Goal: Information Seeking & Learning: Learn about a topic

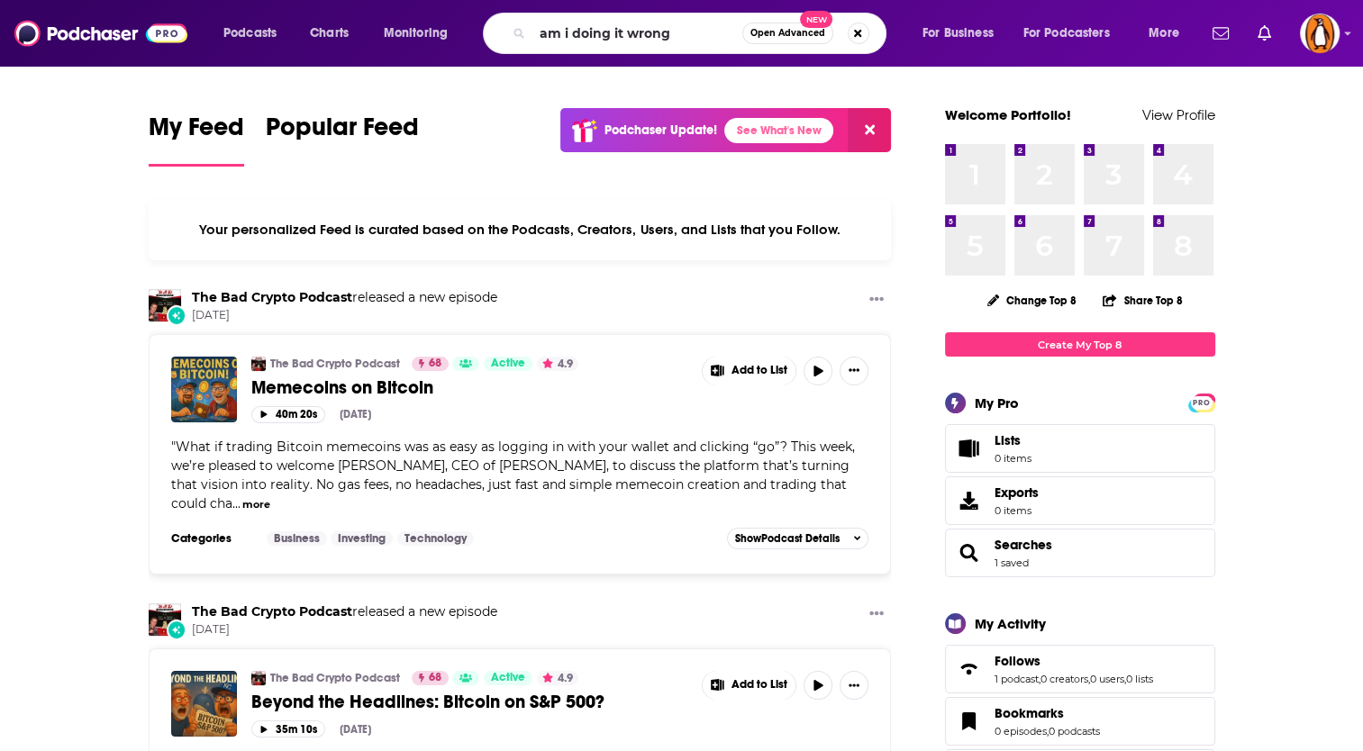
type input "am i doing it wrong"
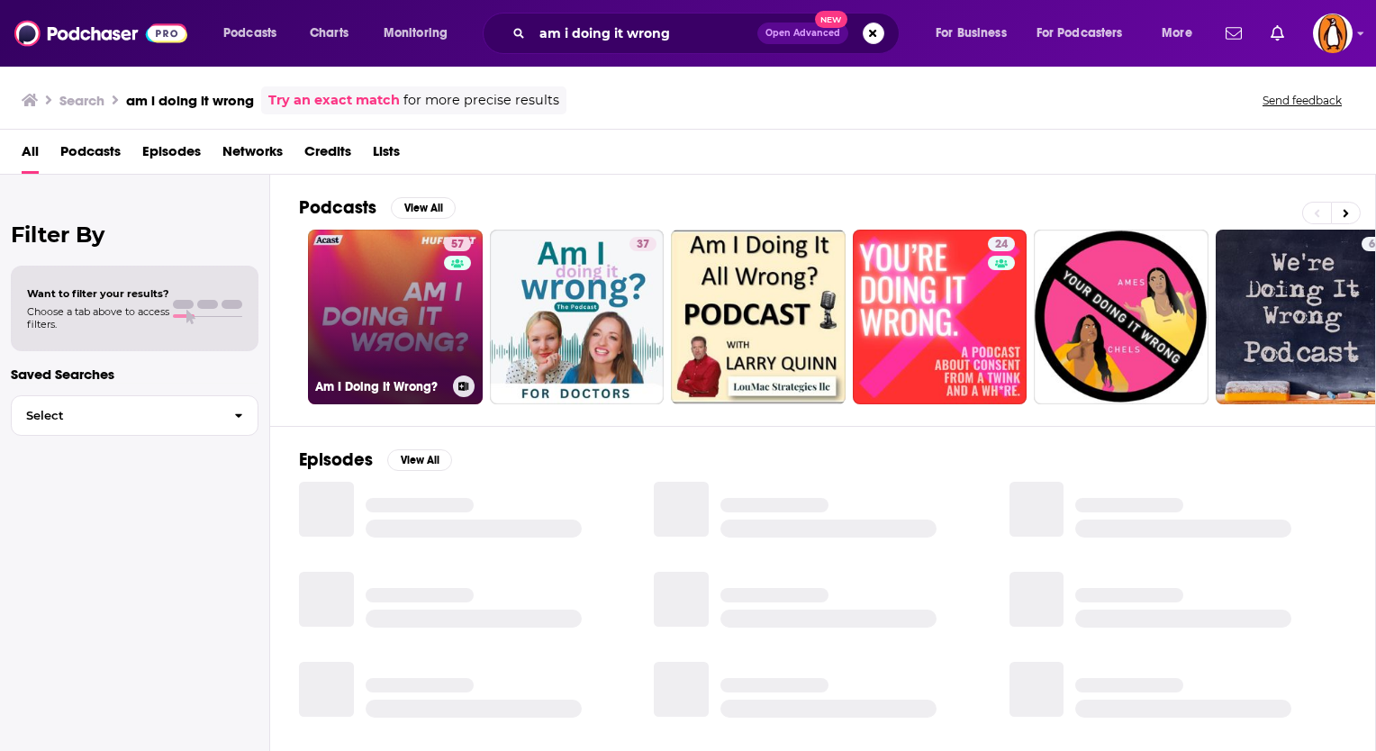
click at [459, 340] on div "57" at bounding box center [460, 306] width 32 height 139
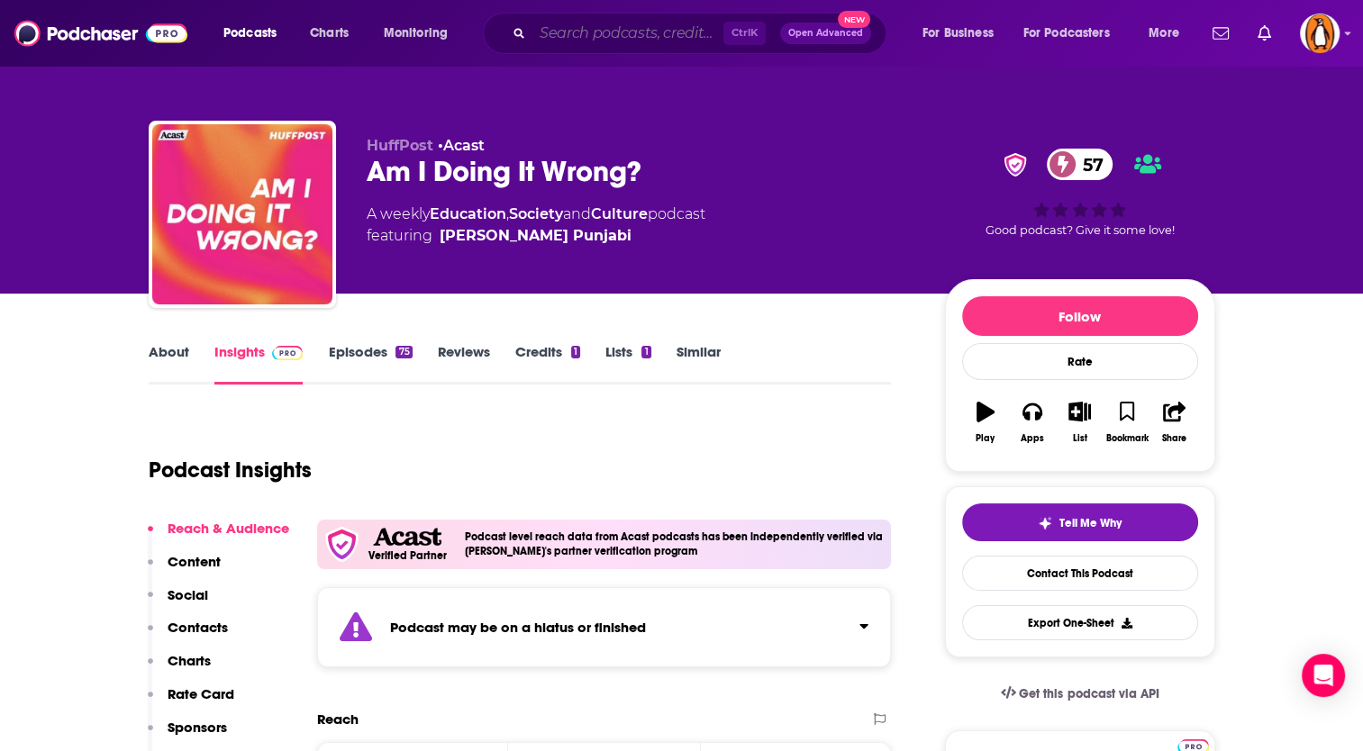
click at [572, 35] on input "Search podcasts, credits, & more..." at bounding box center [627, 33] width 191 height 29
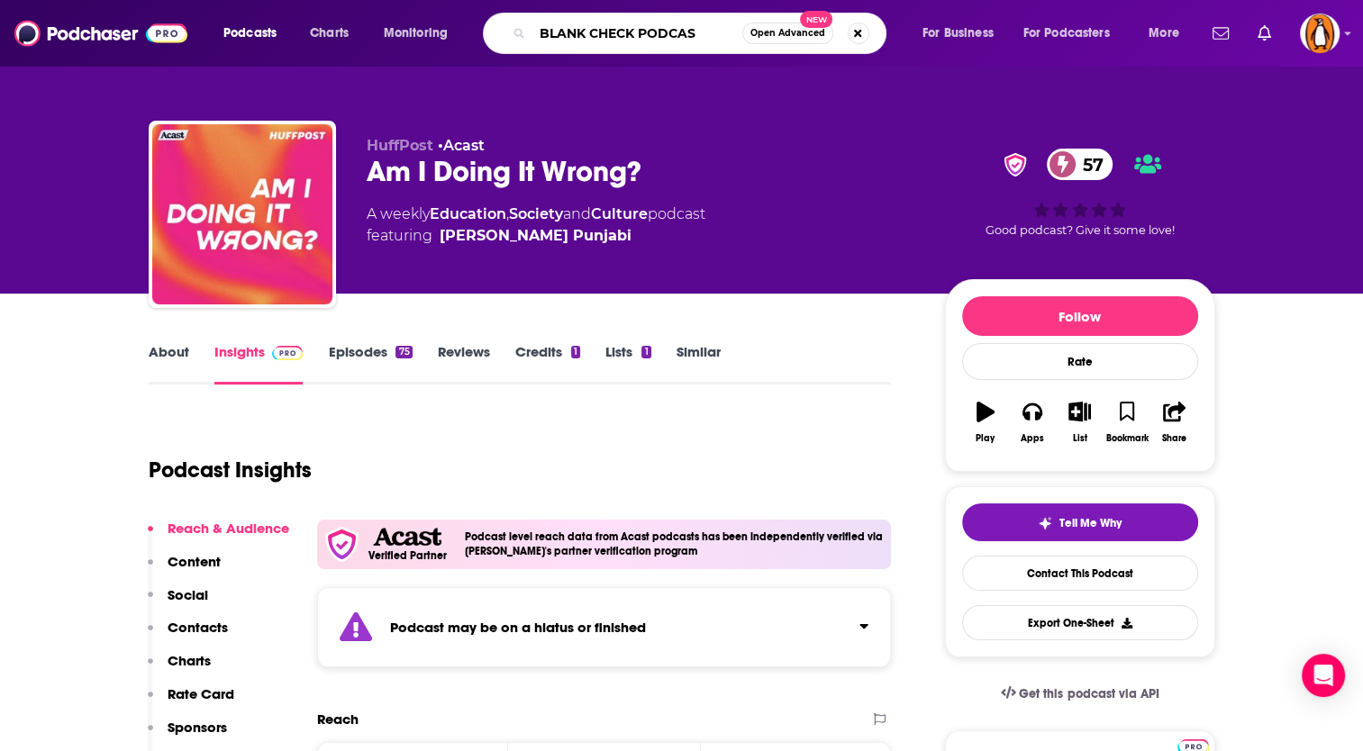
type input "BLANK CHECK PODCAST"
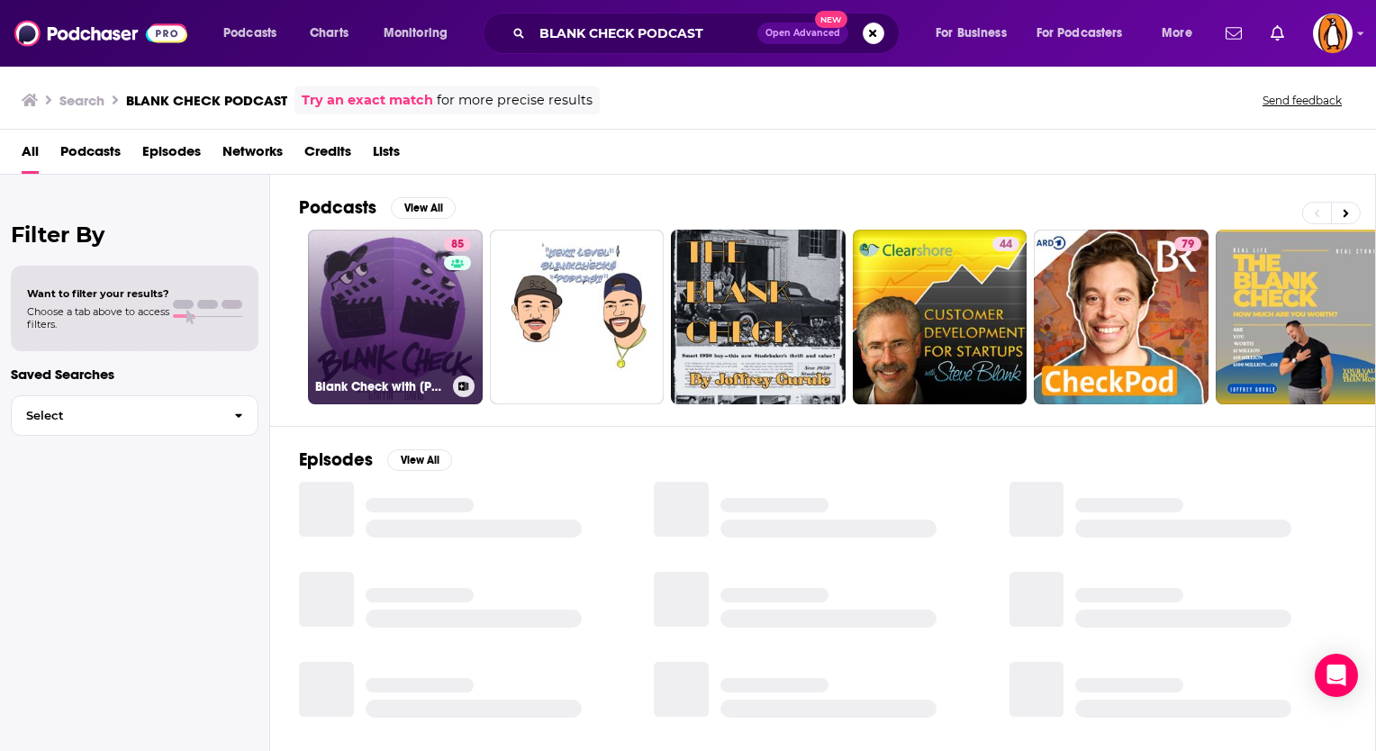
click at [401, 322] on link "85 Blank Check with [PERSON_NAME] & [PERSON_NAME]" at bounding box center [395, 317] width 175 height 175
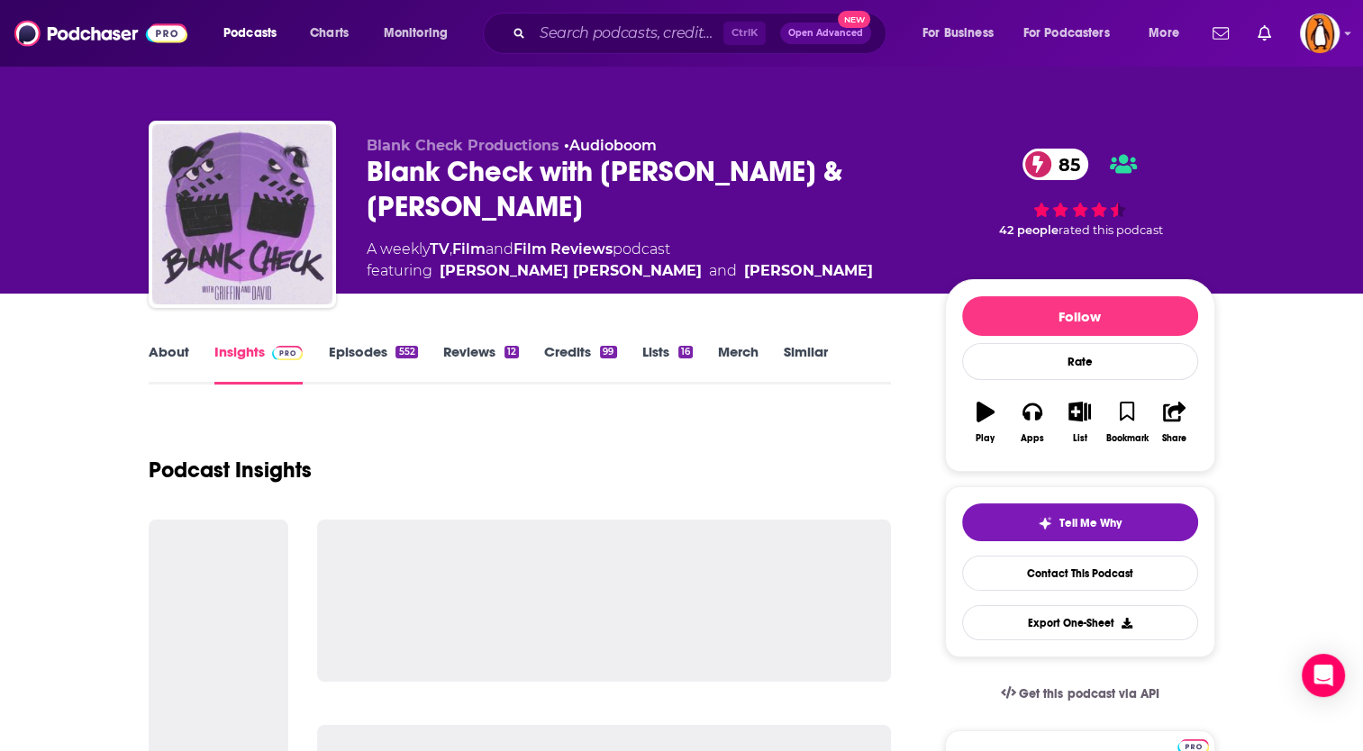
click at [177, 358] on link "About" at bounding box center [169, 363] width 41 height 41
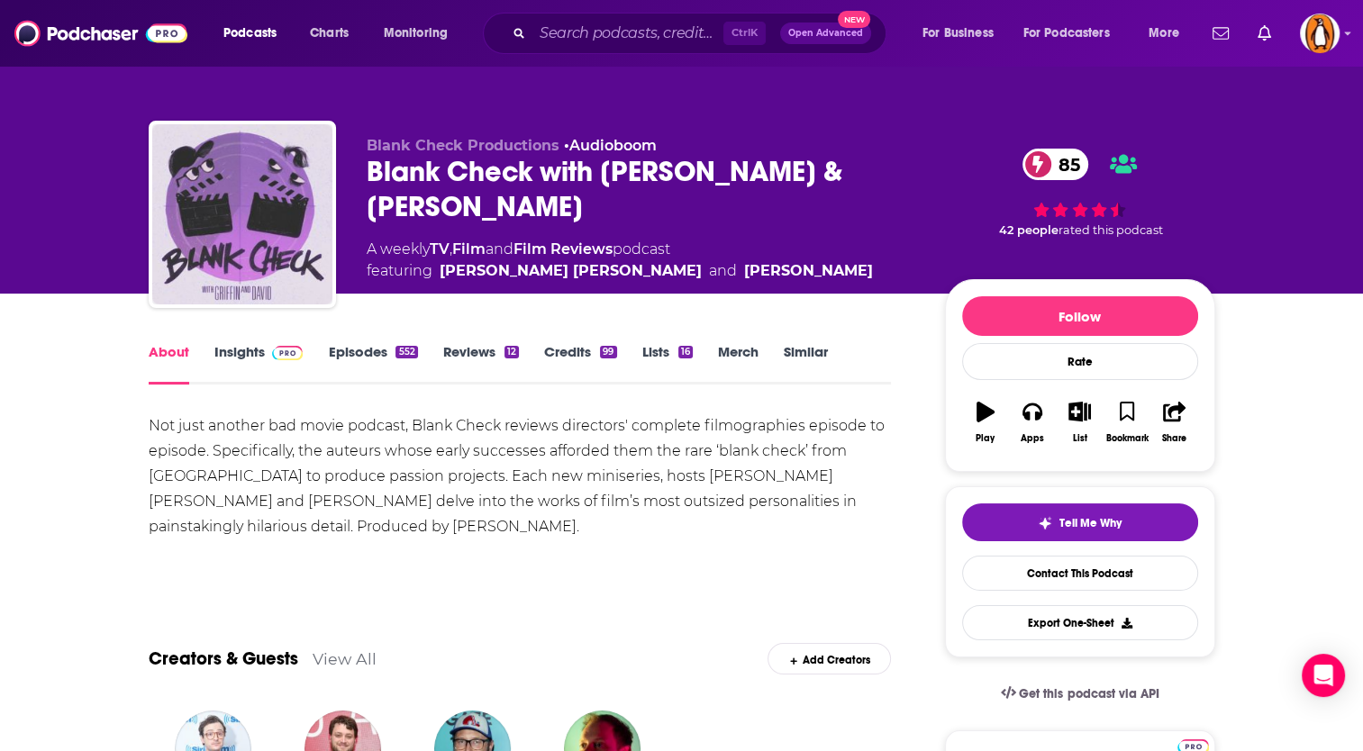
click at [270, 361] on link "Insights" at bounding box center [258, 363] width 89 height 41
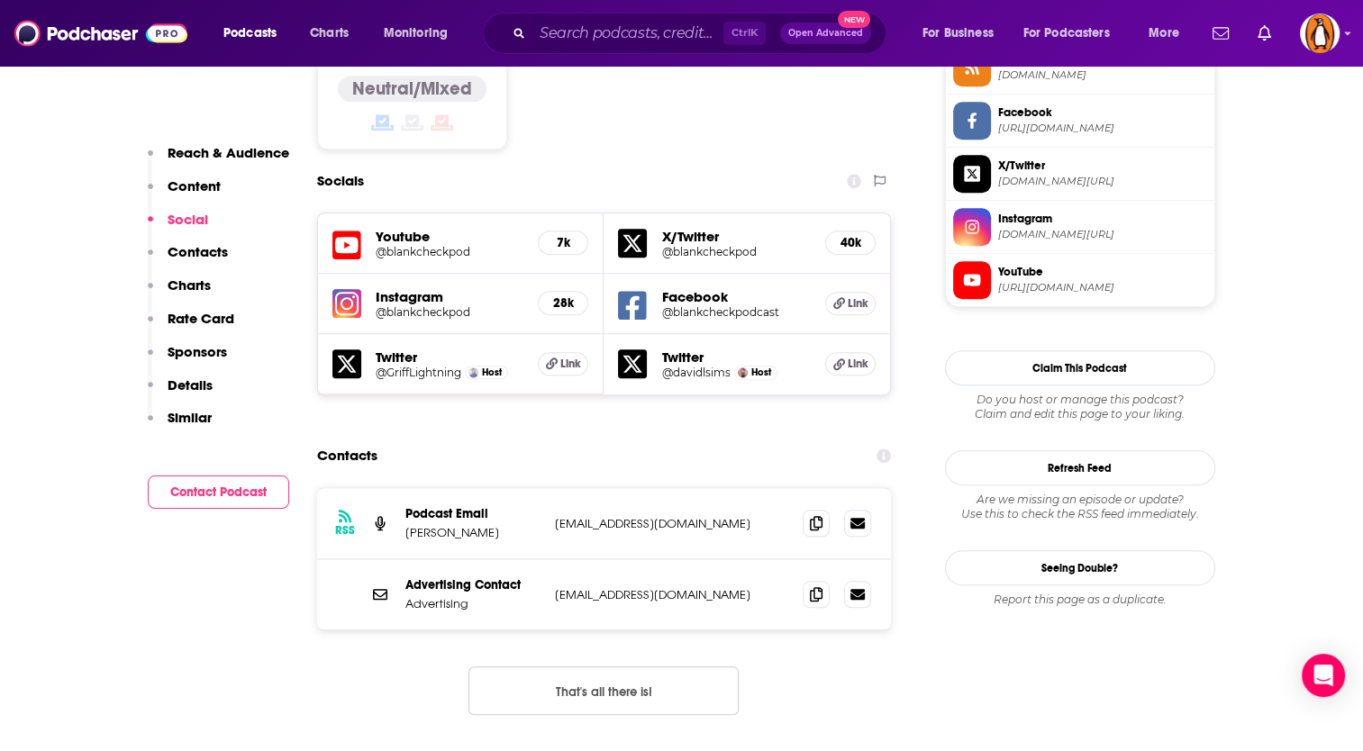
scroll to position [1001, 0]
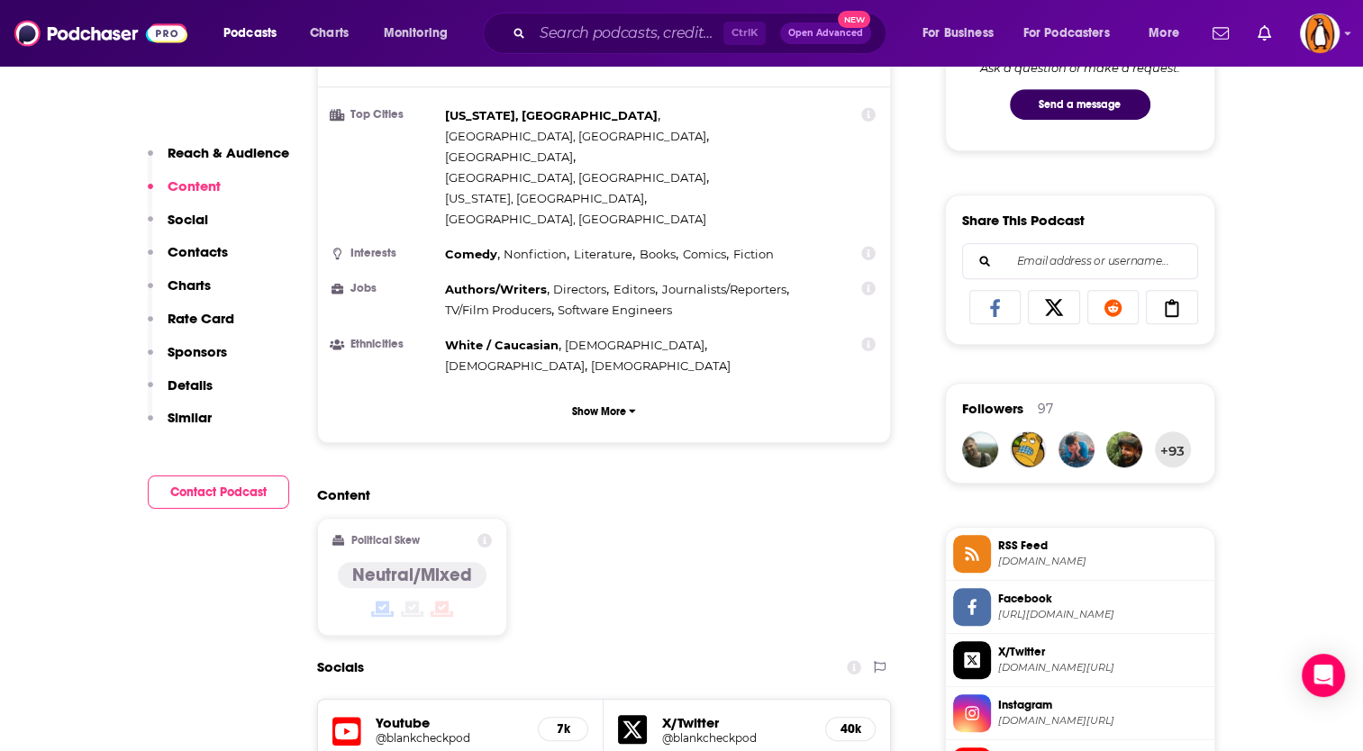
click at [599, 16] on div "Ctrl K Open Advanced New" at bounding box center [684, 33] width 403 height 41
click at [602, 32] on input "Search podcasts, credits, & more..." at bounding box center [627, 33] width 191 height 29
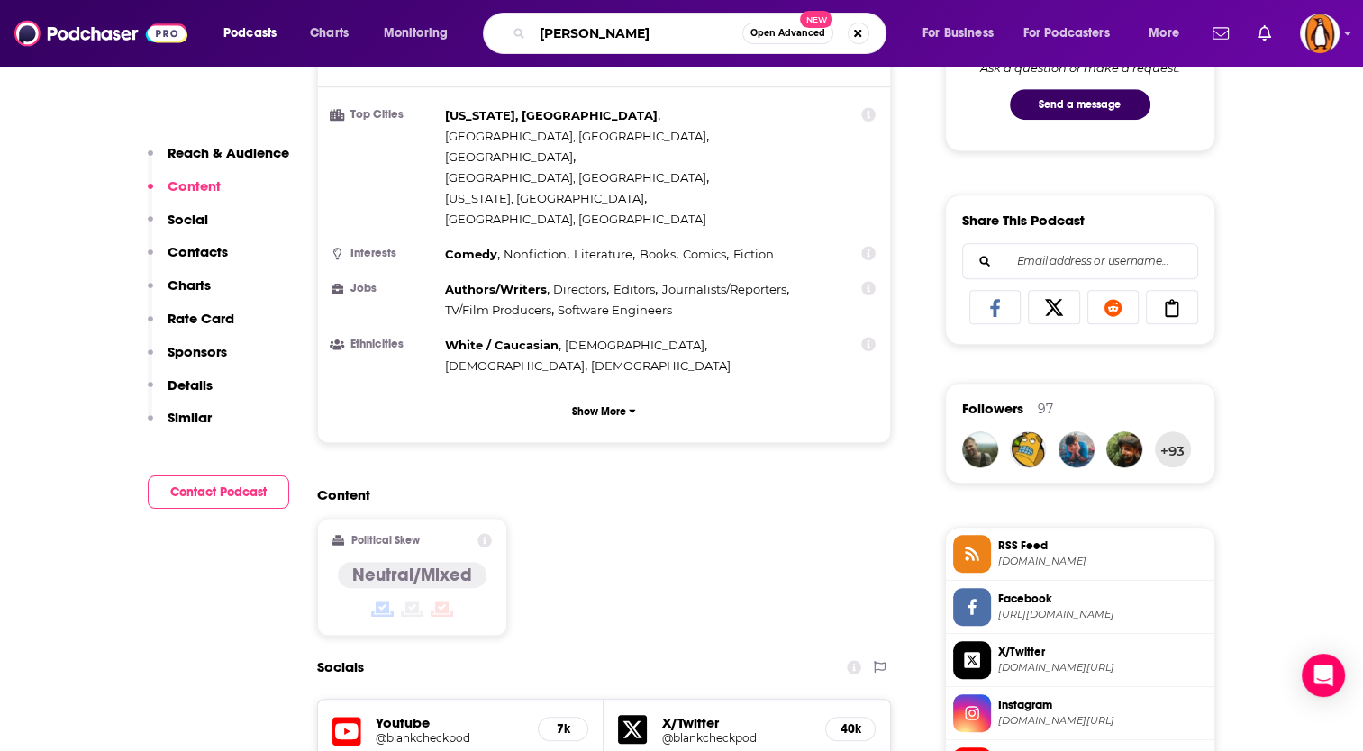
type input "[PERSON_NAME]"
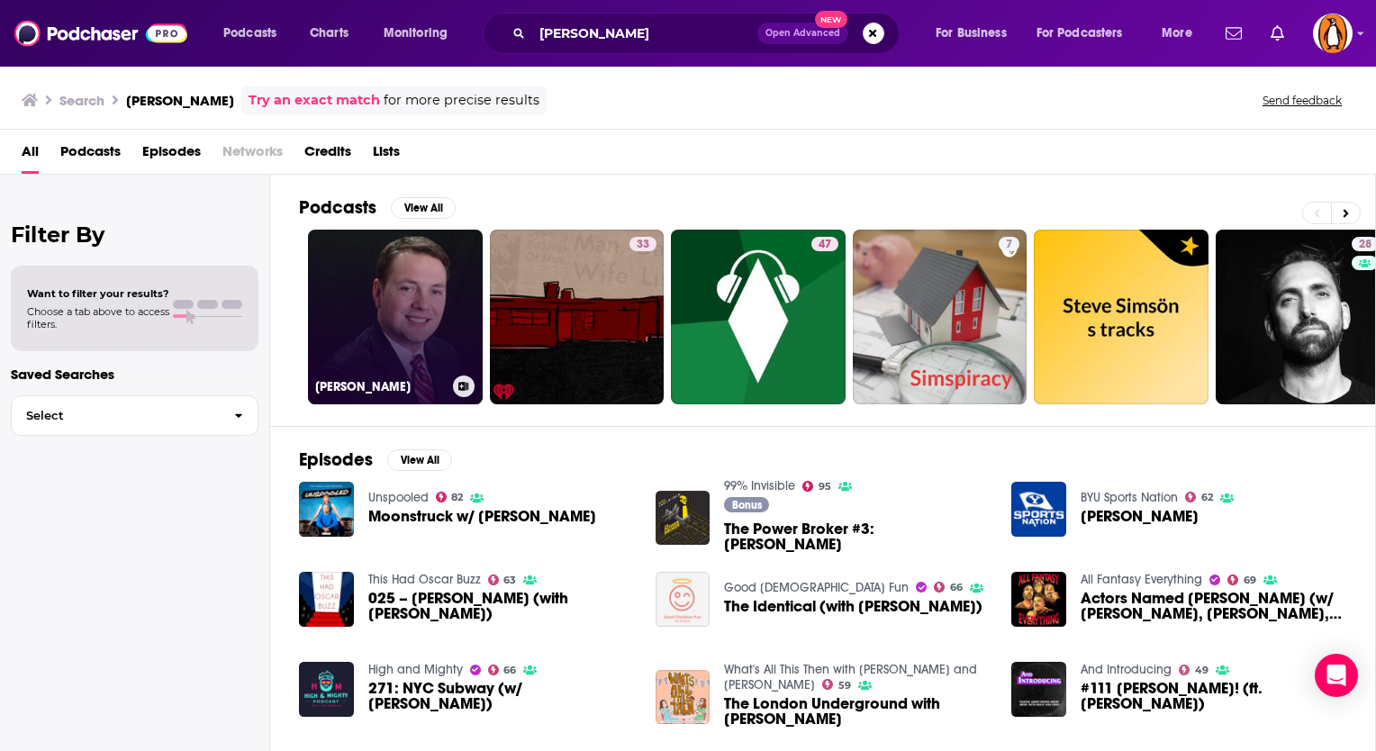
click at [412, 326] on link "[PERSON_NAME]" at bounding box center [395, 317] width 175 height 175
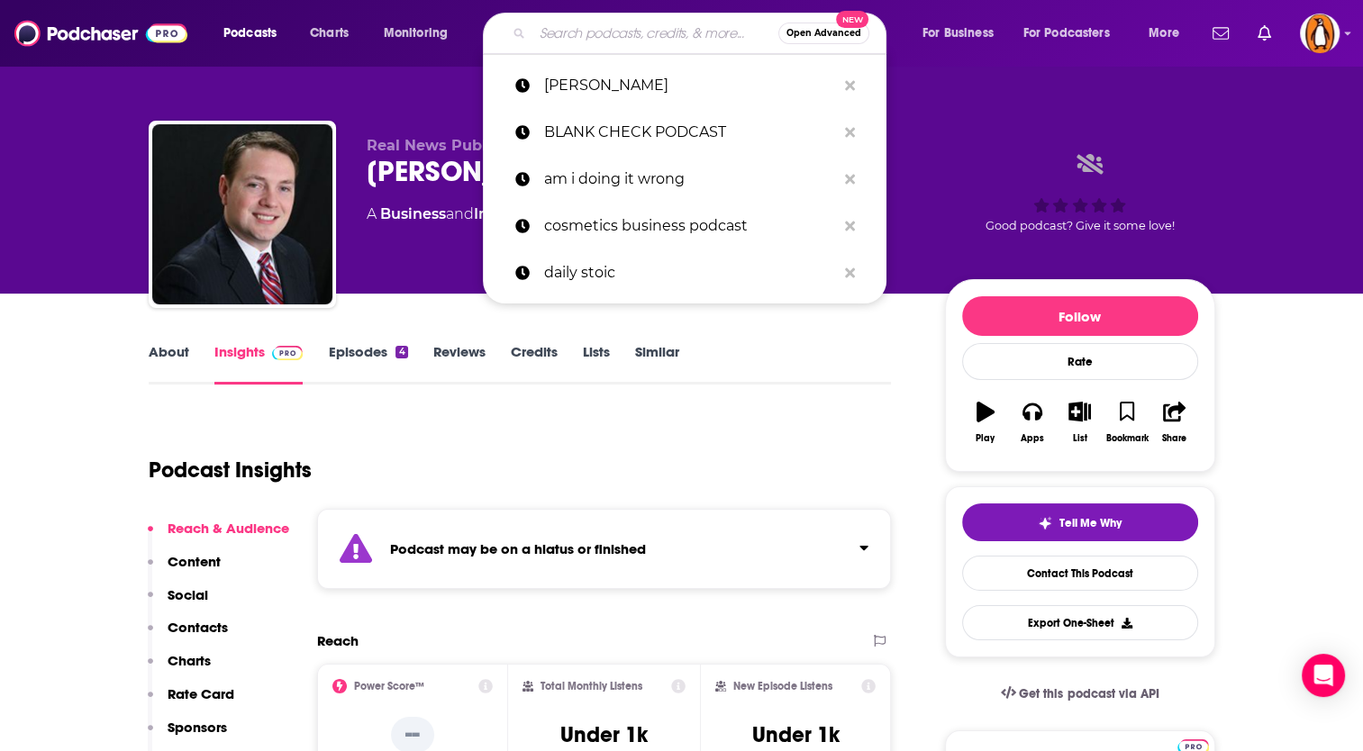
click at [594, 20] on input "Search podcasts, credits, & more..." at bounding box center [655, 33] width 246 height 29
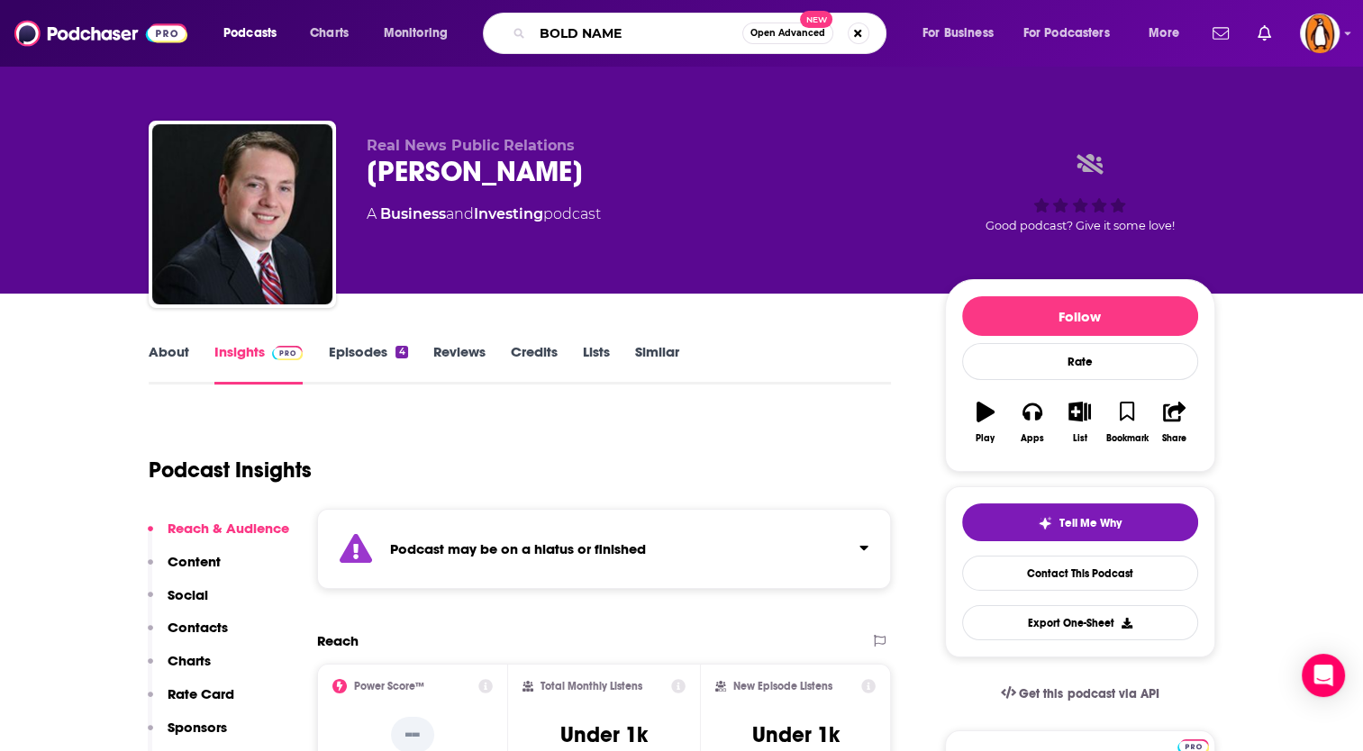
type input "BOLD NAMES"
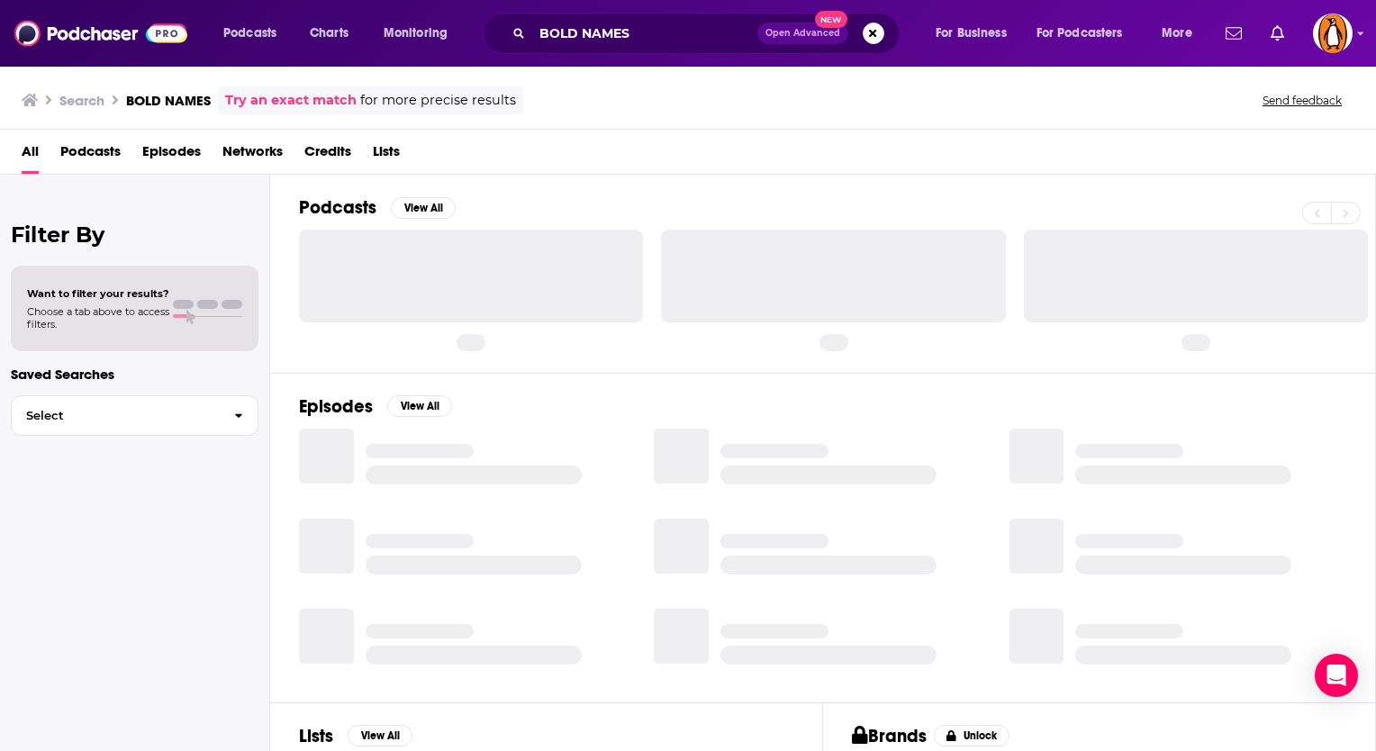
drag, startPoint x: 486, startPoint y: 200, endPoint x: 566, endPoint y: -67, distance: 278.1
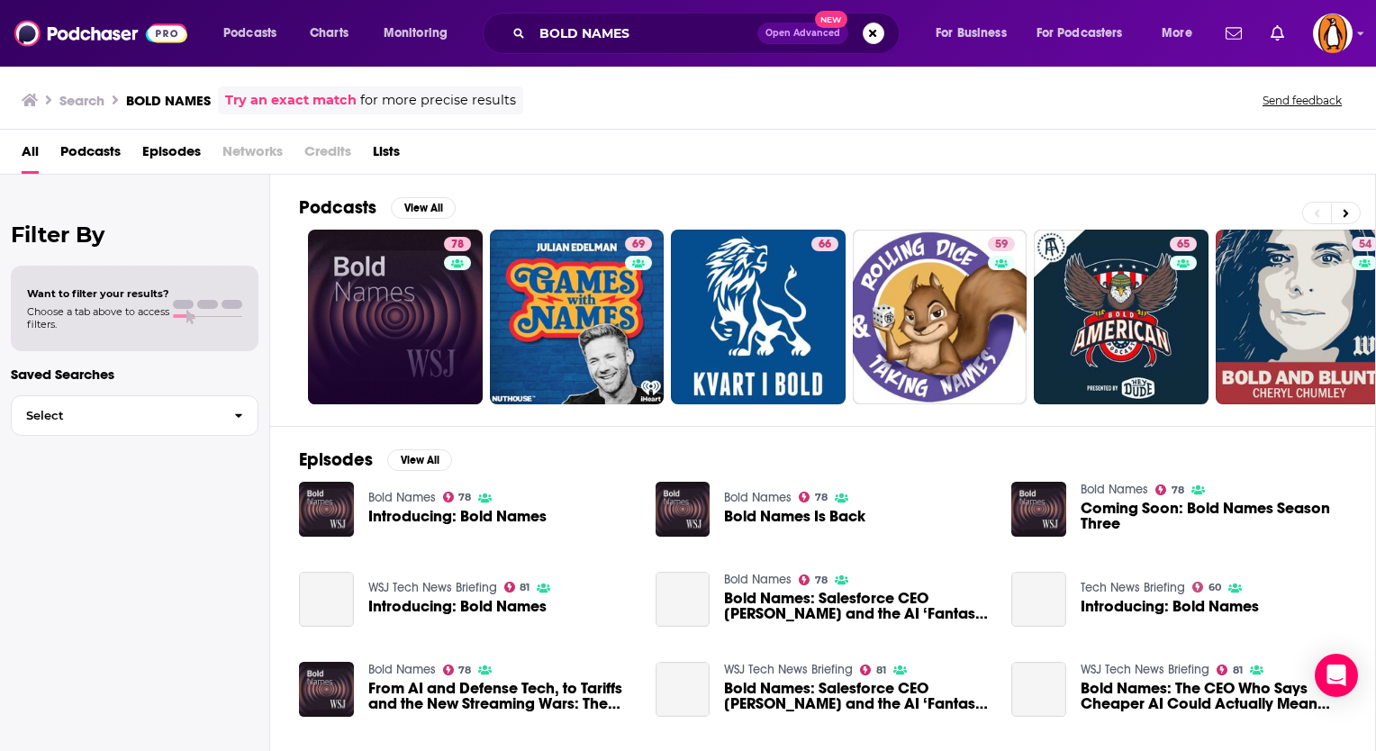
drag, startPoint x: 566, startPoint y: -67, endPoint x: 415, endPoint y: 321, distance: 415.4
click at [415, 321] on link "78" at bounding box center [395, 317] width 175 height 175
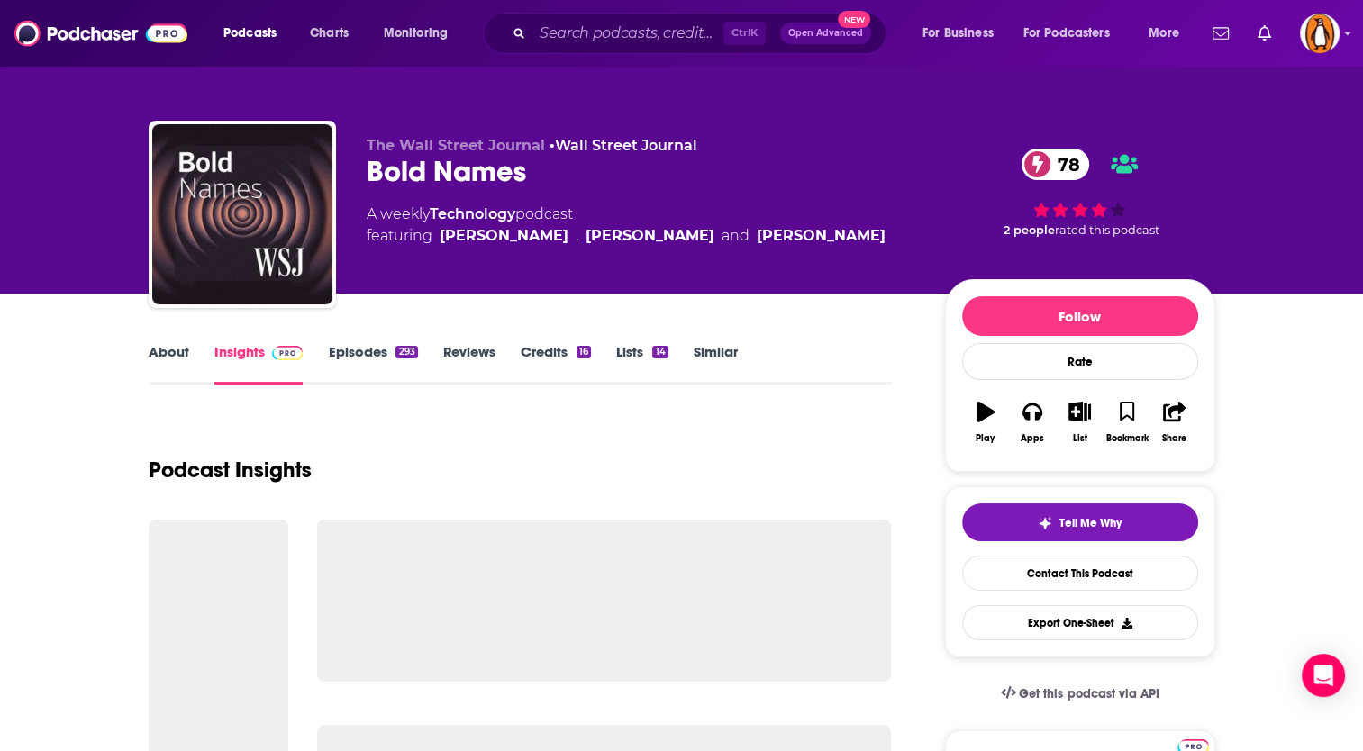
click at [176, 348] on link "About" at bounding box center [169, 363] width 41 height 41
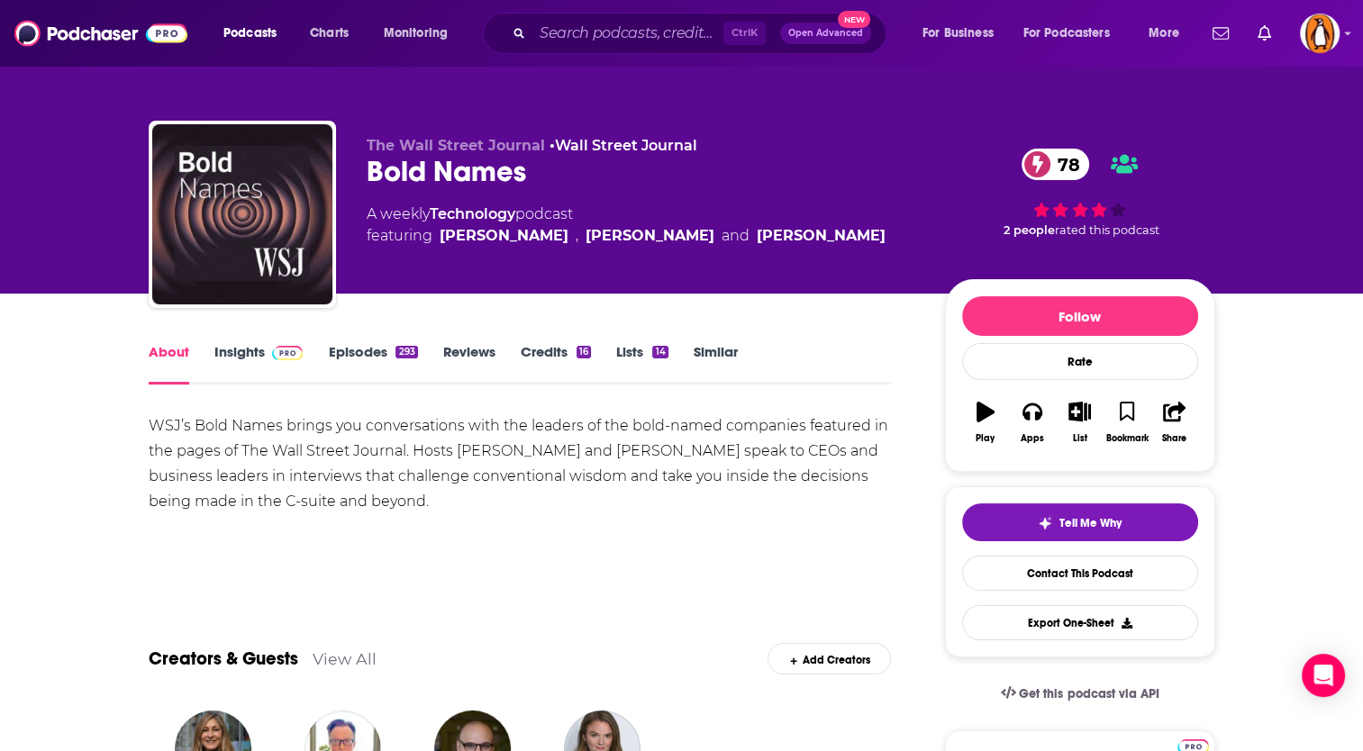
click at [819, 495] on div "WSJ’s Bold Names brings you conversations with the leaders of the bold-named co…" at bounding box center [520, 463] width 743 height 101
click at [559, 26] on input "Search podcasts, credits, & more..." at bounding box center [627, 33] width 191 height 29
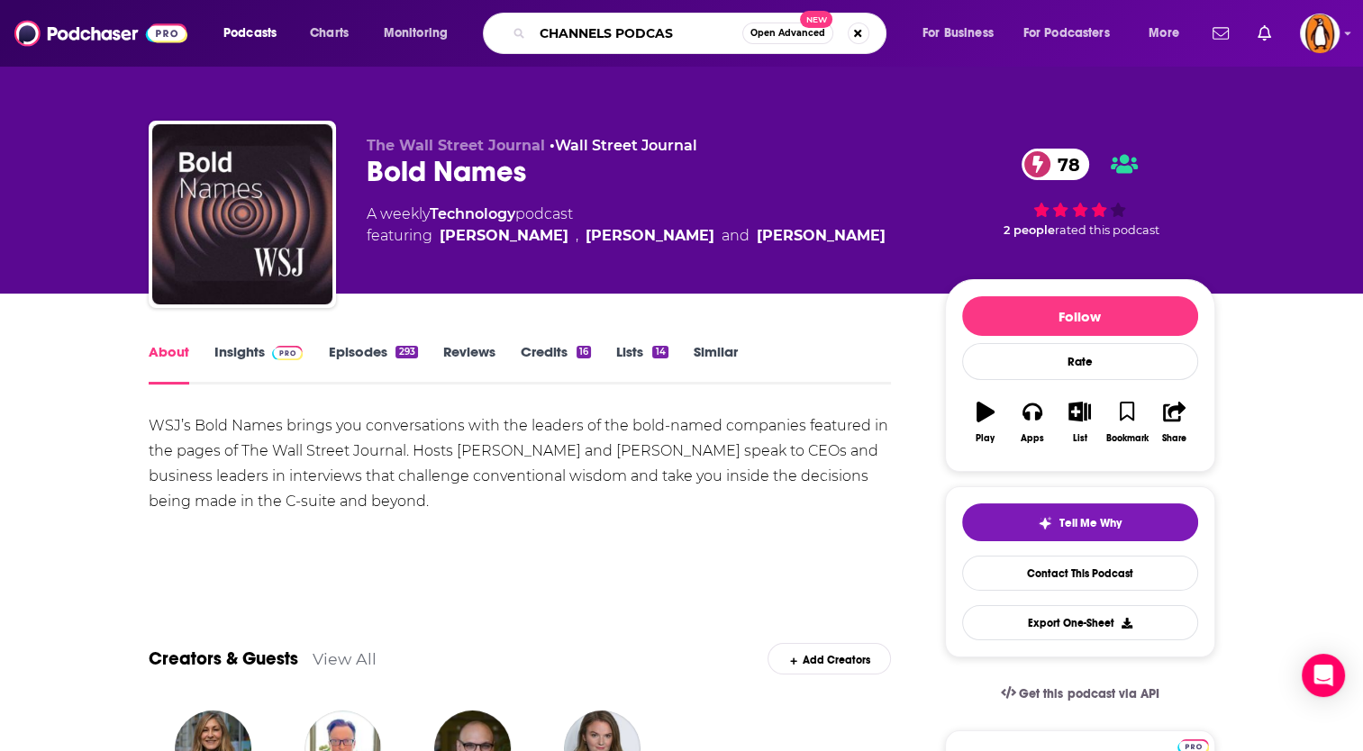
type input "CHANNELS PODCAST"
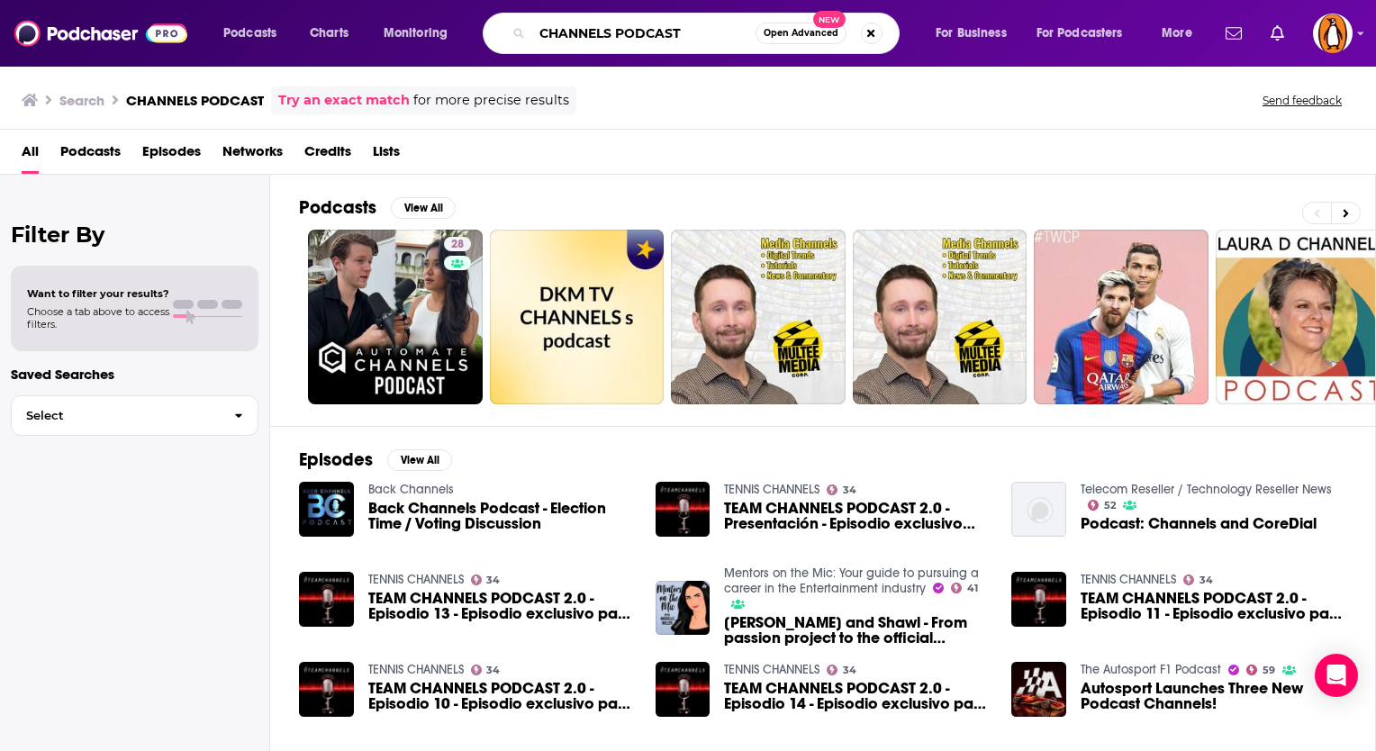
click at [685, 31] on input "CHANNELS PODCAST" at bounding box center [643, 33] width 223 height 29
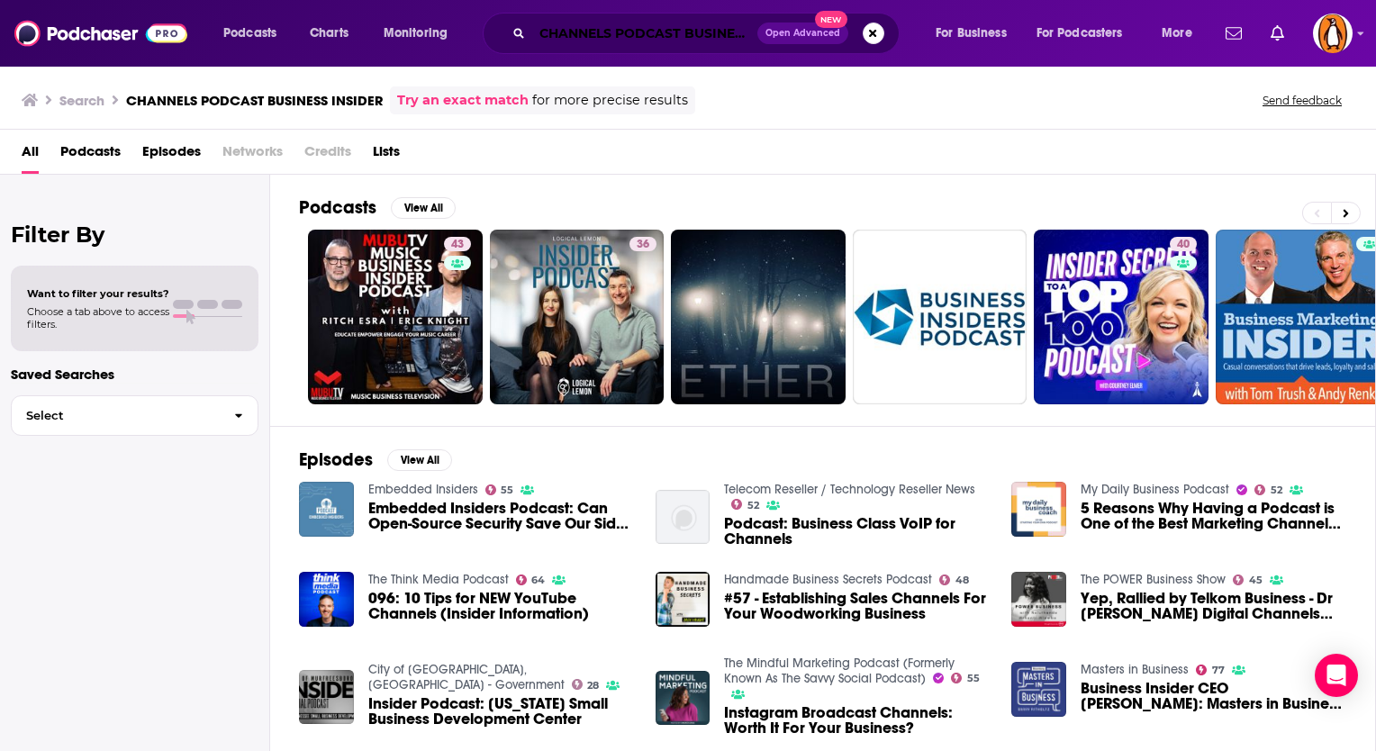
click at [706, 37] on input "CHANNELS PODCAST BUSINESS INSIDER" at bounding box center [644, 33] width 225 height 29
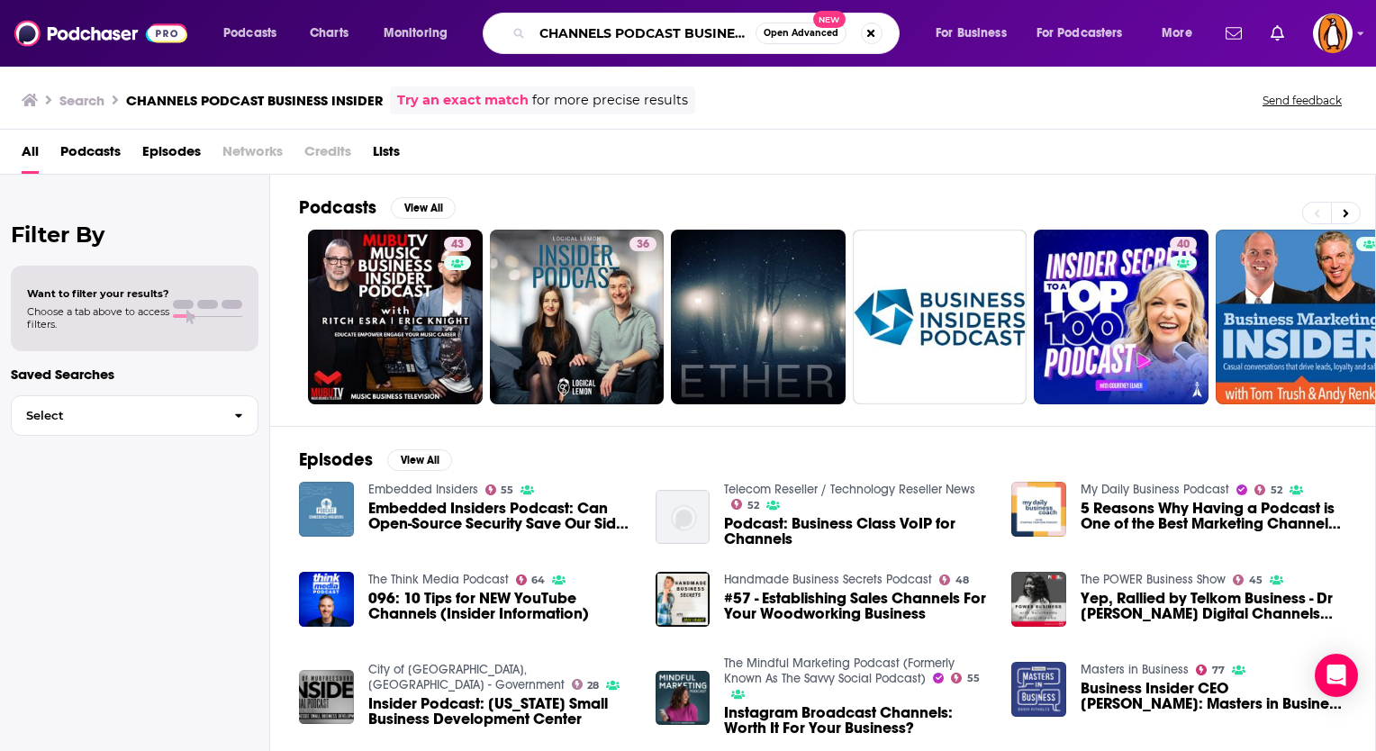
click at [706, 37] on input "CHANNELS PODCAST BUSINESS INSIDER" at bounding box center [643, 33] width 223 height 29
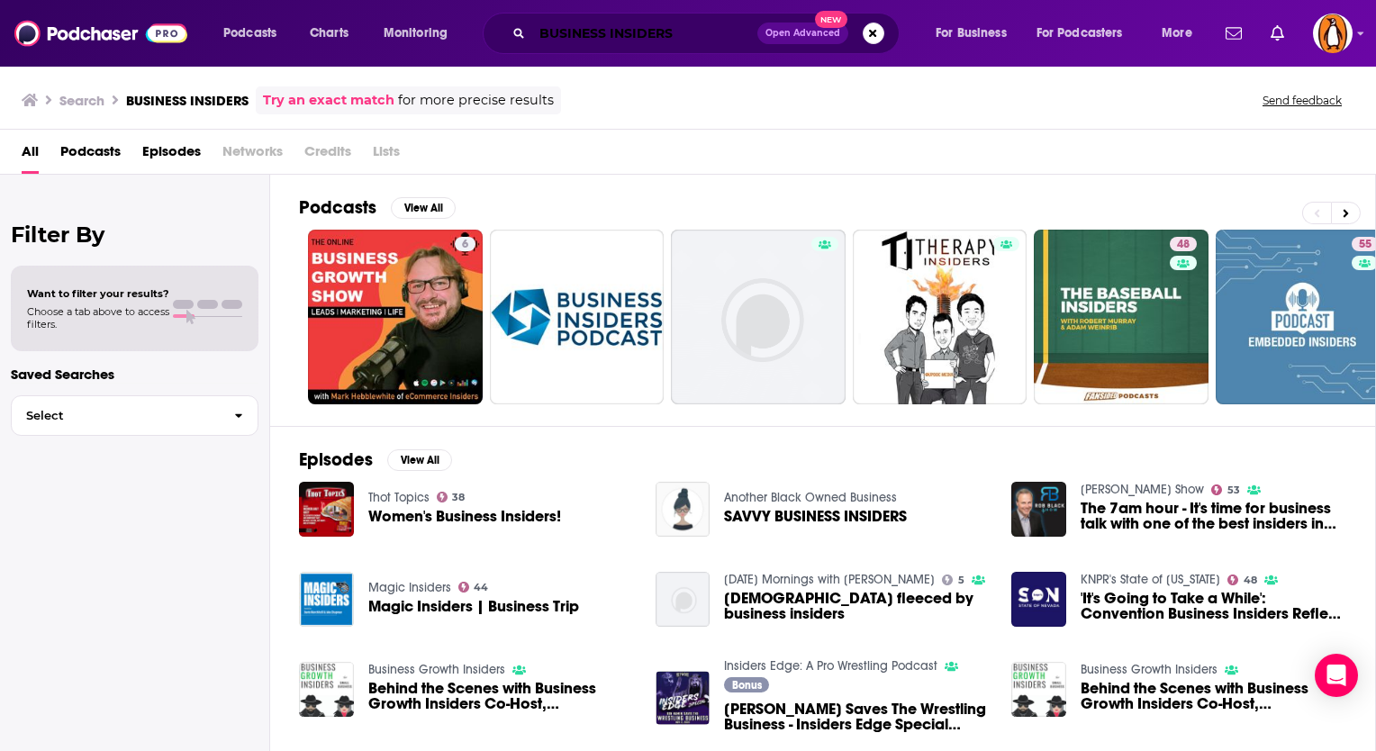
click at [641, 36] on input "BUSINESS INSIDERS" at bounding box center [644, 33] width 225 height 29
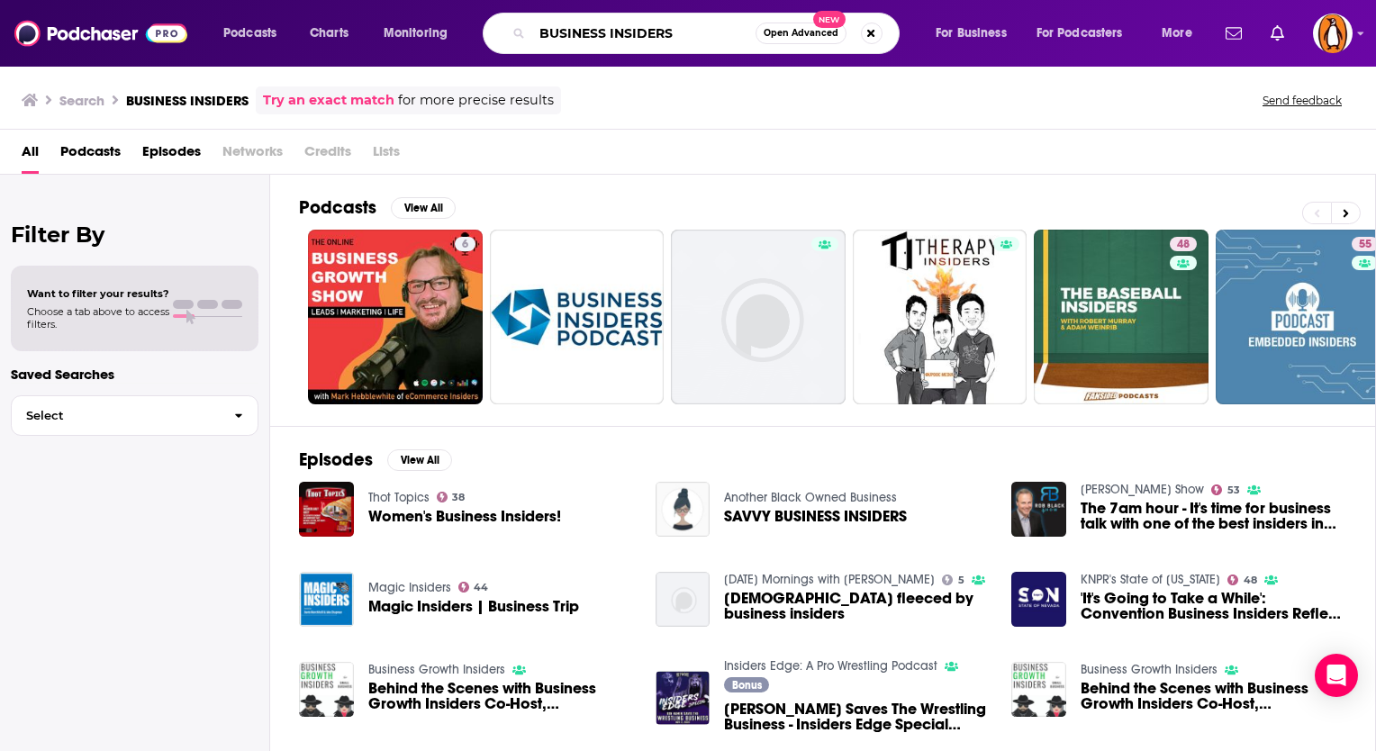
click at [641, 36] on input "BUSINESS INSIDERS" at bounding box center [643, 33] width 223 height 29
type input "C"
type input "channels with [PERSON_NAME]"
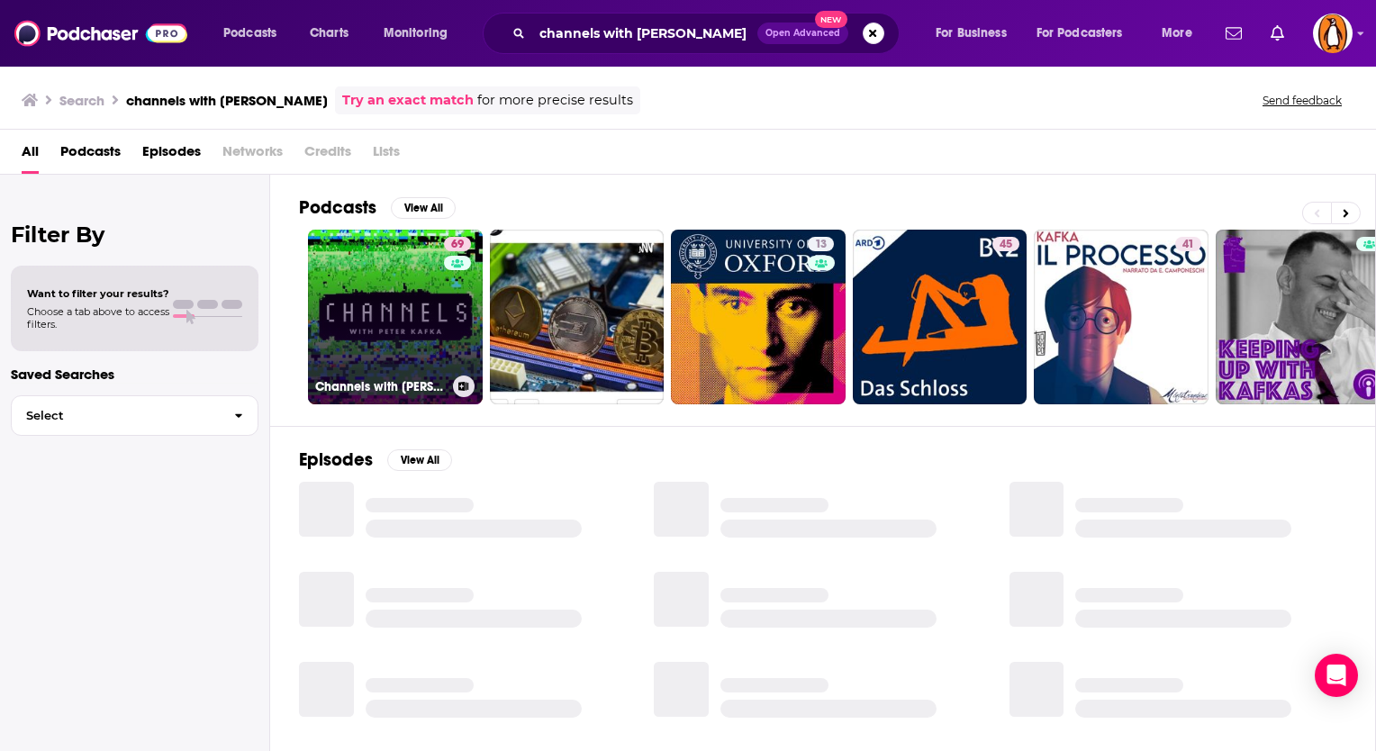
click at [424, 307] on link "69 Channels with [PERSON_NAME]" at bounding box center [395, 317] width 175 height 175
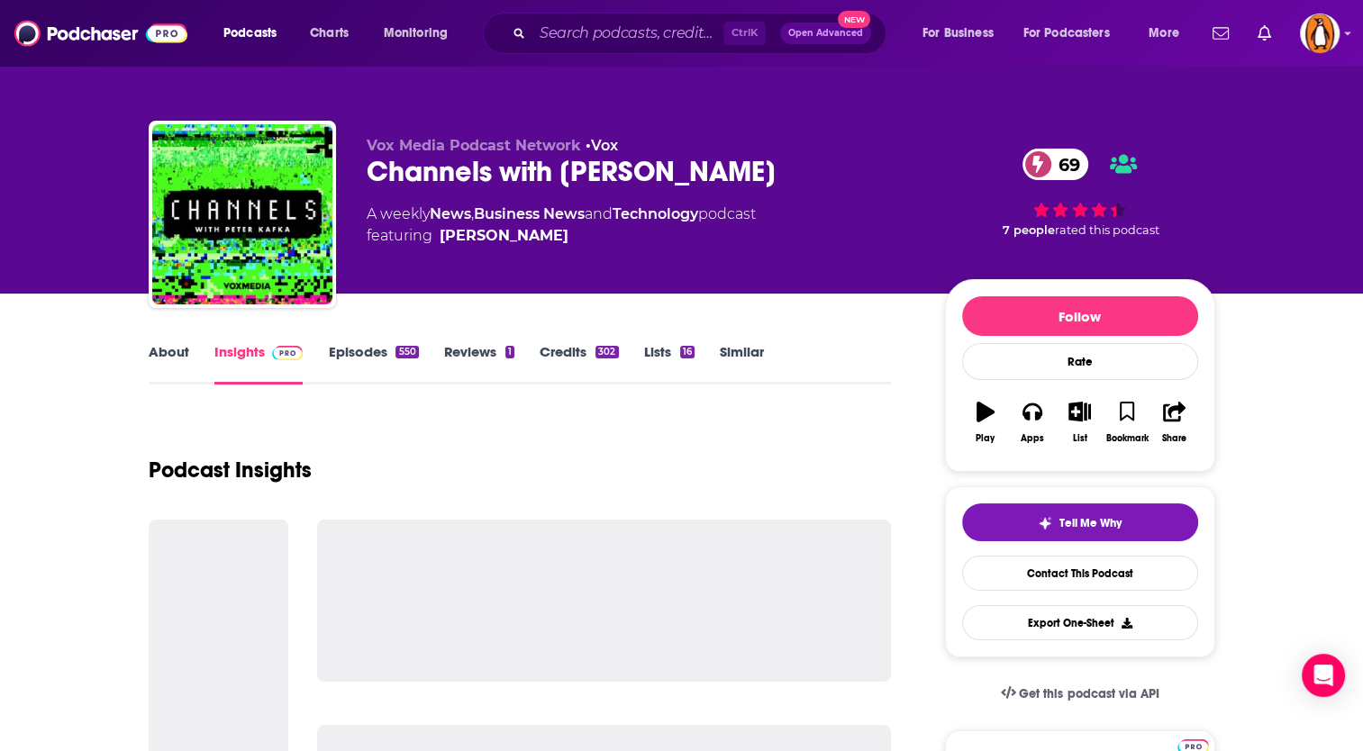
click at [173, 350] on link "About" at bounding box center [169, 363] width 41 height 41
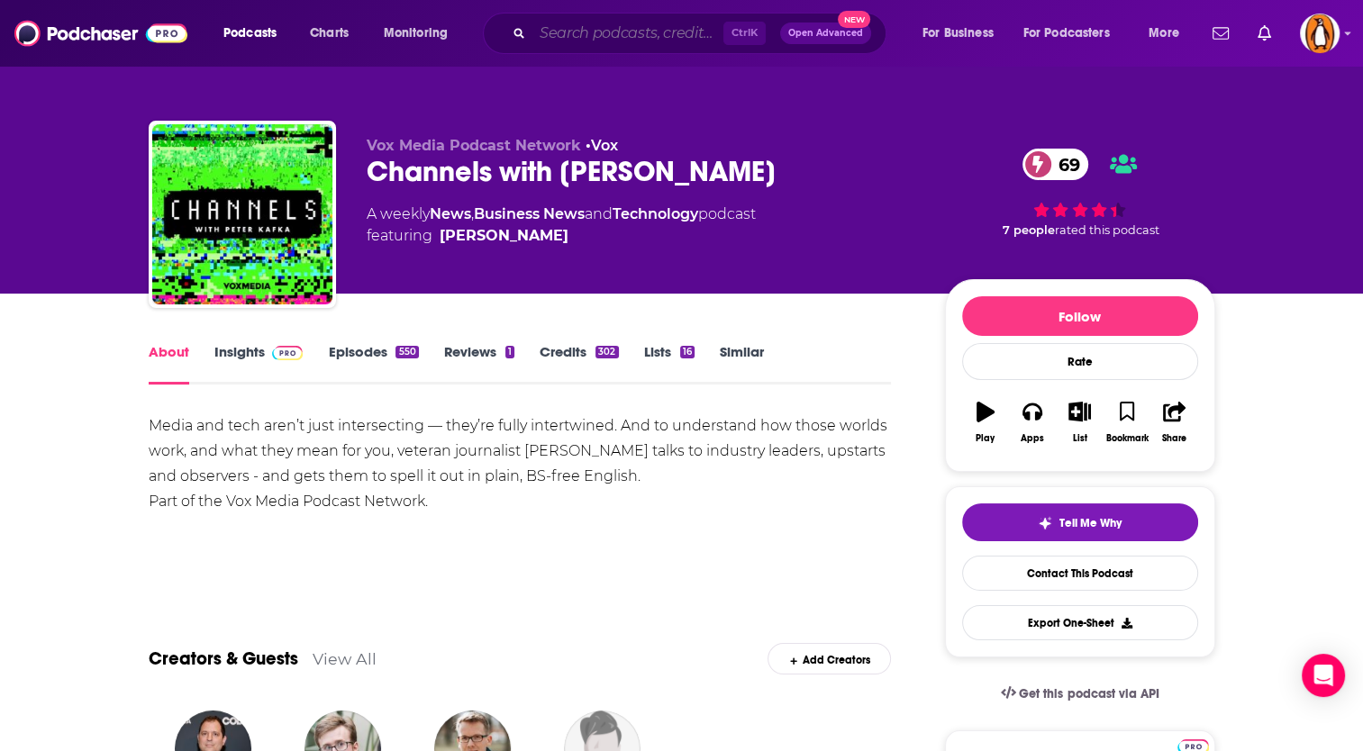
click at [589, 37] on input "Search podcasts, credits, & more..." at bounding box center [627, 33] width 191 height 29
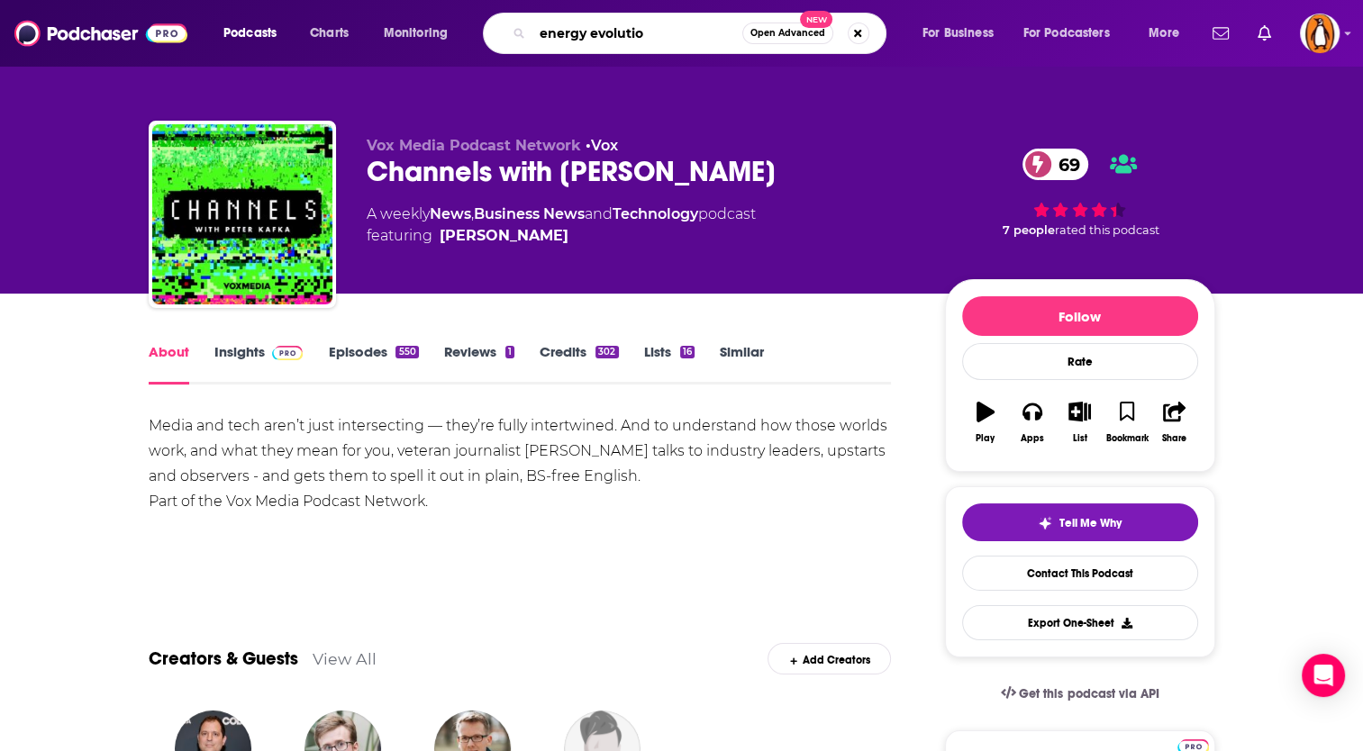
type input "energy evolution"
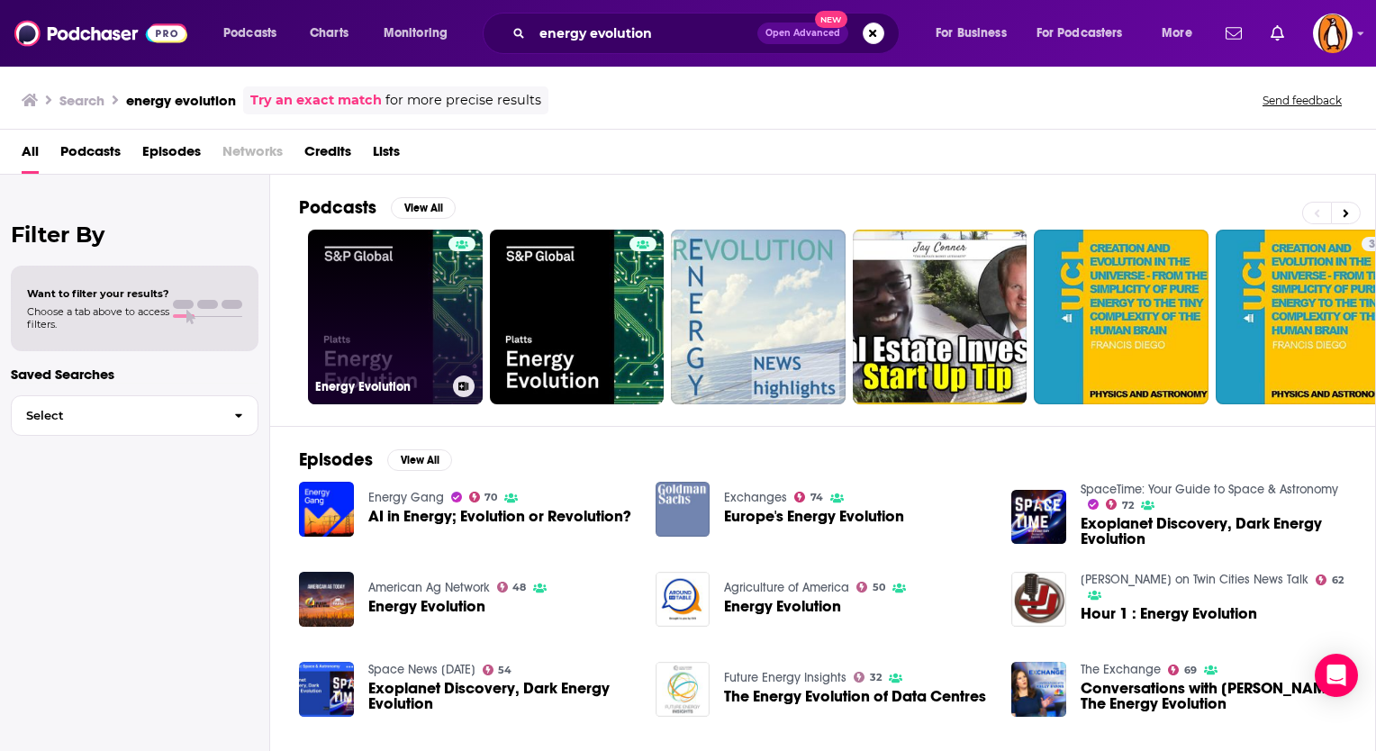
click at [357, 294] on link "Energy Evolution" at bounding box center [395, 317] width 175 height 175
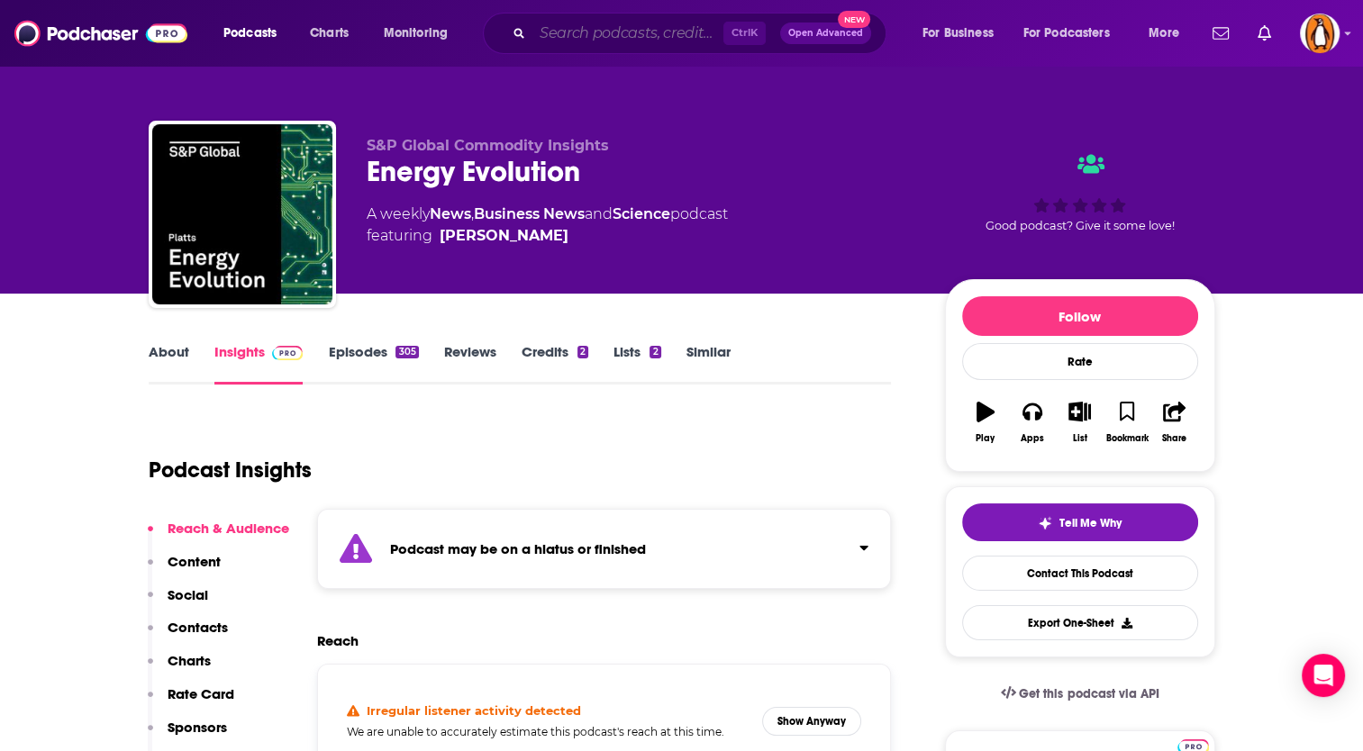
click at [623, 37] on input "Search podcasts, credits, & more..." at bounding box center [627, 33] width 191 height 29
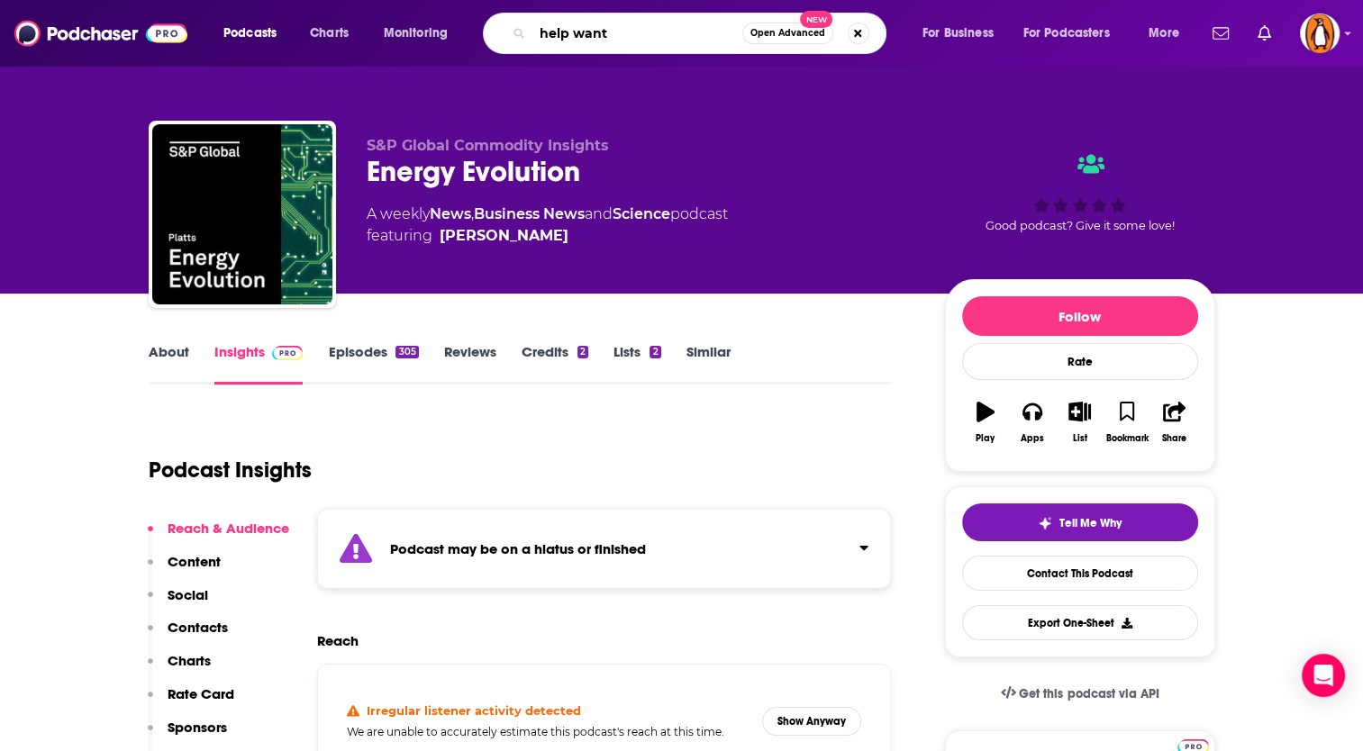
type input "help wante"
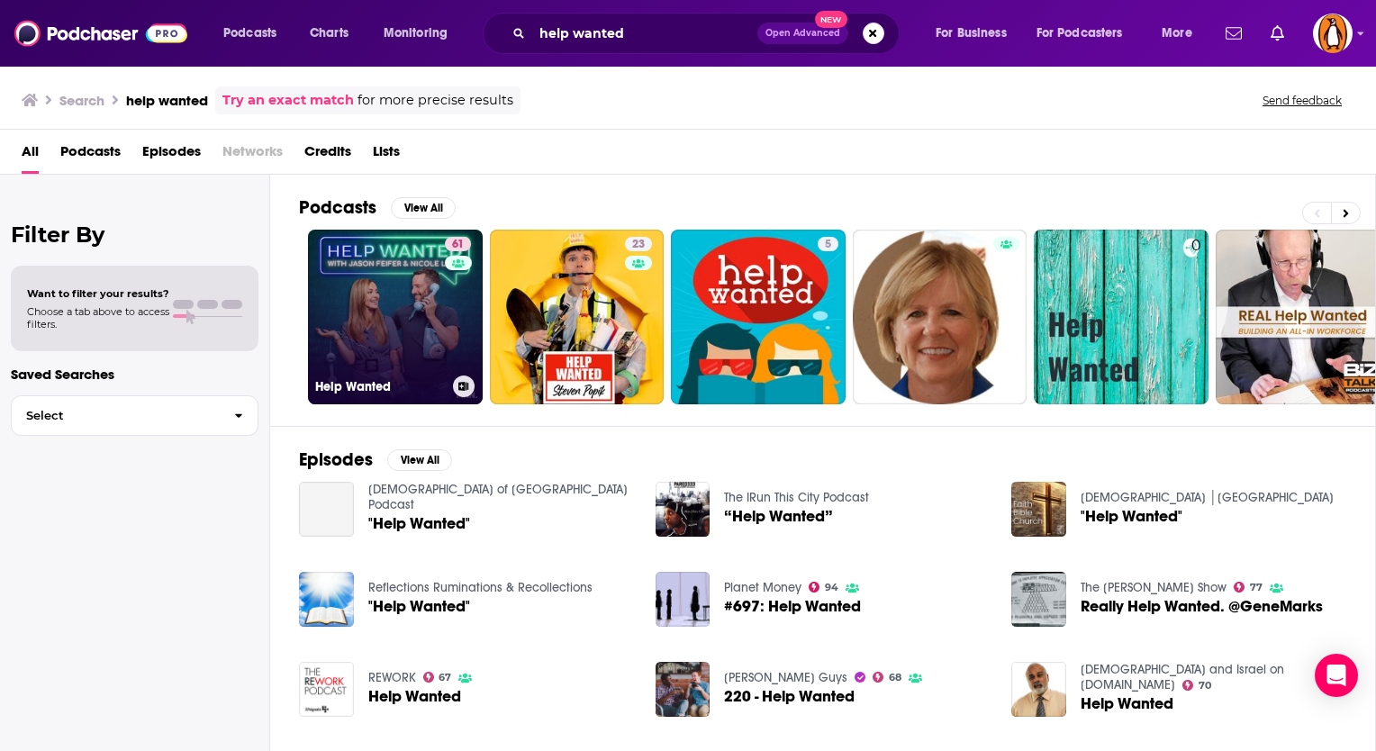
click at [441, 298] on link "61 Help Wanted" at bounding box center [395, 317] width 175 height 175
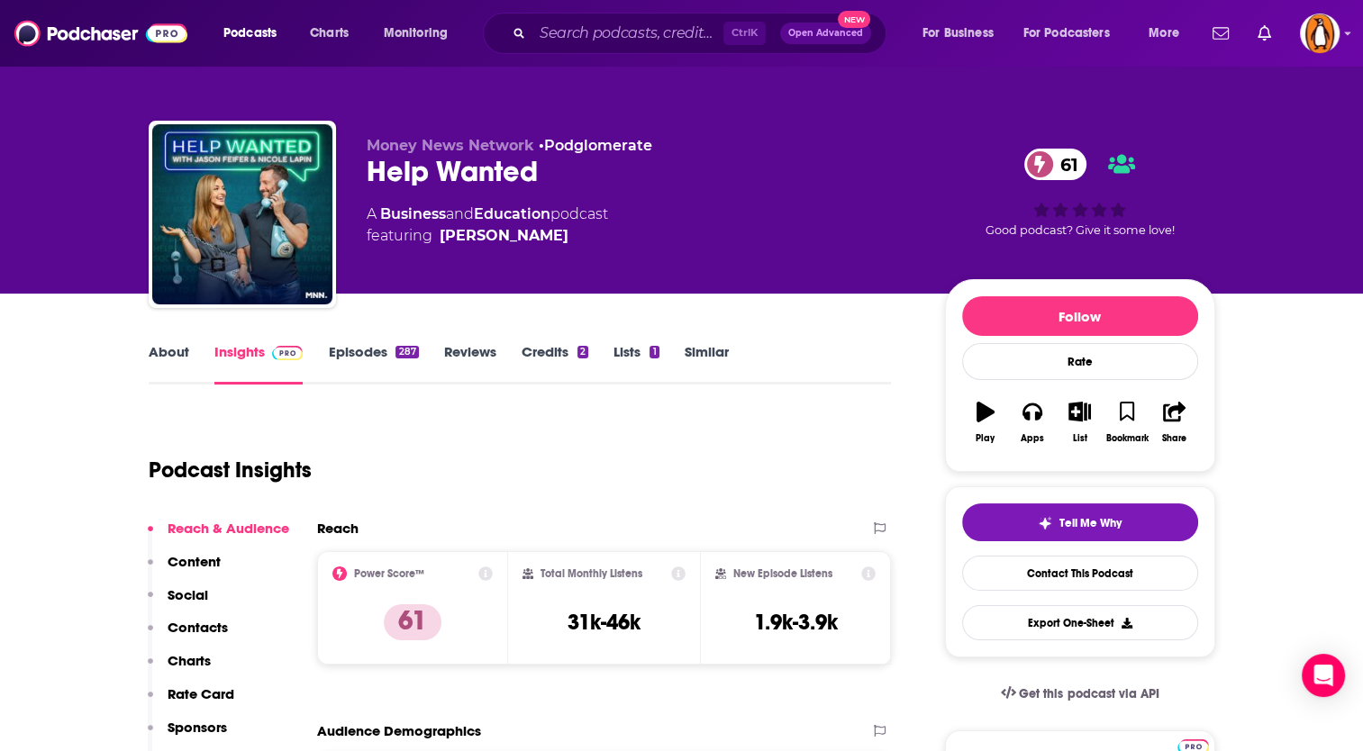
click at [175, 362] on link "About" at bounding box center [169, 363] width 41 height 41
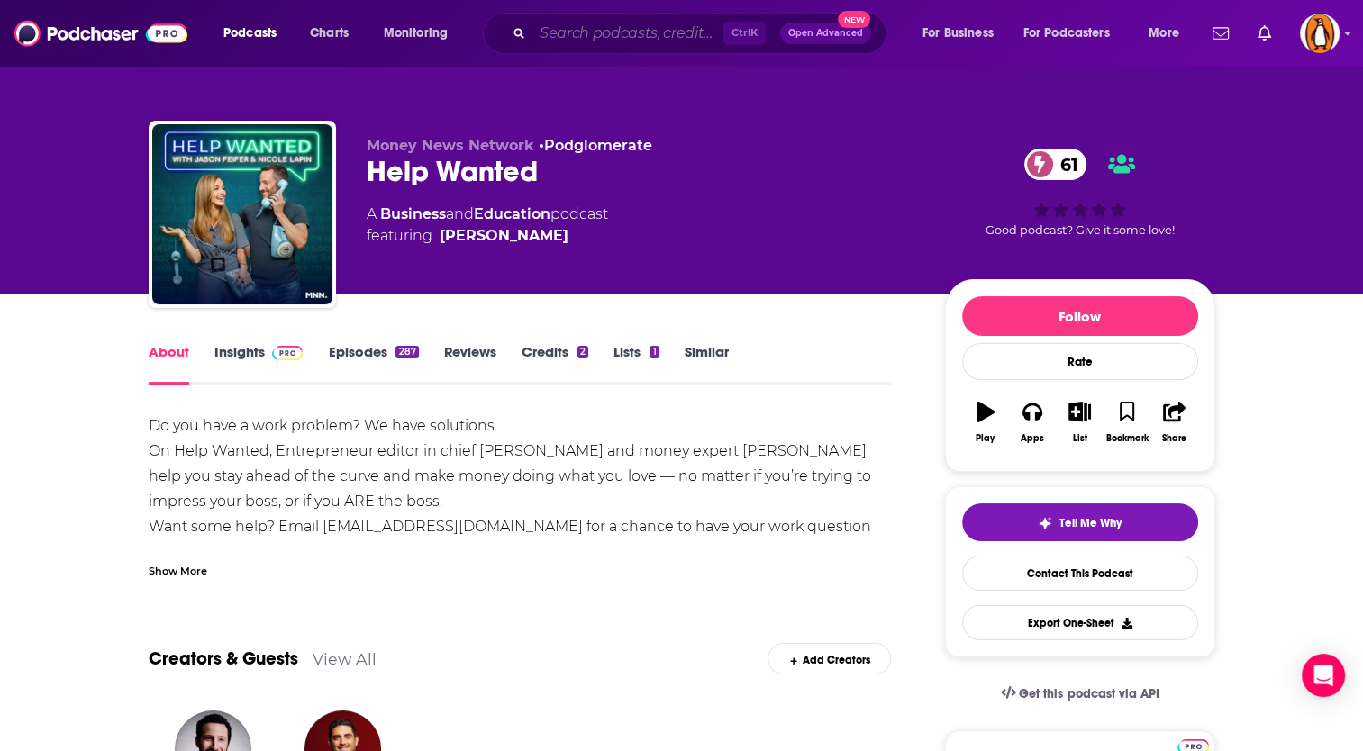
click at [554, 44] on input "Search podcasts, credits, & more..." at bounding box center [627, 33] width 191 height 29
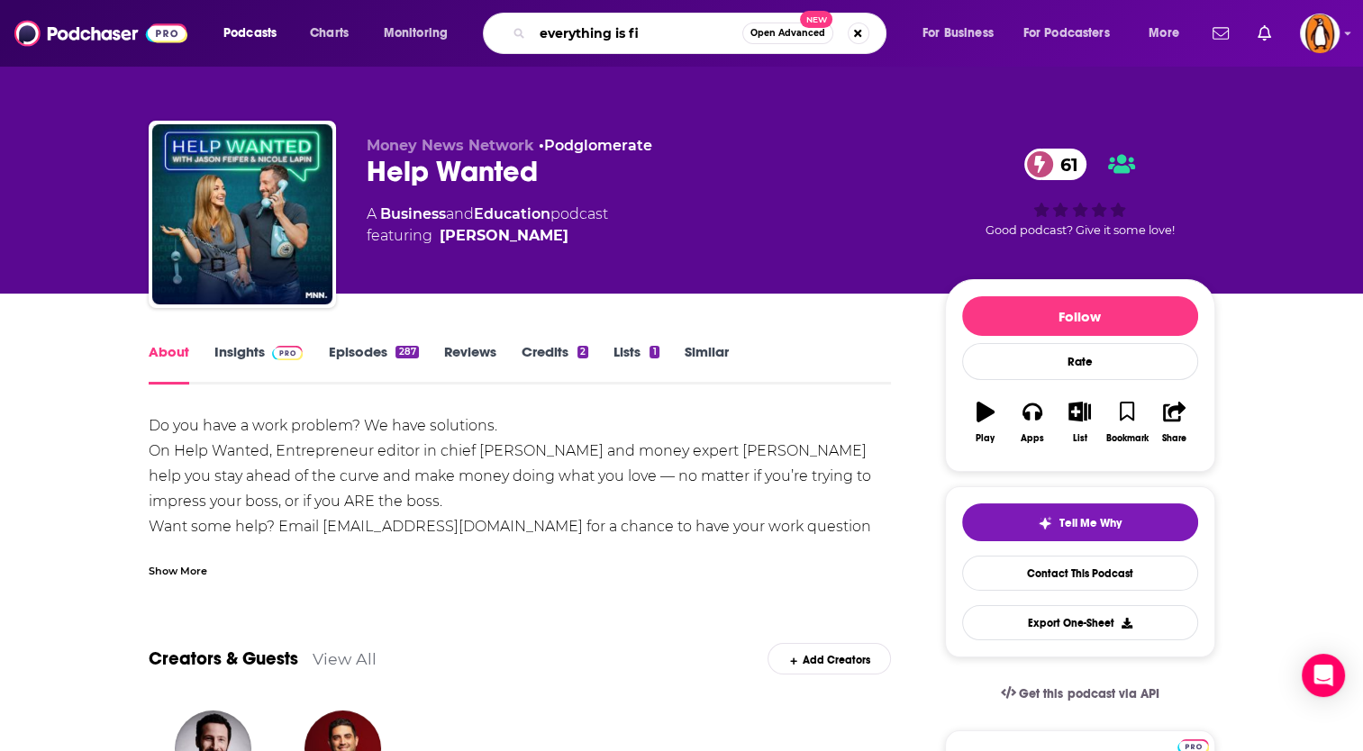
type input "everything is fin"
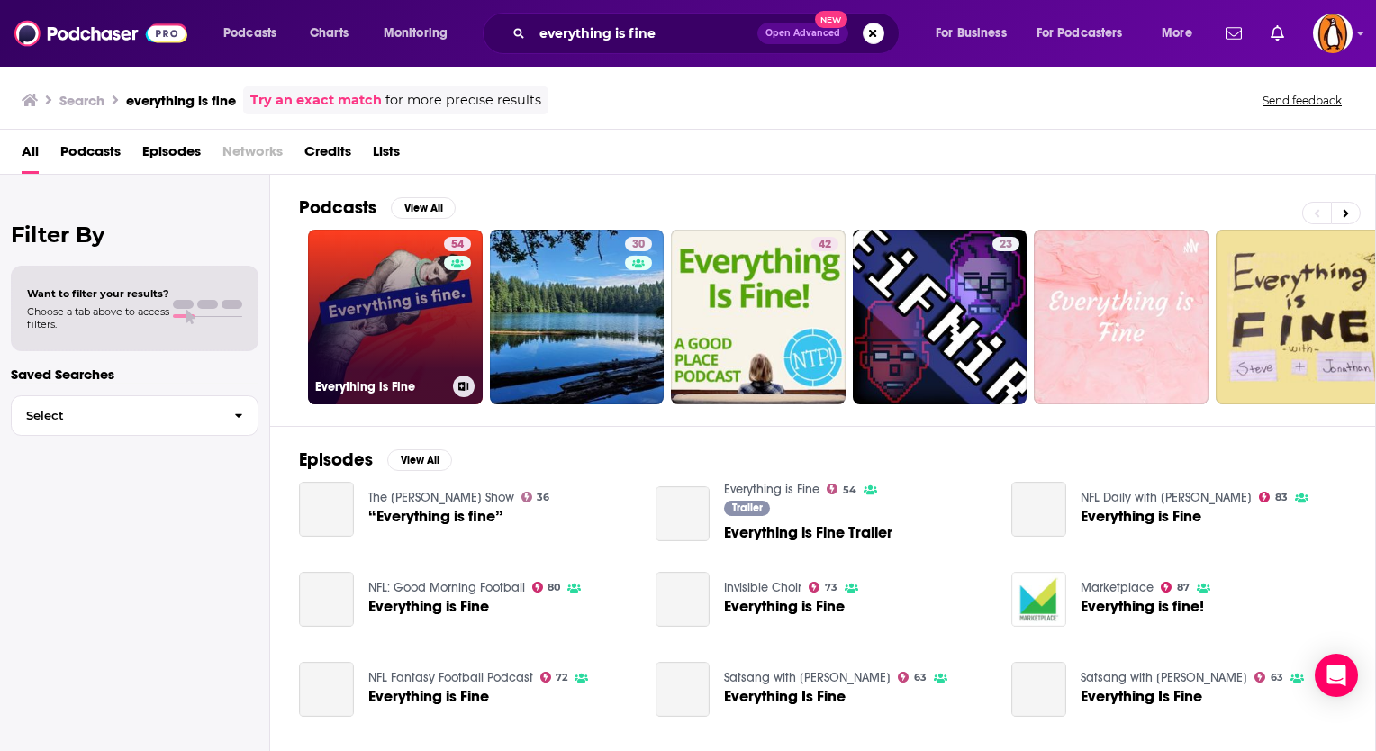
click at [372, 288] on link "54 Everything is Fine" at bounding box center [395, 317] width 175 height 175
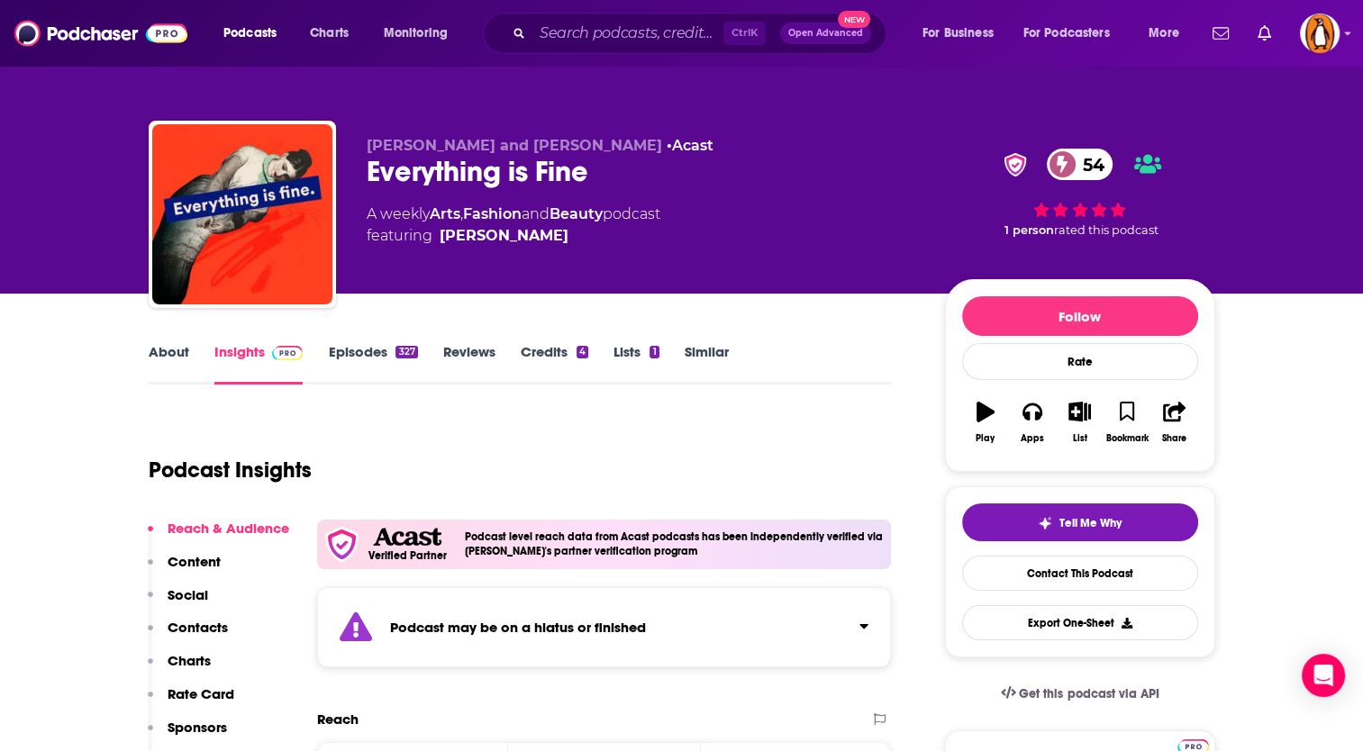
click at [168, 356] on link "About" at bounding box center [169, 363] width 41 height 41
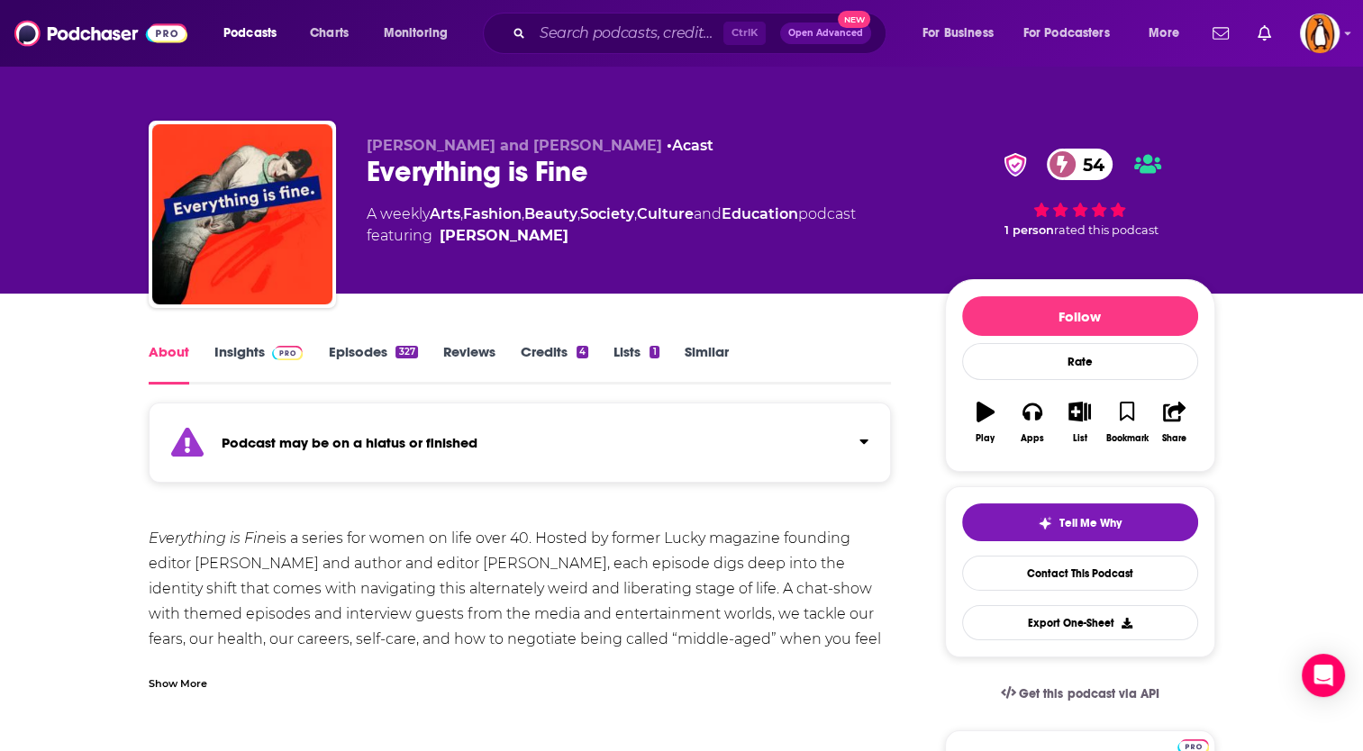
click at [238, 351] on link "Insights" at bounding box center [258, 363] width 89 height 41
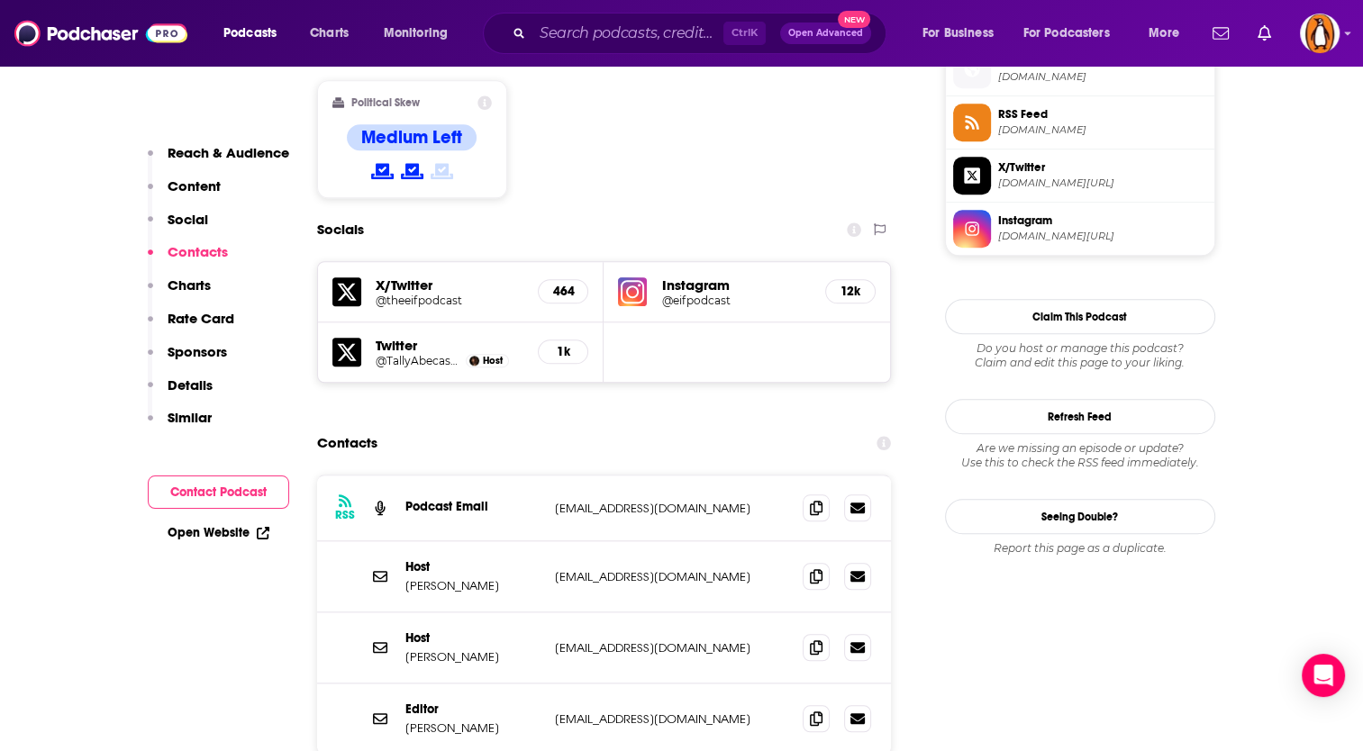
scroll to position [1801, 0]
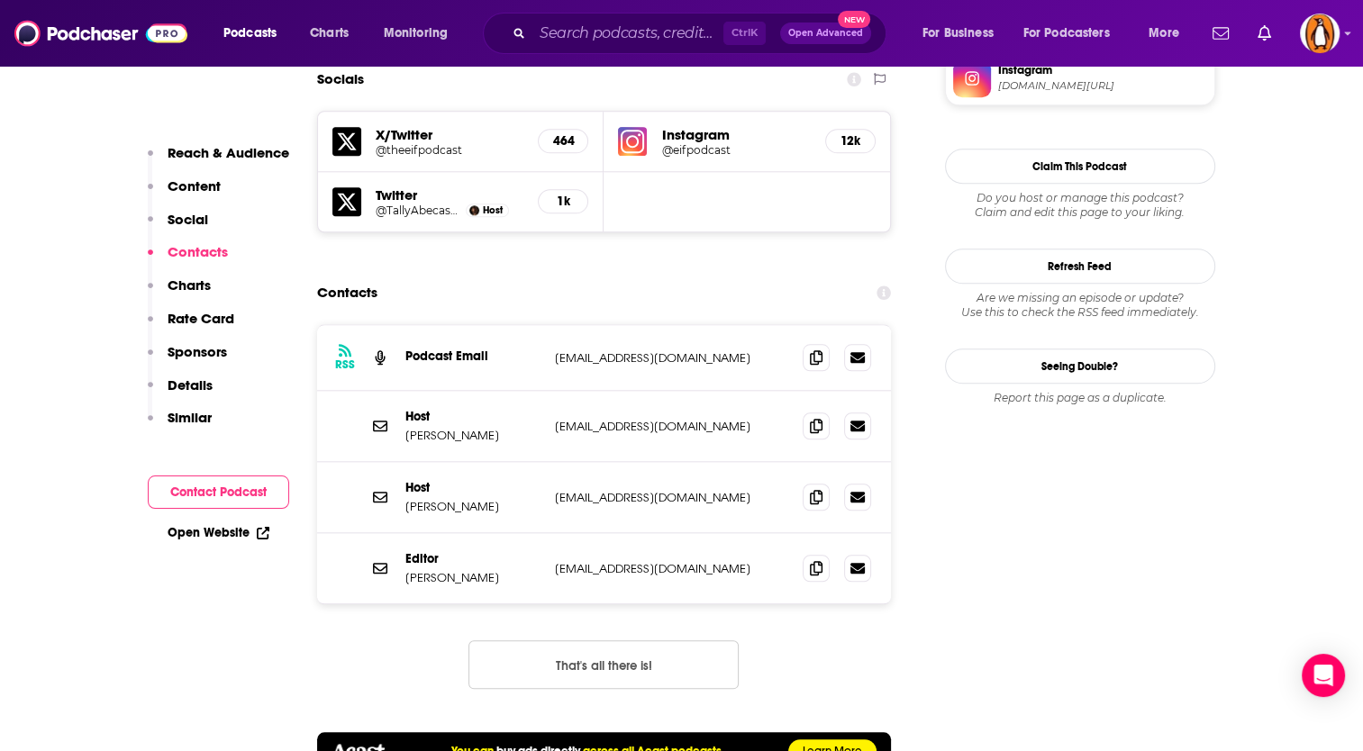
click at [558, 640] on button "That's all there is!" at bounding box center [603, 664] width 270 height 49
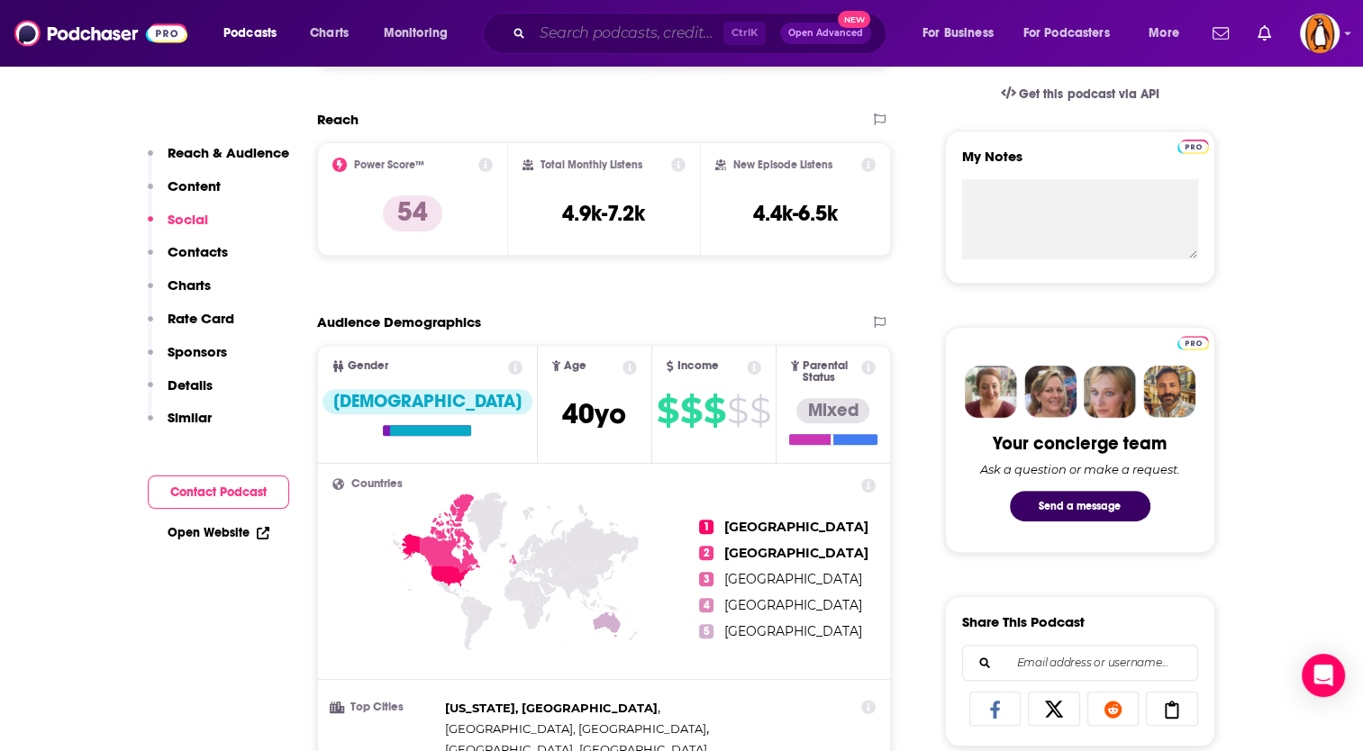
click at [575, 35] on input "Search podcasts, credits, & more..." at bounding box center [627, 33] width 191 height 29
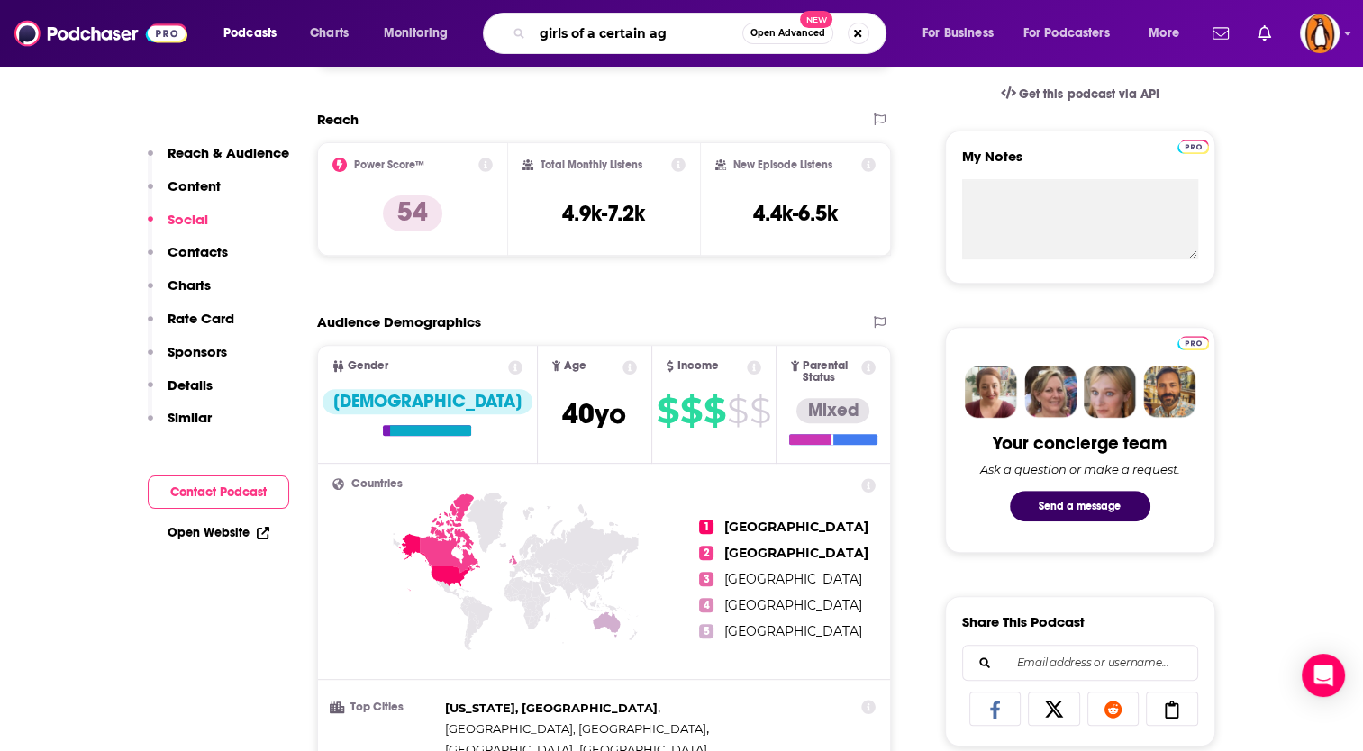
type input "girls of a certain age"
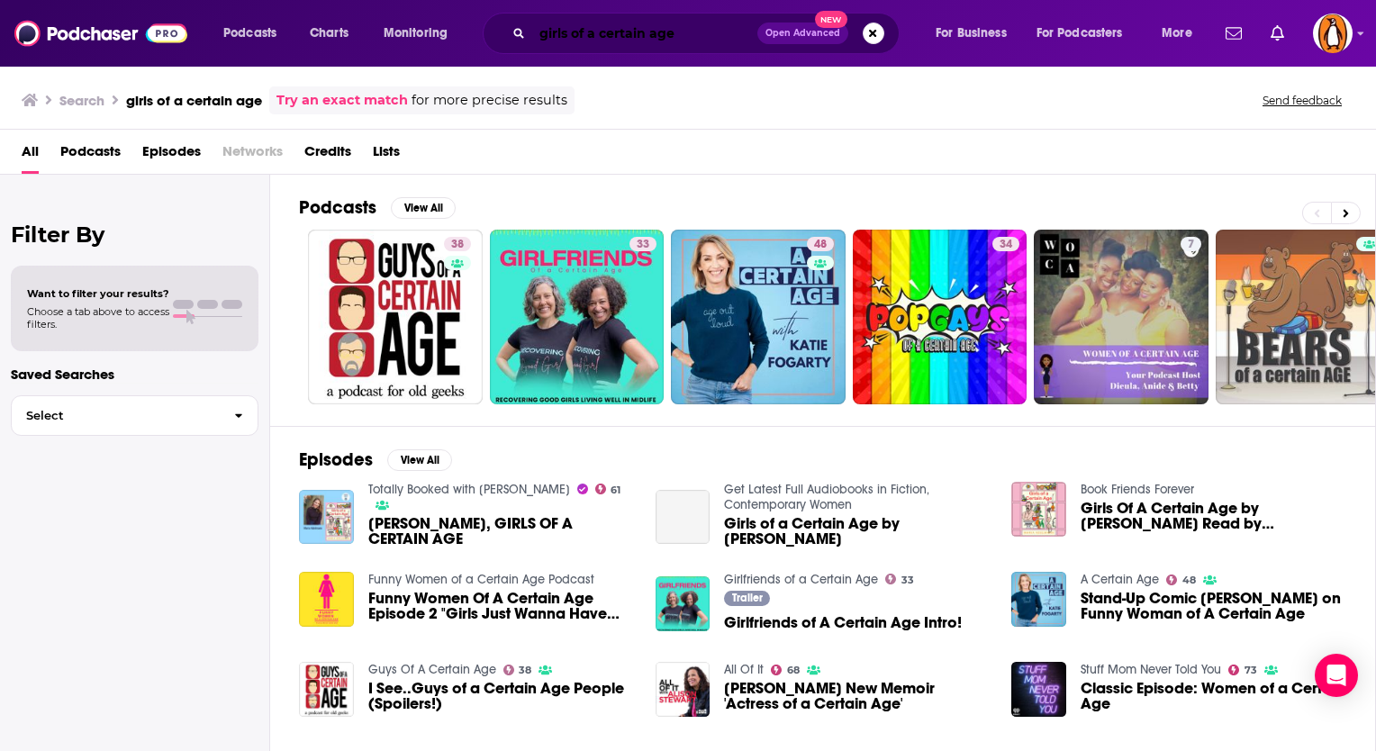
click at [583, 44] on input "girls of a certain age" at bounding box center [644, 33] width 225 height 29
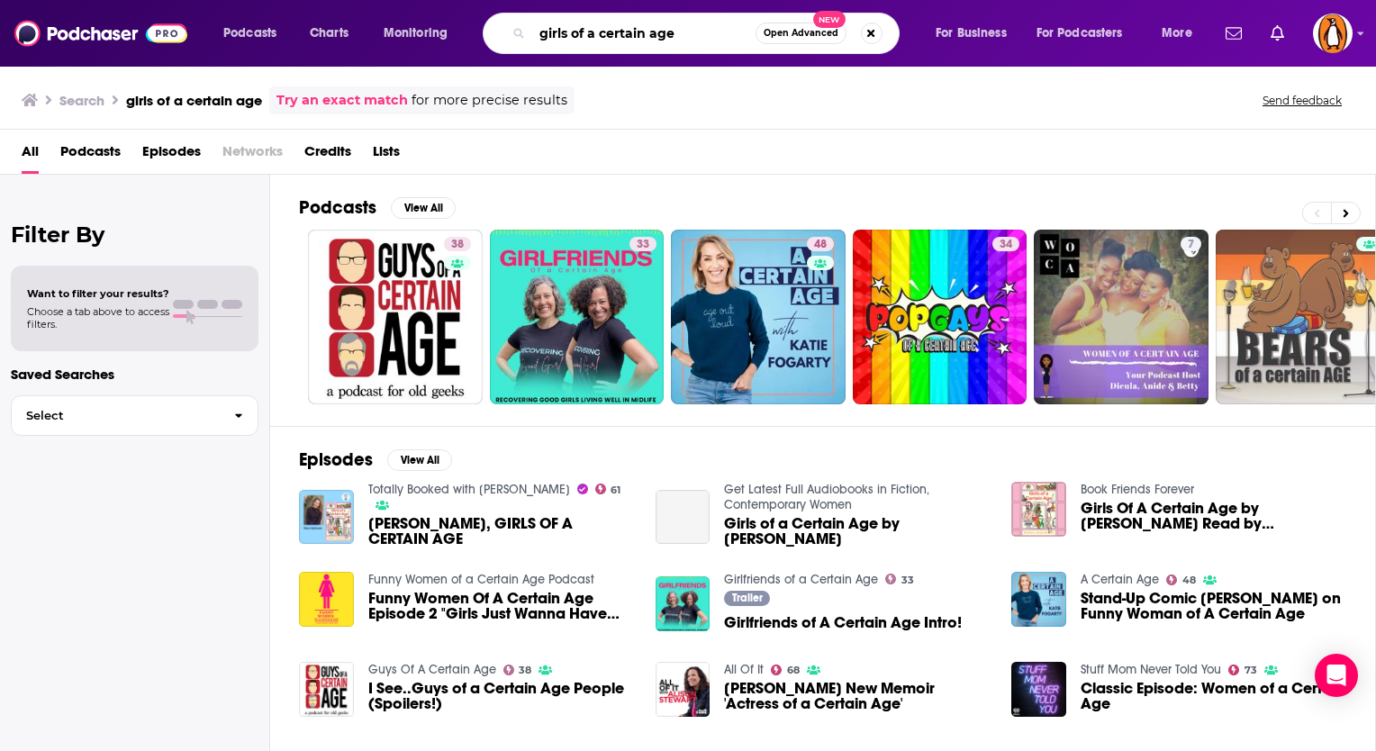
click at [583, 44] on input "girls of a certain age" at bounding box center [643, 33] width 223 height 29
type input "FASHION PEOPLE"
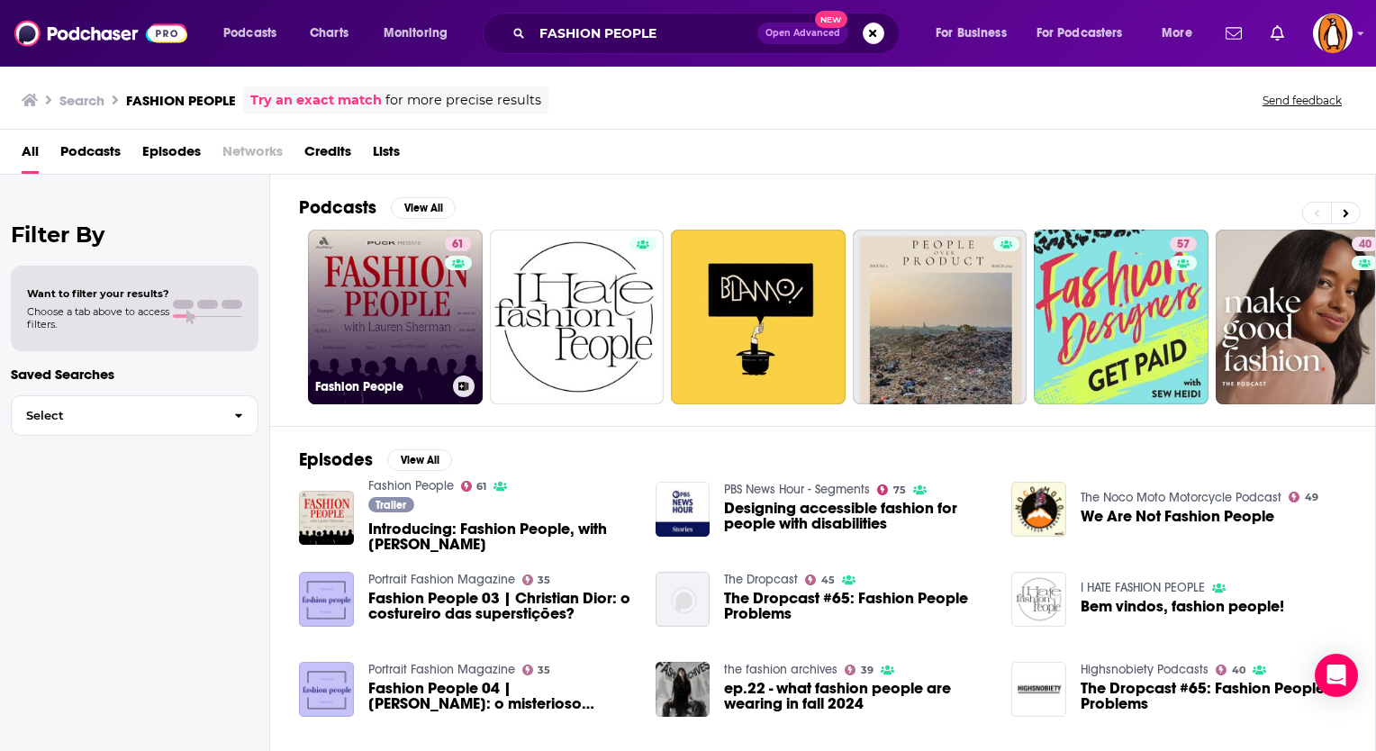
click at [370, 278] on link "61 Fashion People" at bounding box center [395, 317] width 175 height 175
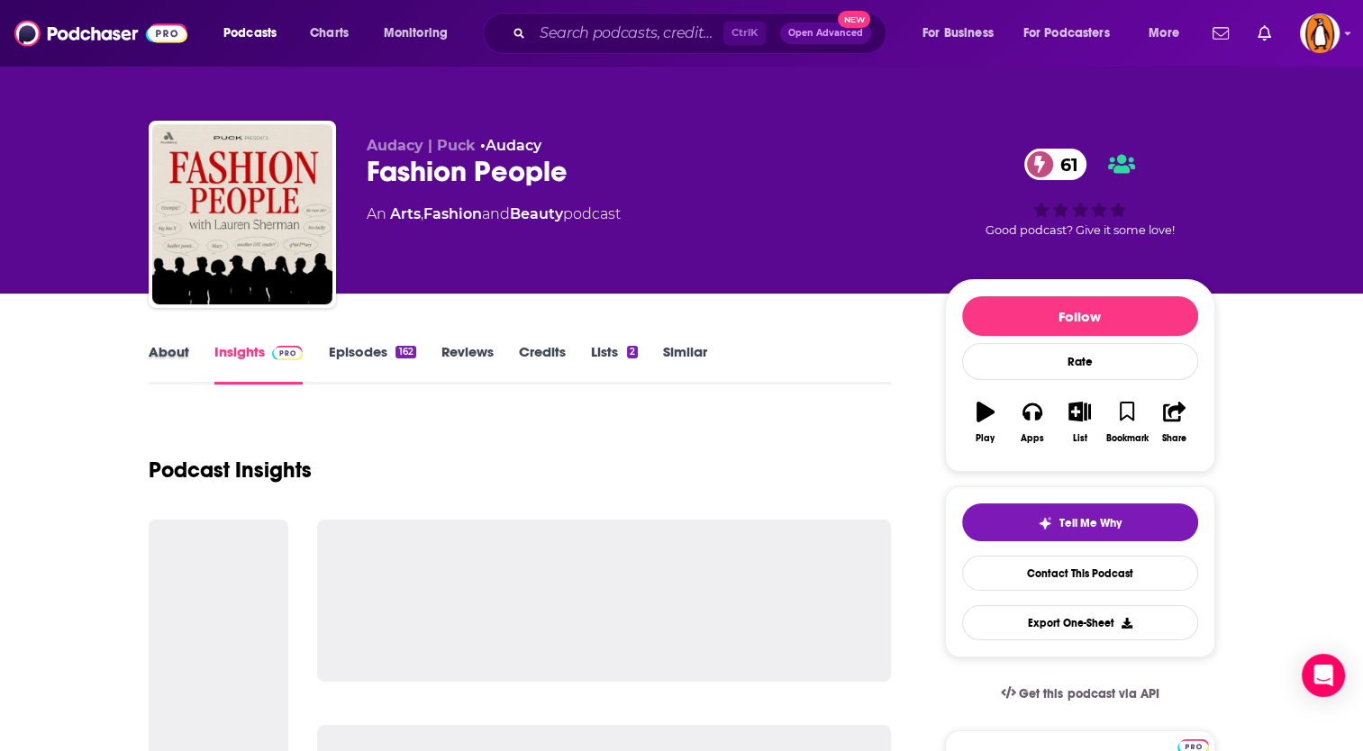
click at [187, 353] on div "About" at bounding box center [182, 363] width 66 height 41
click at [163, 351] on link "About" at bounding box center [169, 363] width 41 height 41
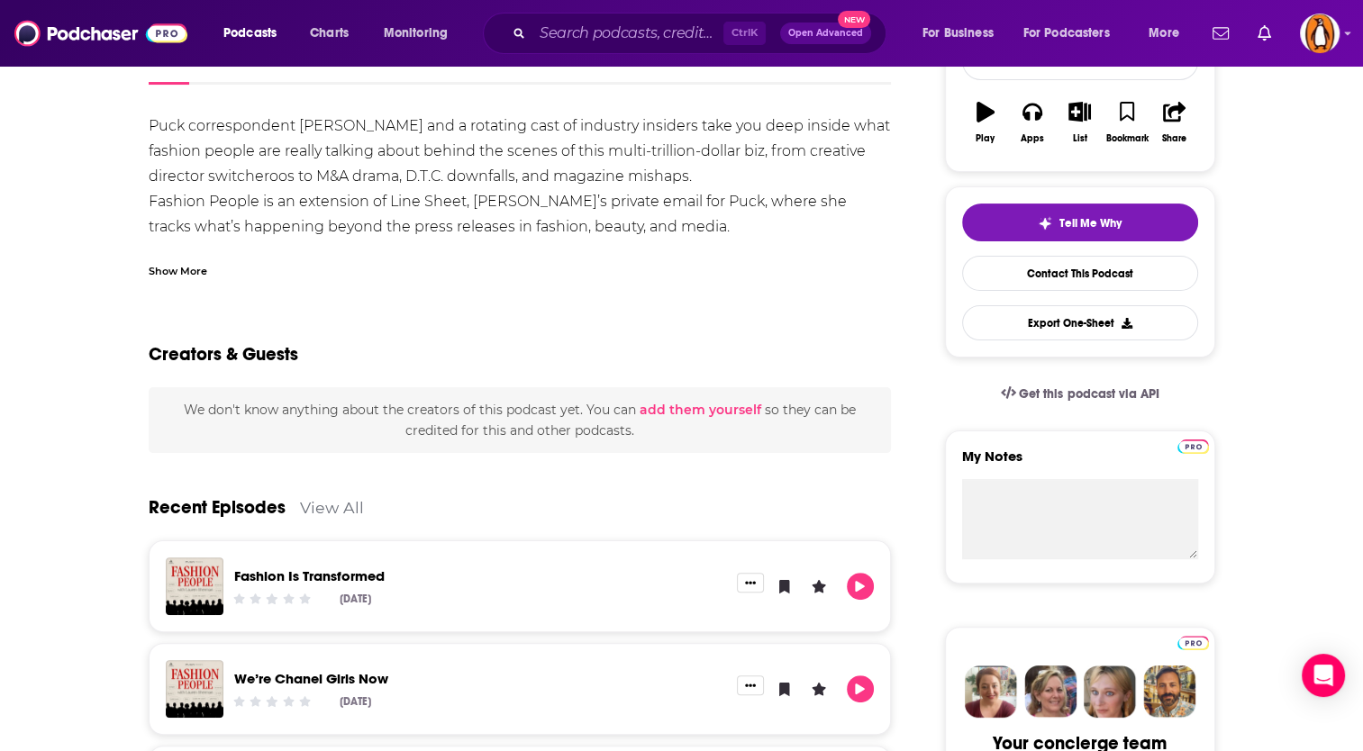
scroll to position [149, 0]
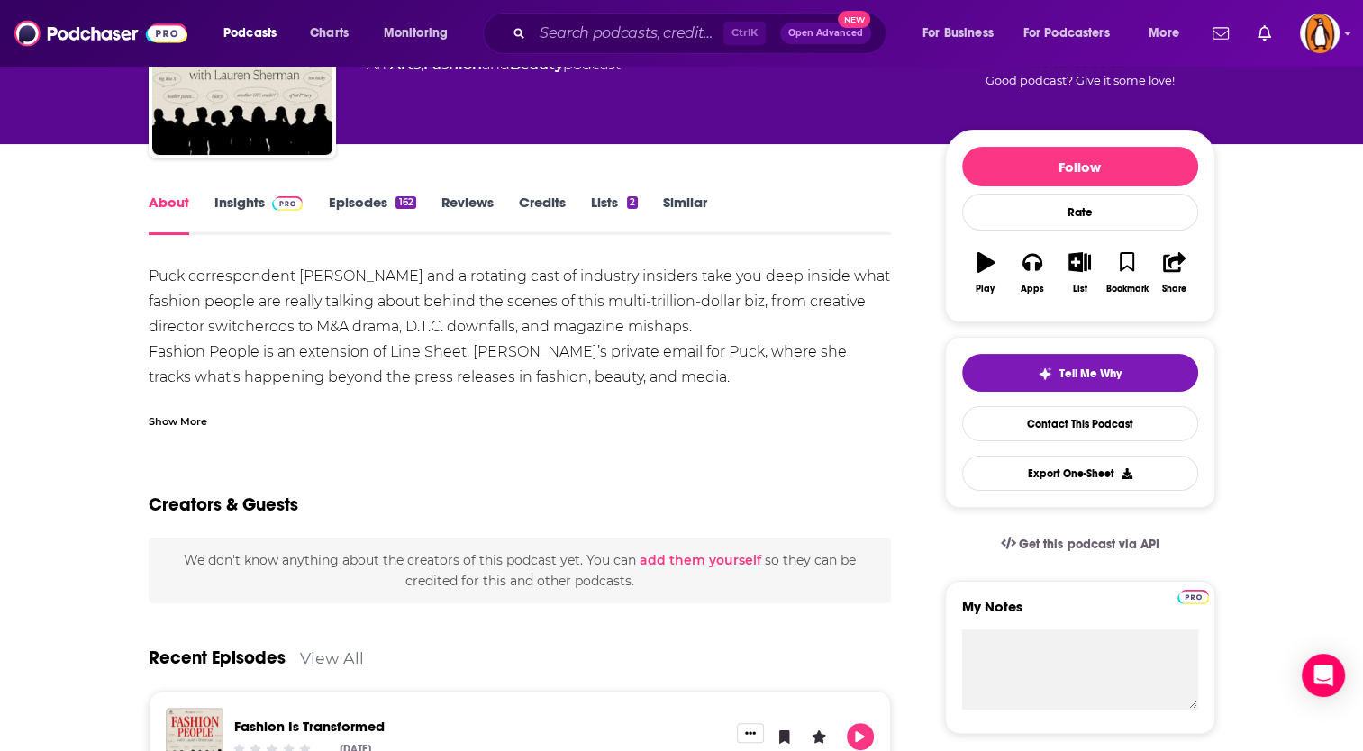
click at [248, 211] on link "Insights" at bounding box center [258, 214] width 89 height 41
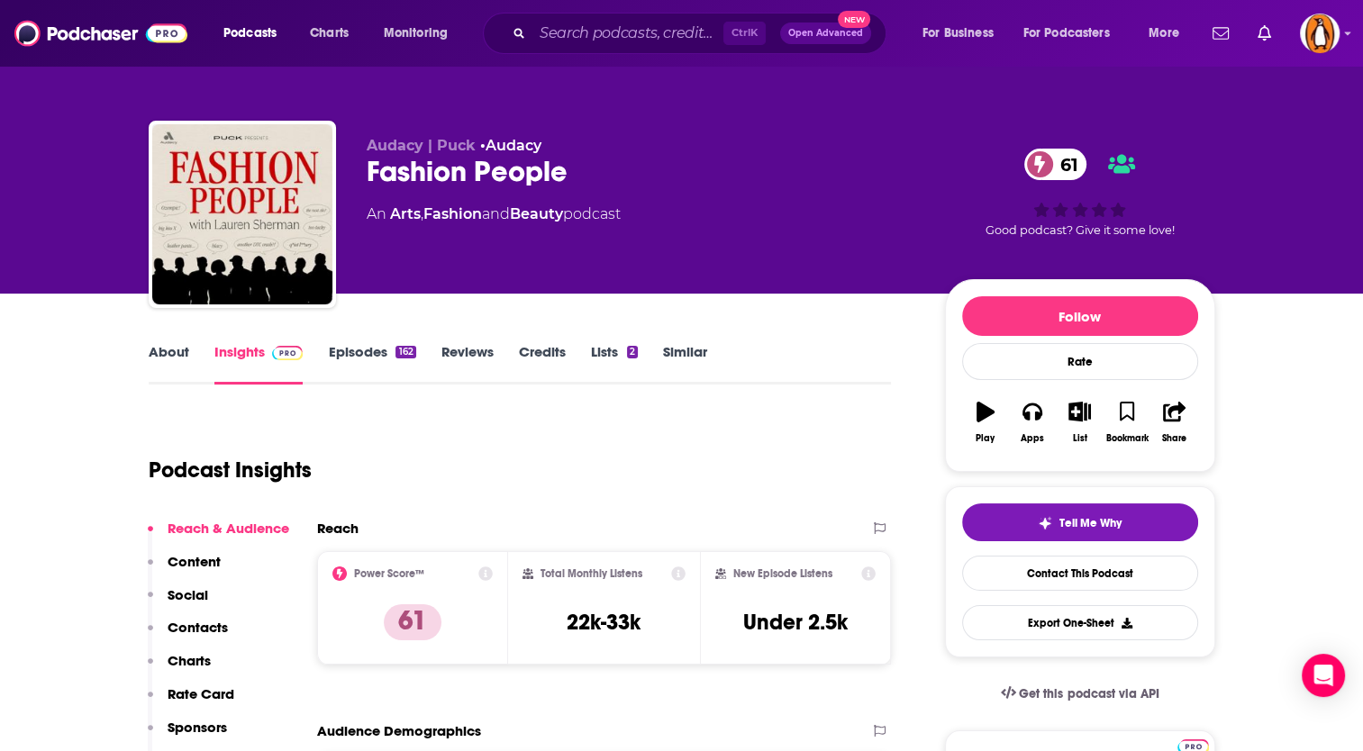
scroll to position [300, 0]
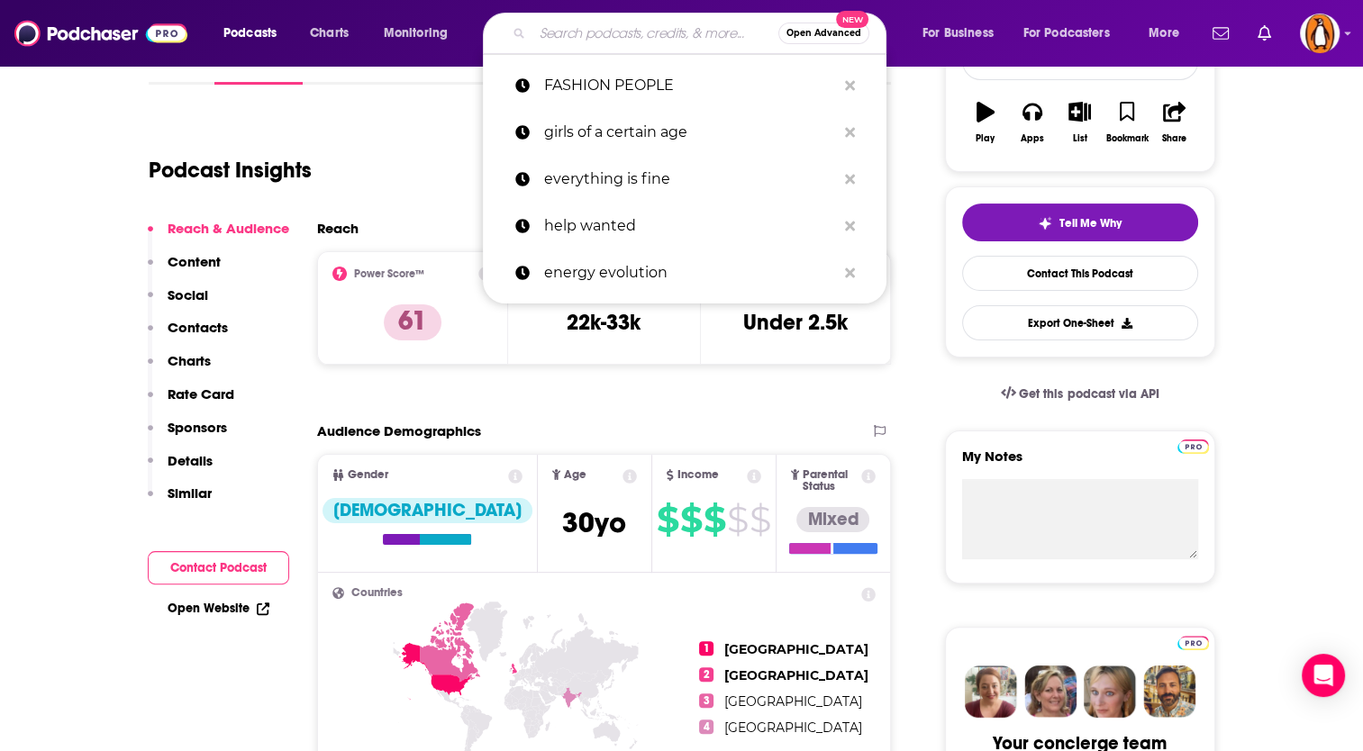
click at [576, 41] on input "Search podcasts, credits, & more..." at bounding box center [655, 33] width 246 height 29
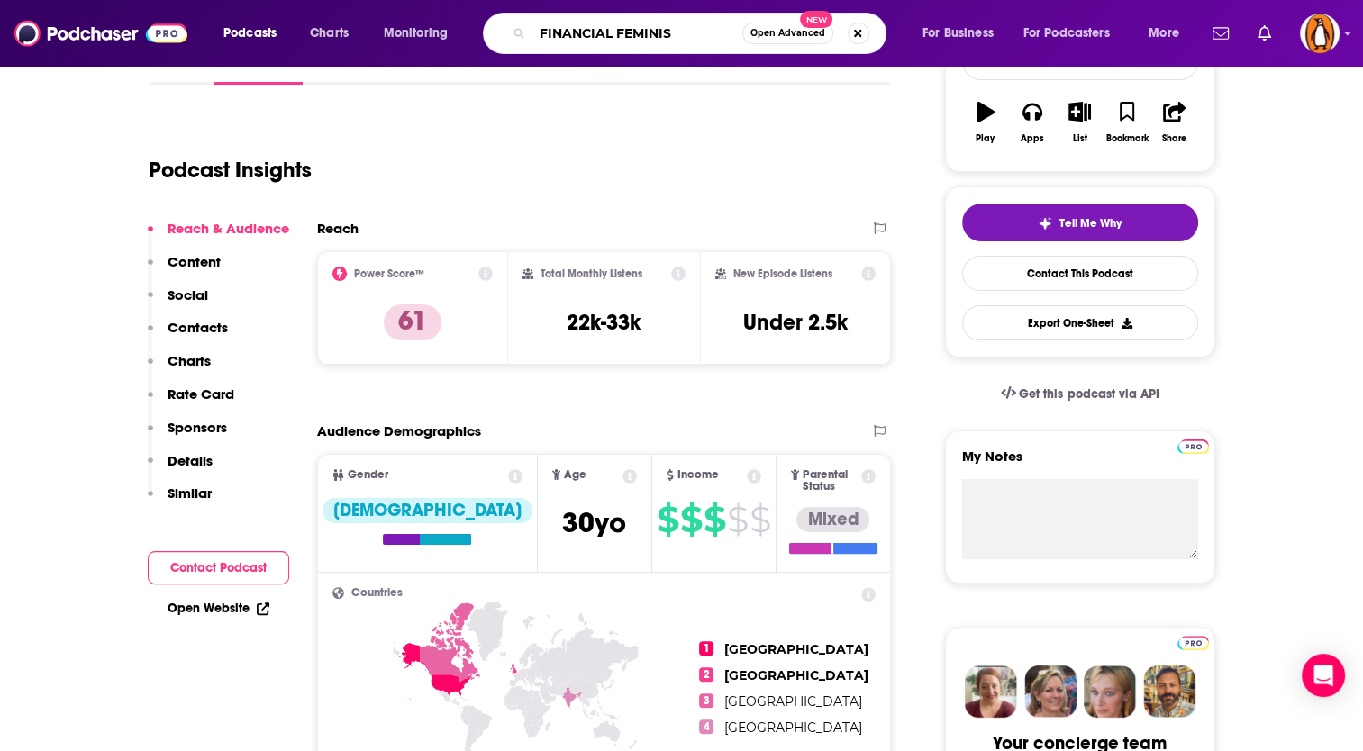
type input "FINANCIAL FEMINIST"
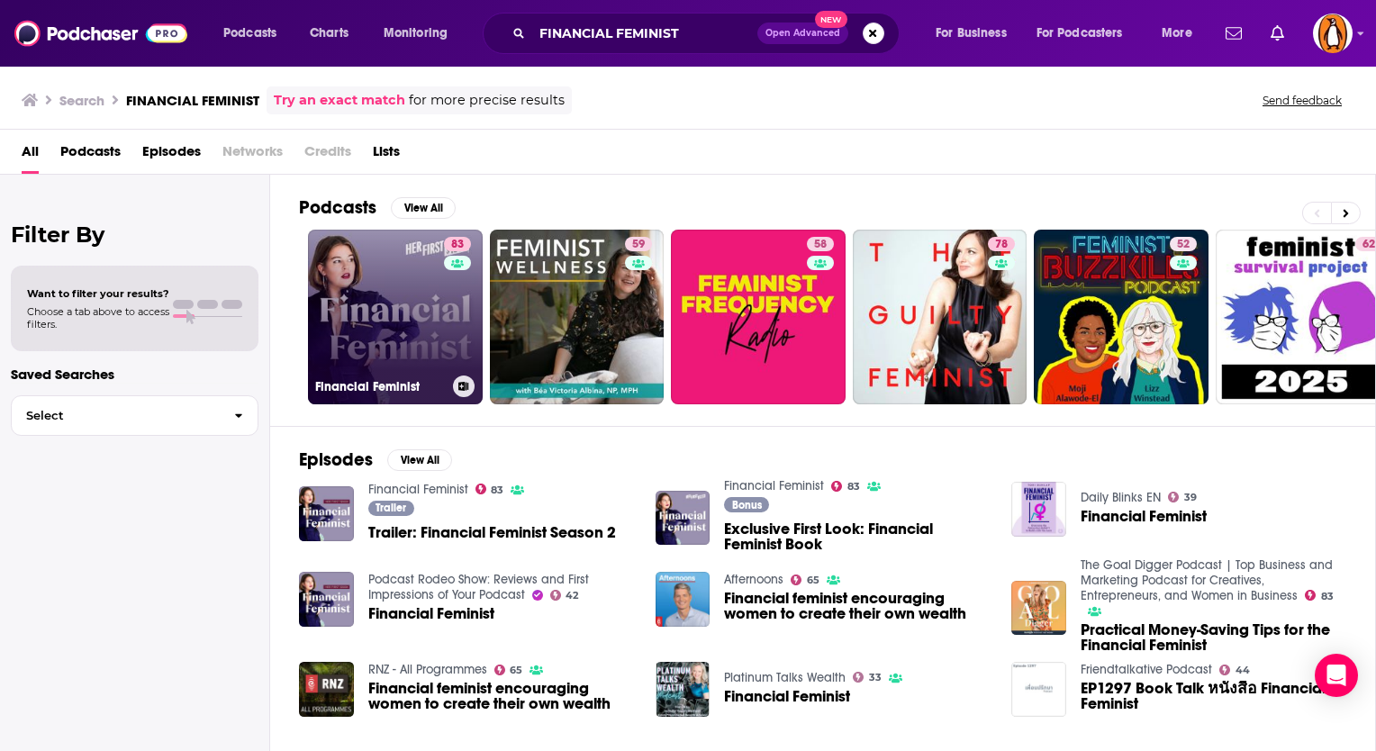
click at [371, 301] on link "83 Financial Feminist" at bounding box center [395, 317] width 175 height 175
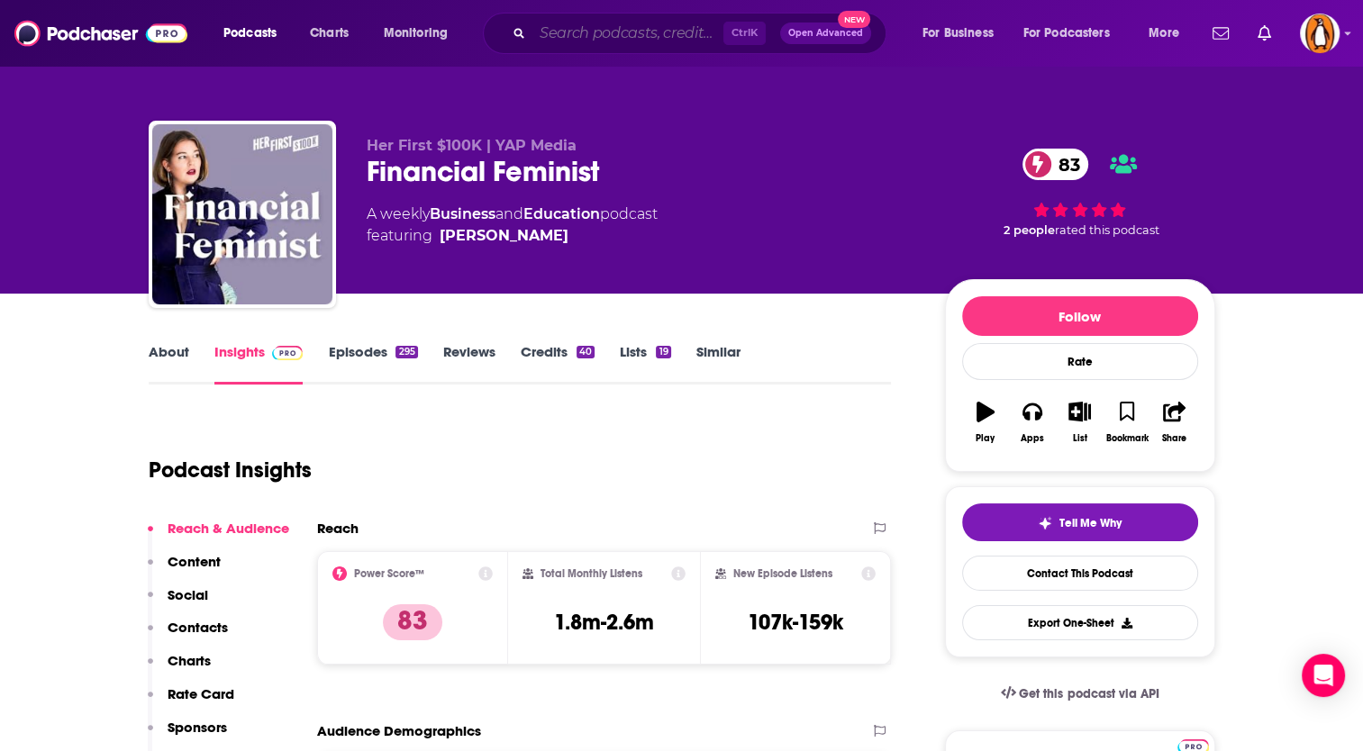
click at [584, 33] on input "Search podcasts, credits, & more..." at bounding box center [627, 33] width 191 height 29
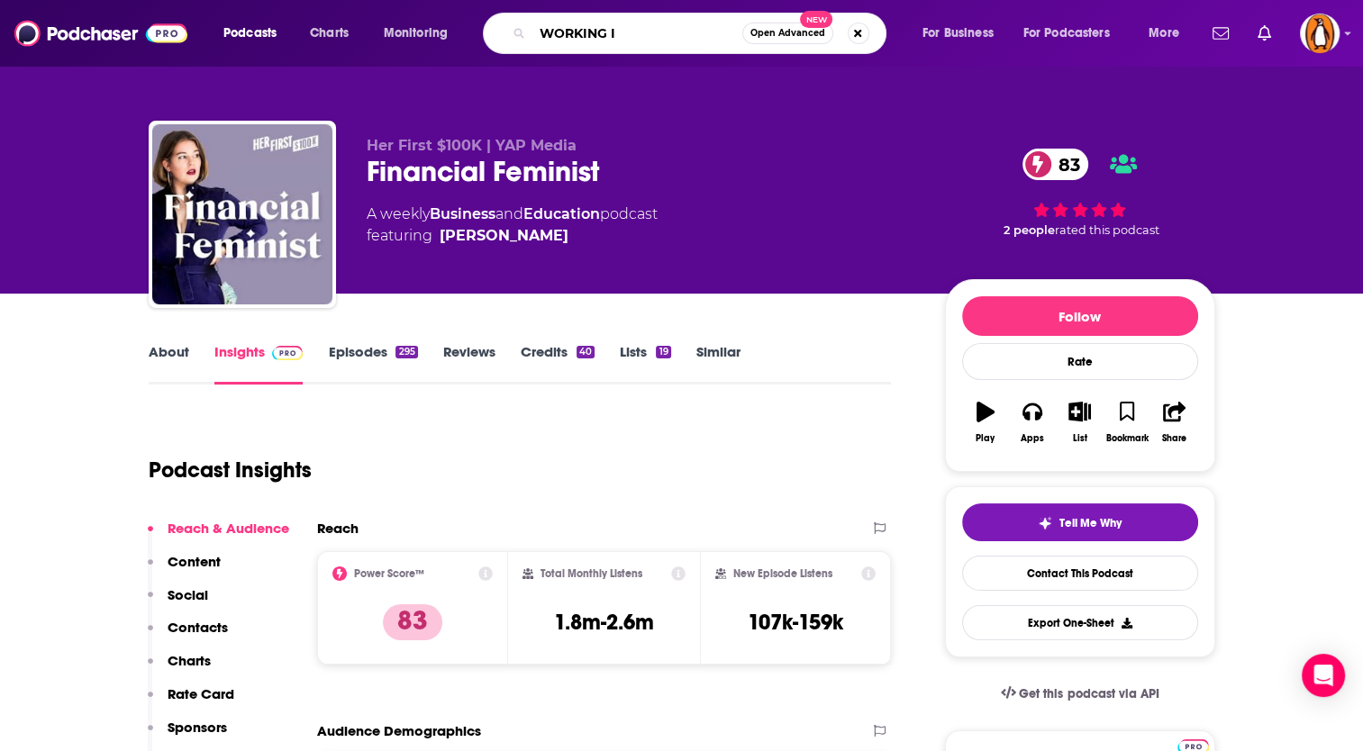
type input "WORKING IT"
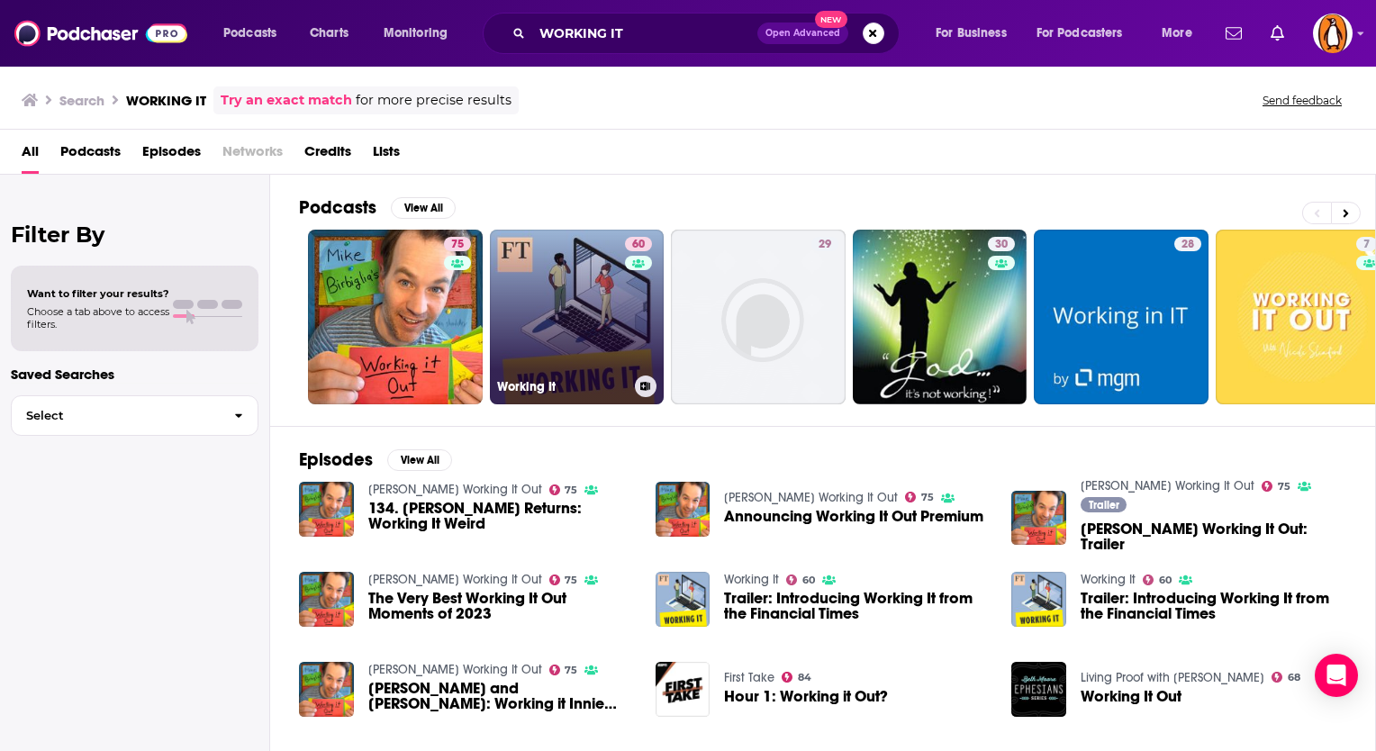
click at [552, 318] on link "60 Working It" at bounding box center [577, 317] width 175 height 175
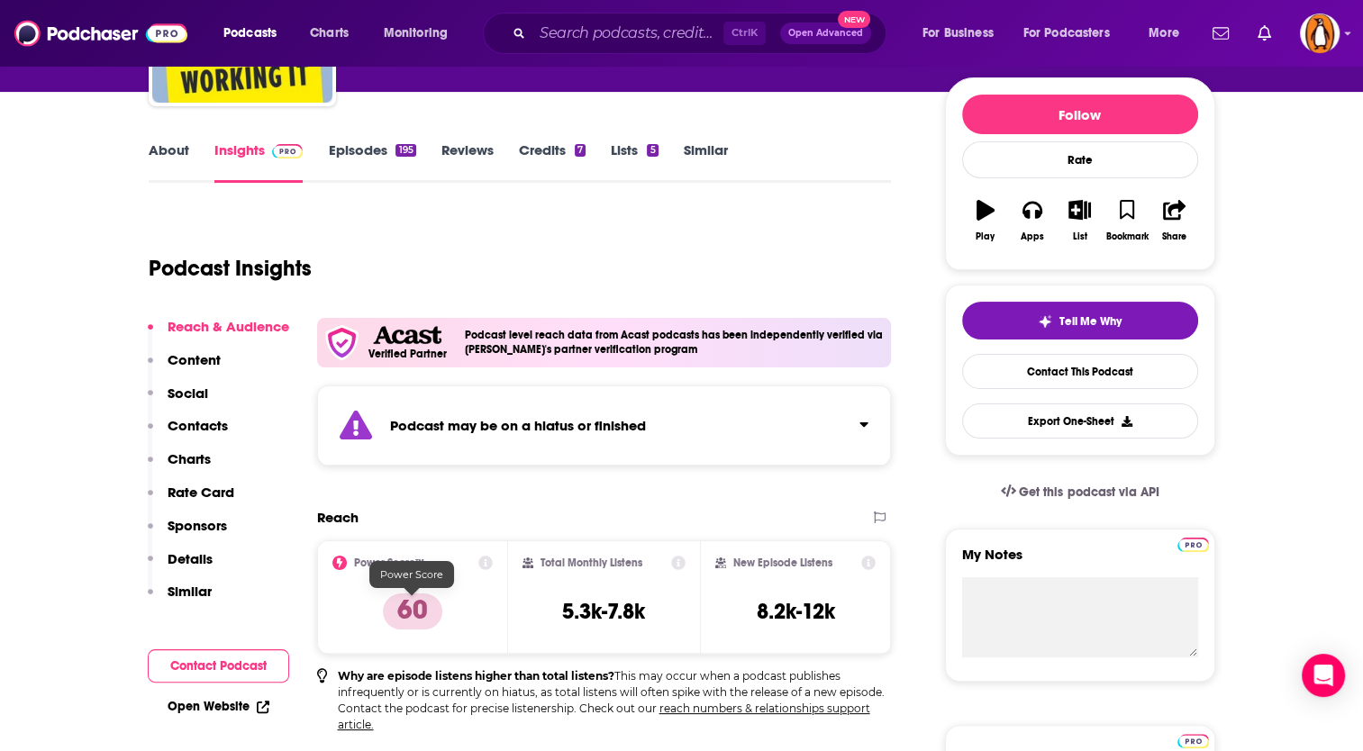
scroll to position [189, 0]
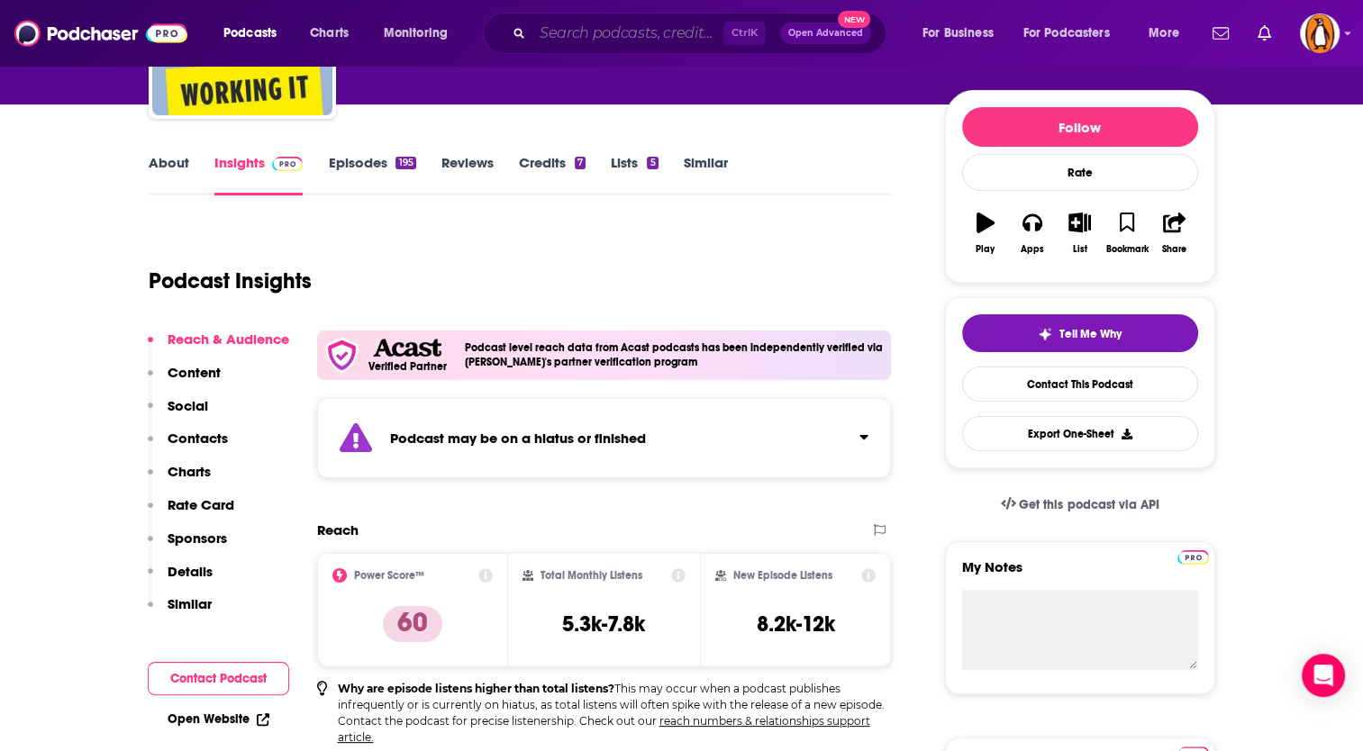
click at [576, 40] on input "Search podcasts, credits, & more..." at bounding box center [627, 33] width 191 height 29
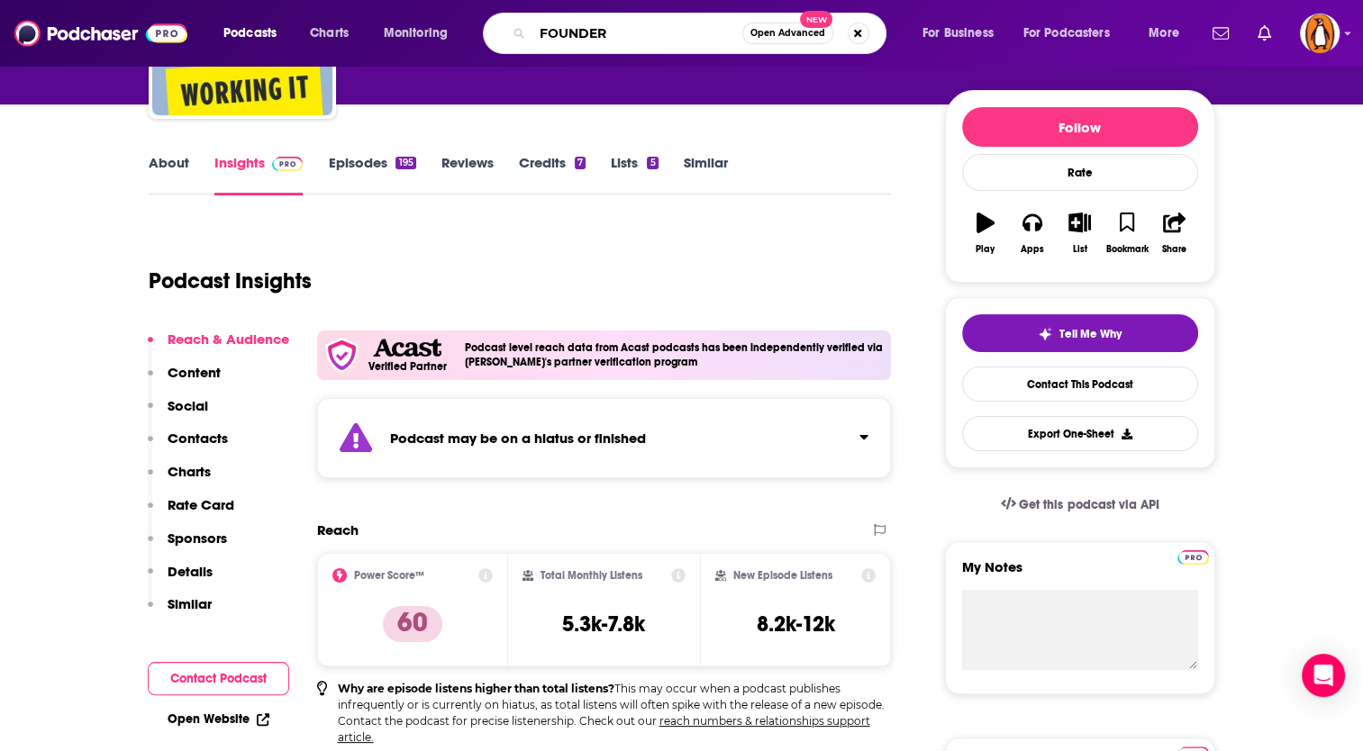
type input "FOUNDERS"
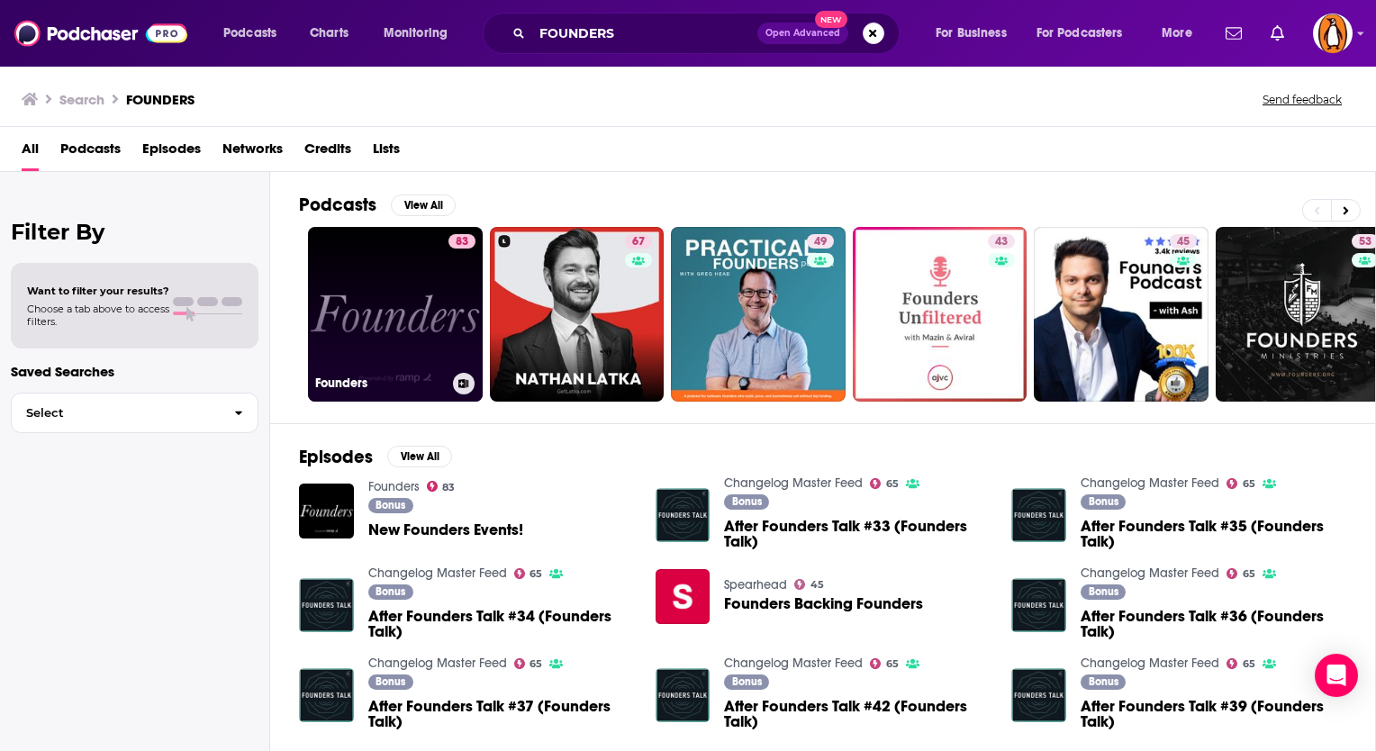
click at [401, 300] on link "83 Founders" at bounding box center [395, 314] width 175 height 175
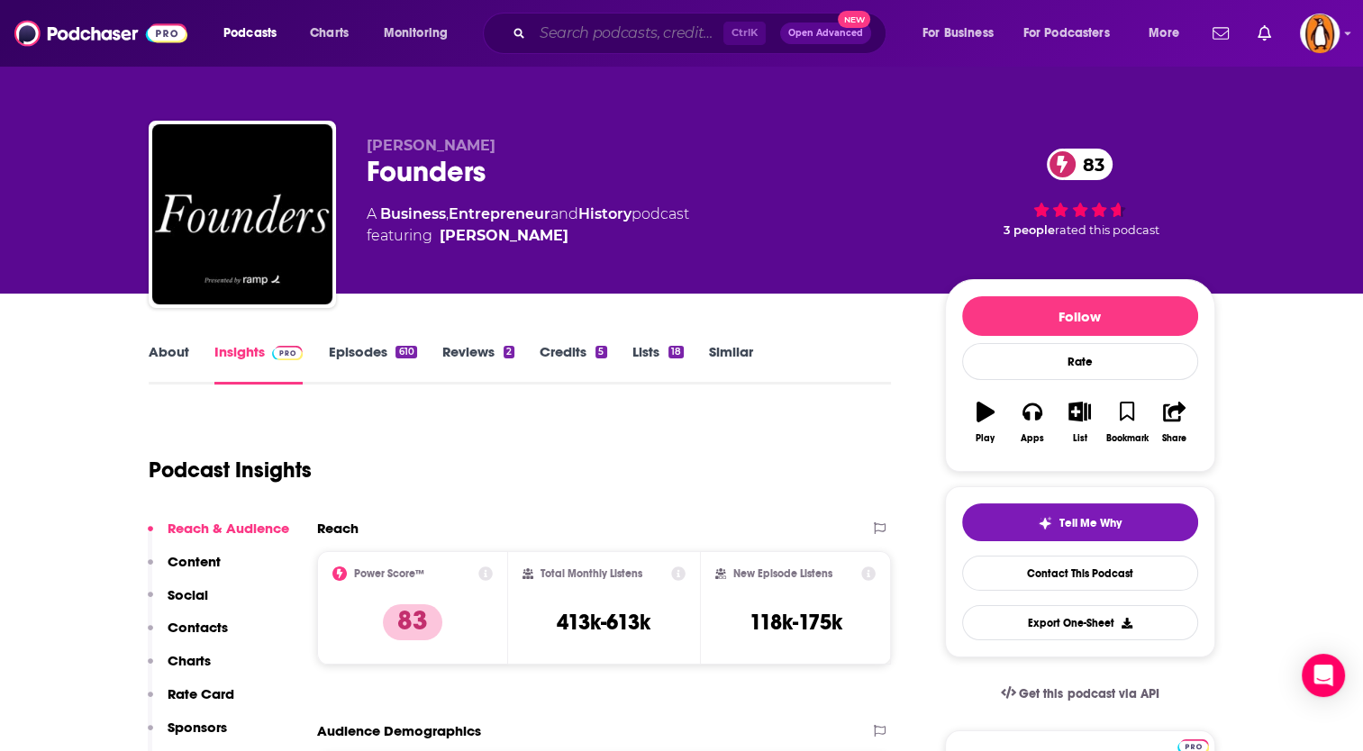
click at [575, 23] on input "Search podcasts, credits, & more..." at bounding box center [627, 33] width 191 height 29
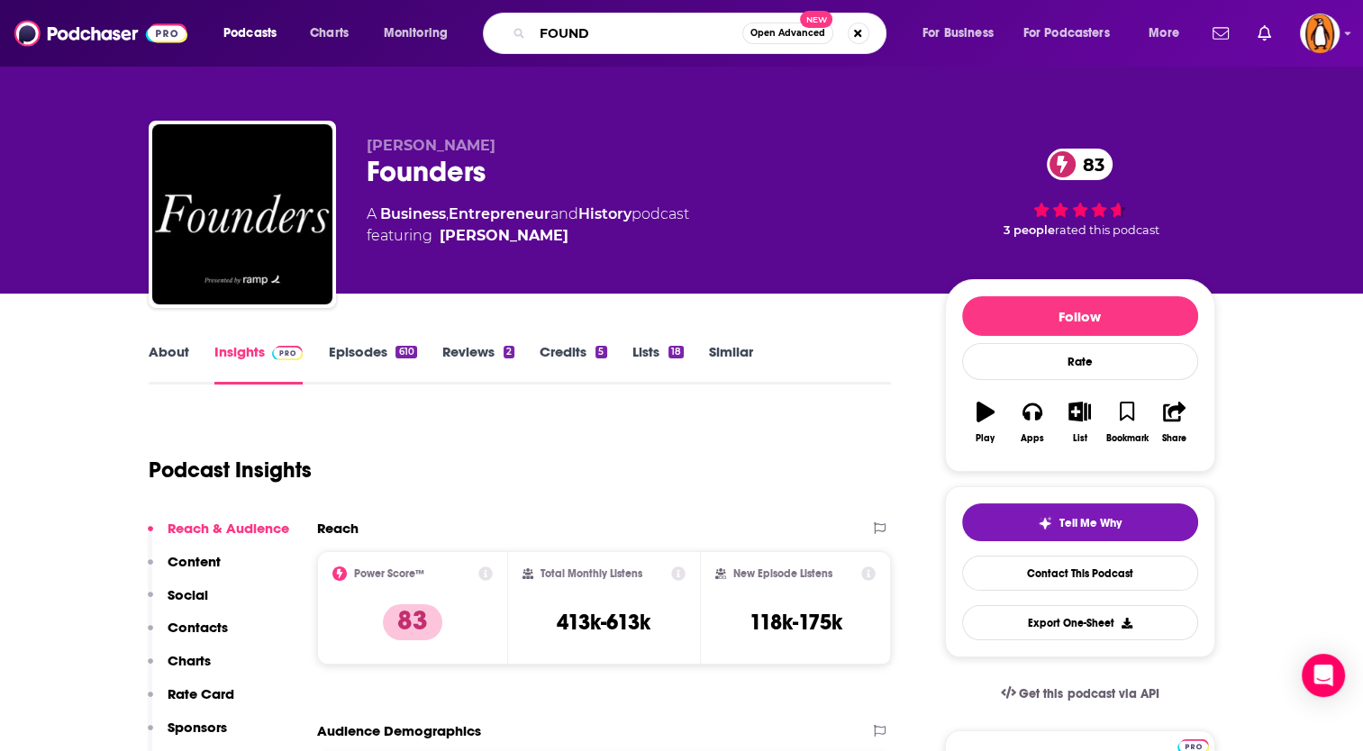
type input "FOUNDR"
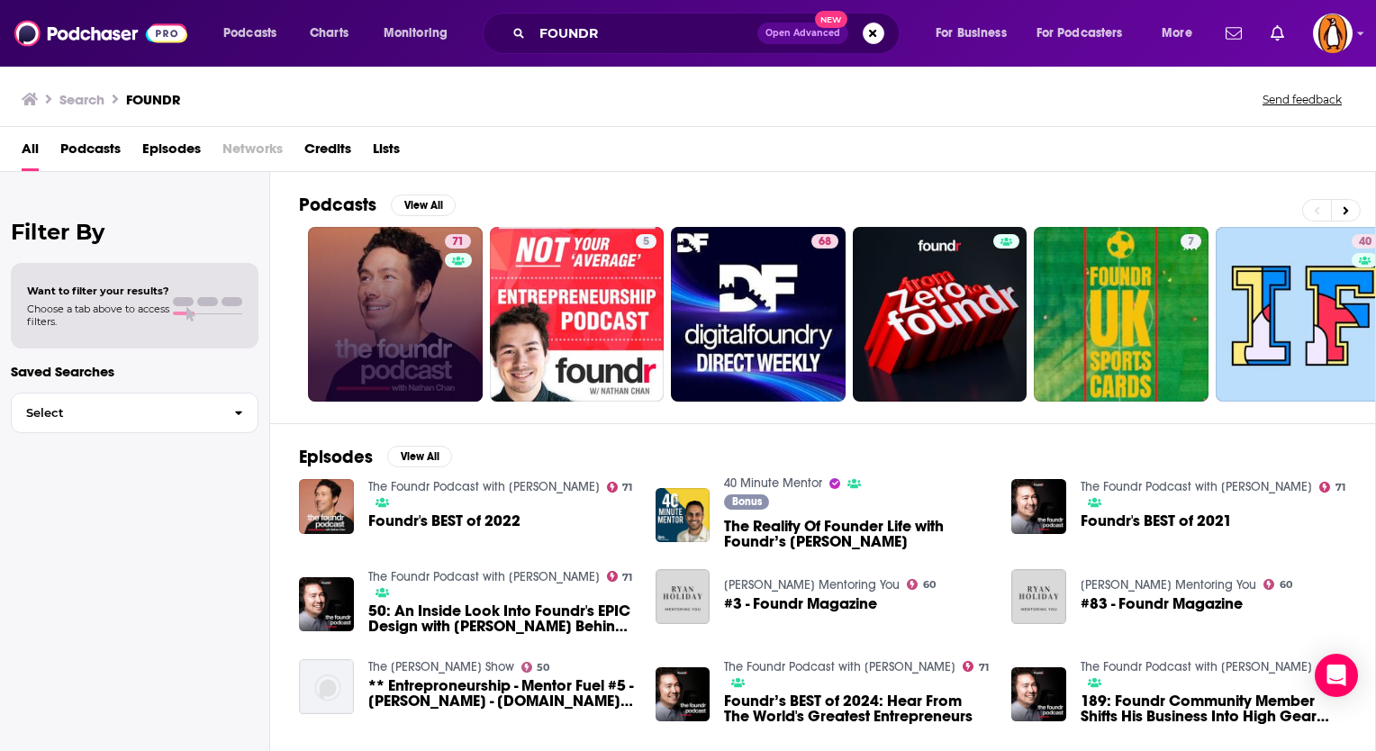
click at [413, 292] on link "71" at bounding box center [395, 314] width 175 height 175
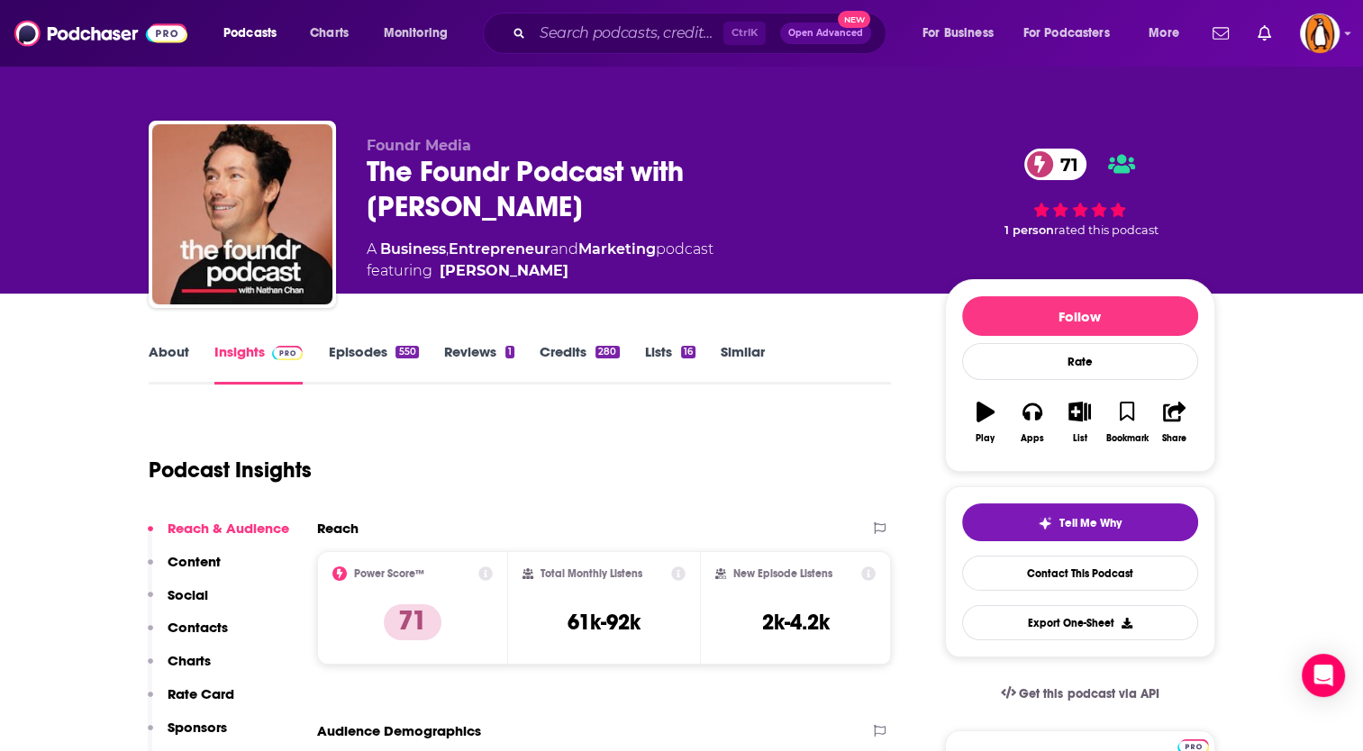
scroll to position [300, 0]
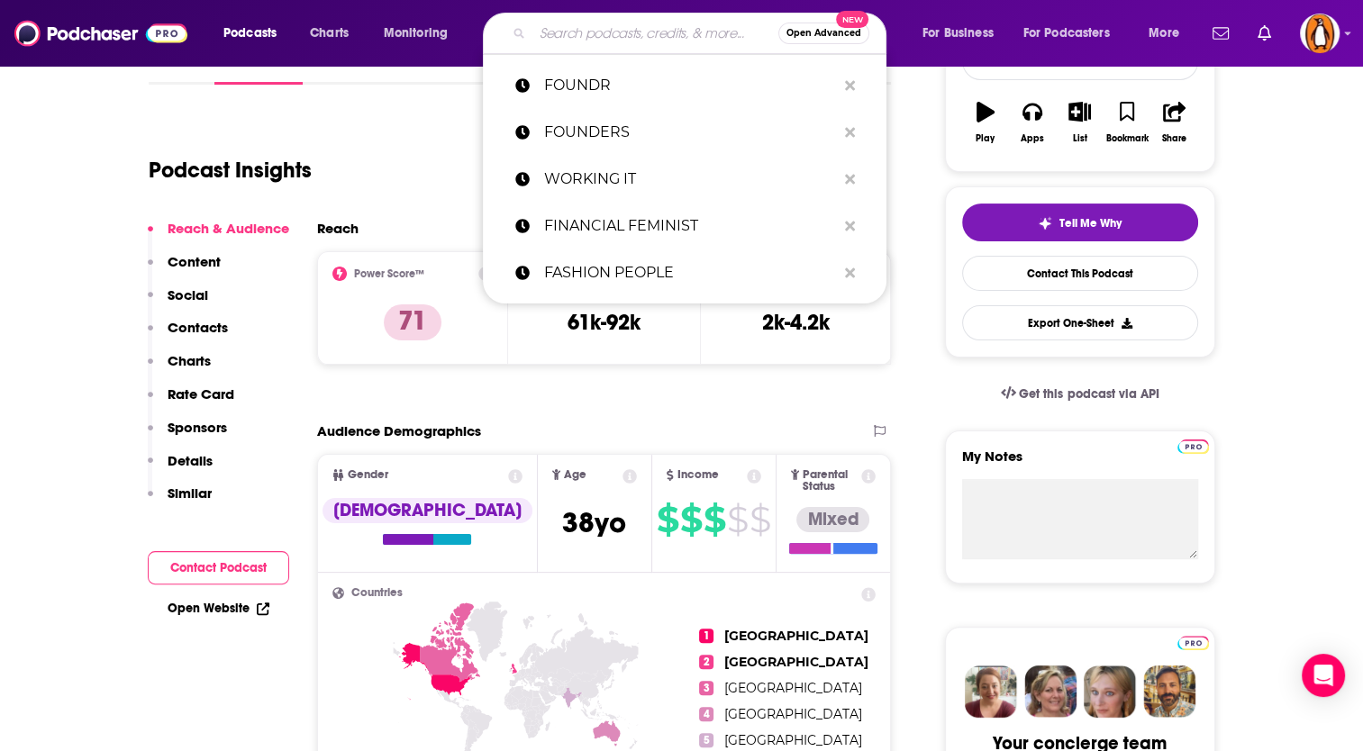
click at [643, 23] on input "Search podcasts, credits, & more..." at bounding box center [655, 33] width 246 height 29
paste input "[PERSON_NAME]"
type input "[PERSON_NAME]"
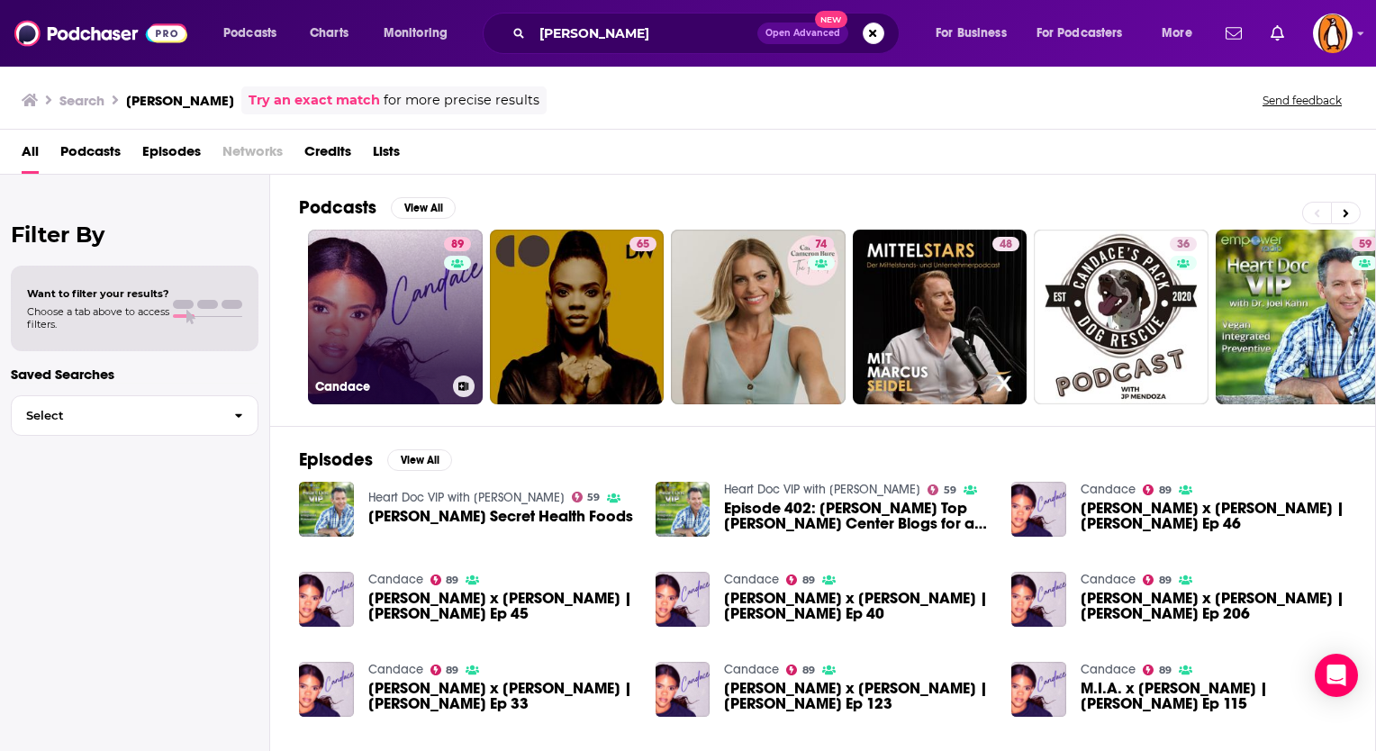
click at [401, 276] on link "89 [PERSON_NAME]" at bounding box center [395, 317] width 175 height 175
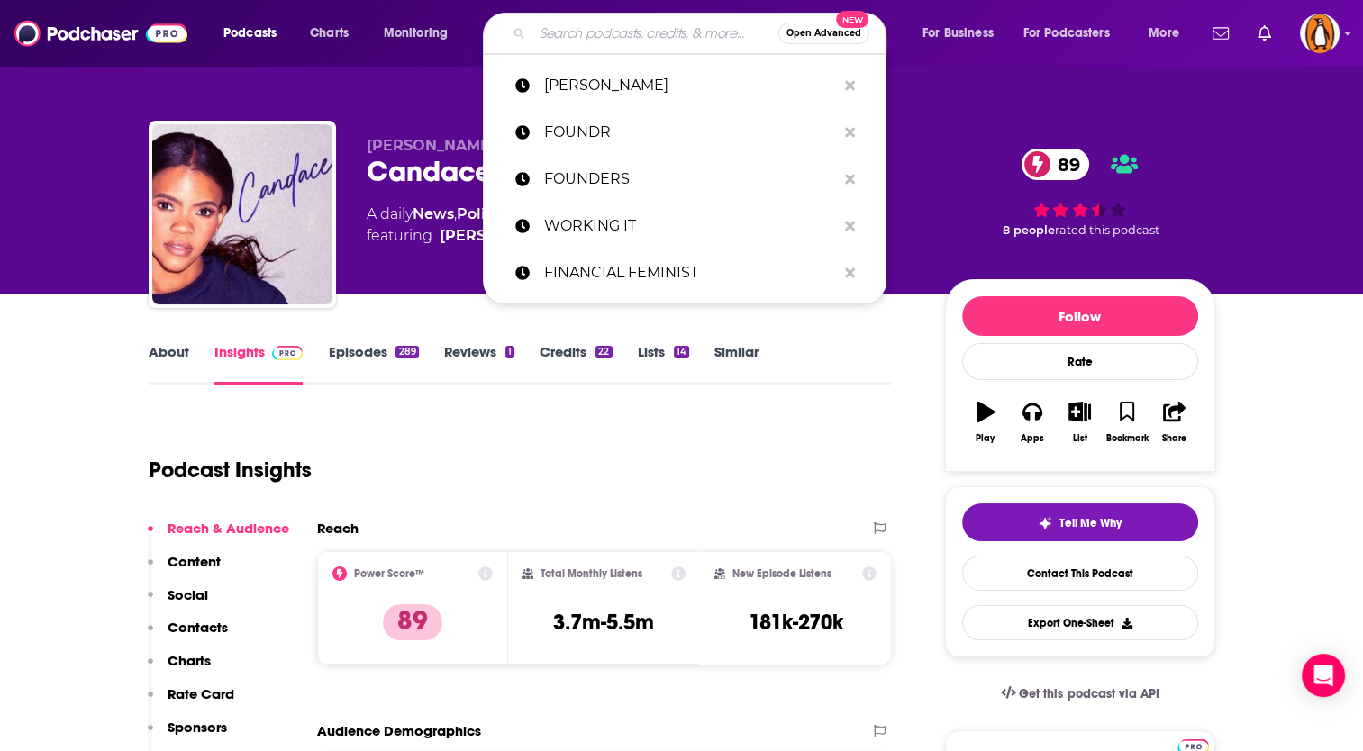
click at [603, 24] on input "Search podcasts, credits, & more..." at bounding box center [655, 33] width 246 height 29
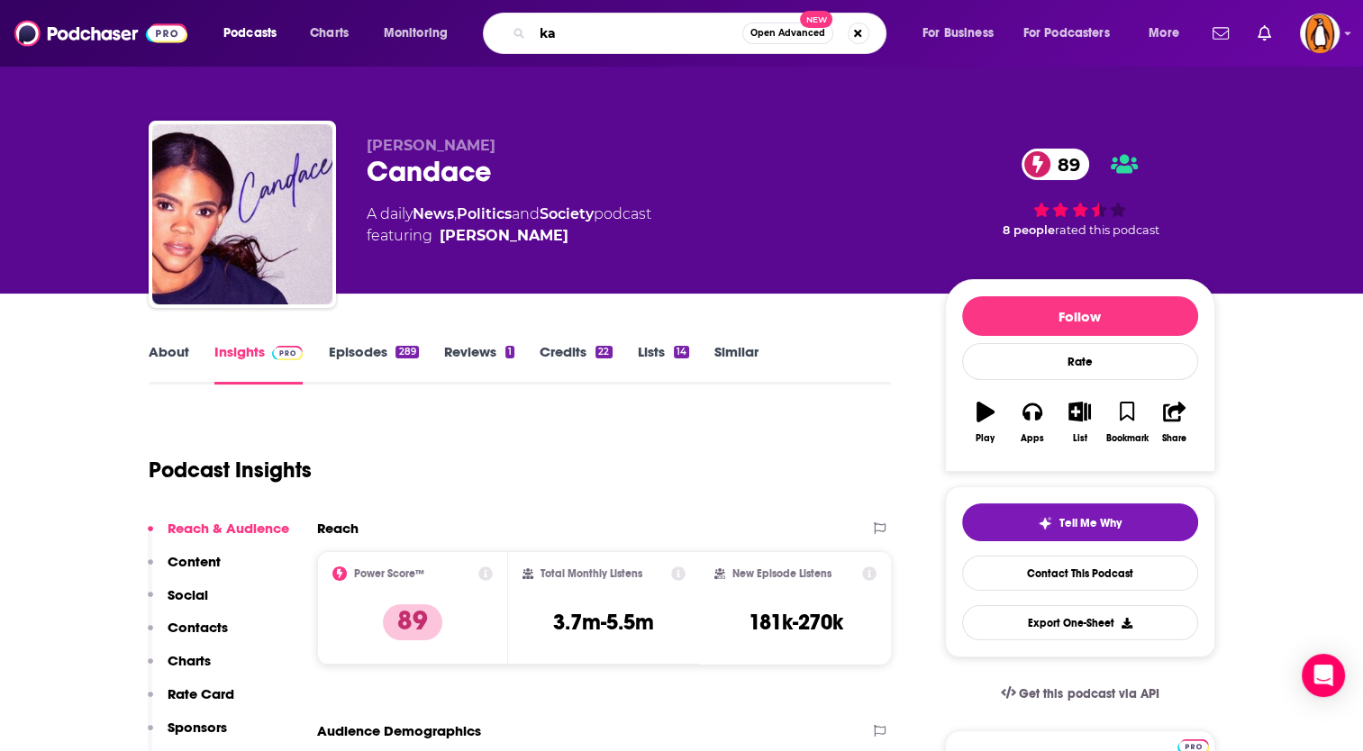
type input "k"
type input "l"
type input "[PERSON_NAME]"
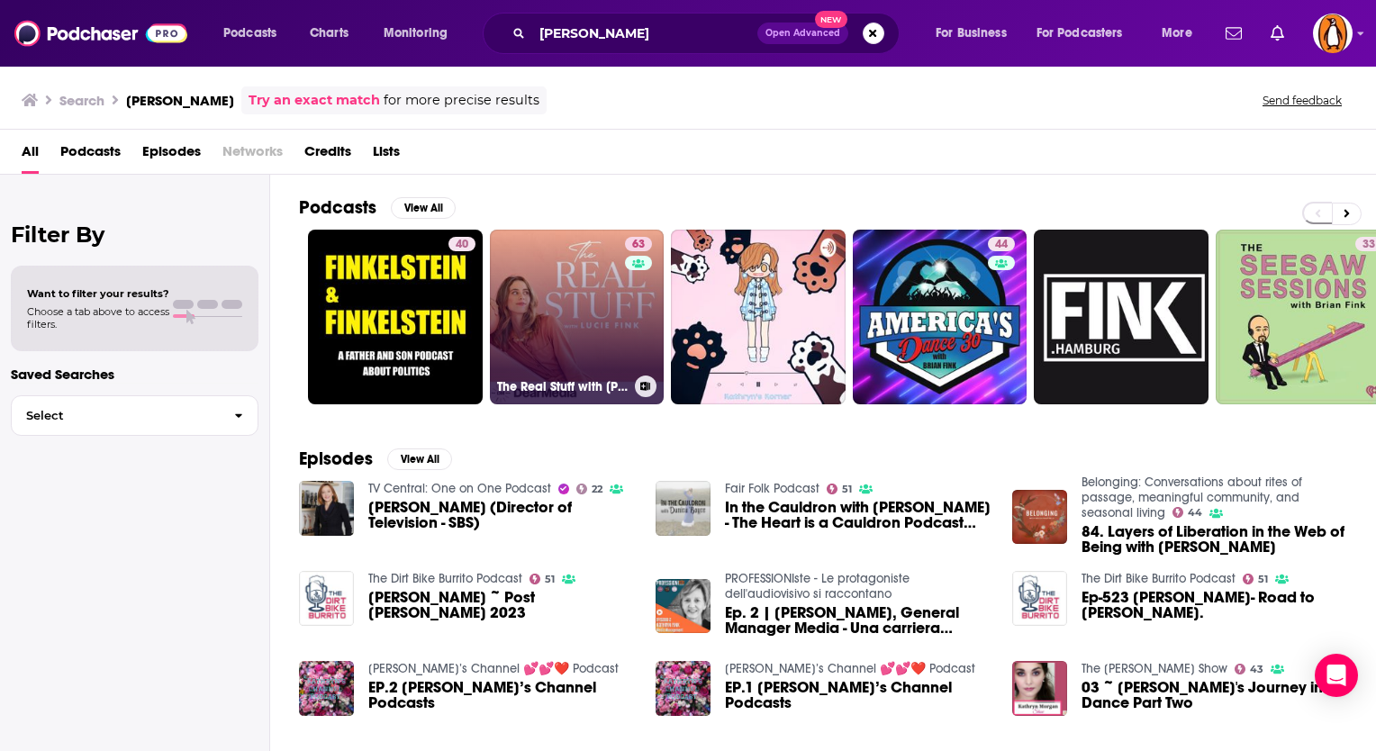
click at [575, 276] on link "63 The Real Stuff with [PERSON_NAME]" at bounding box center [577, 317] width 175 height 175
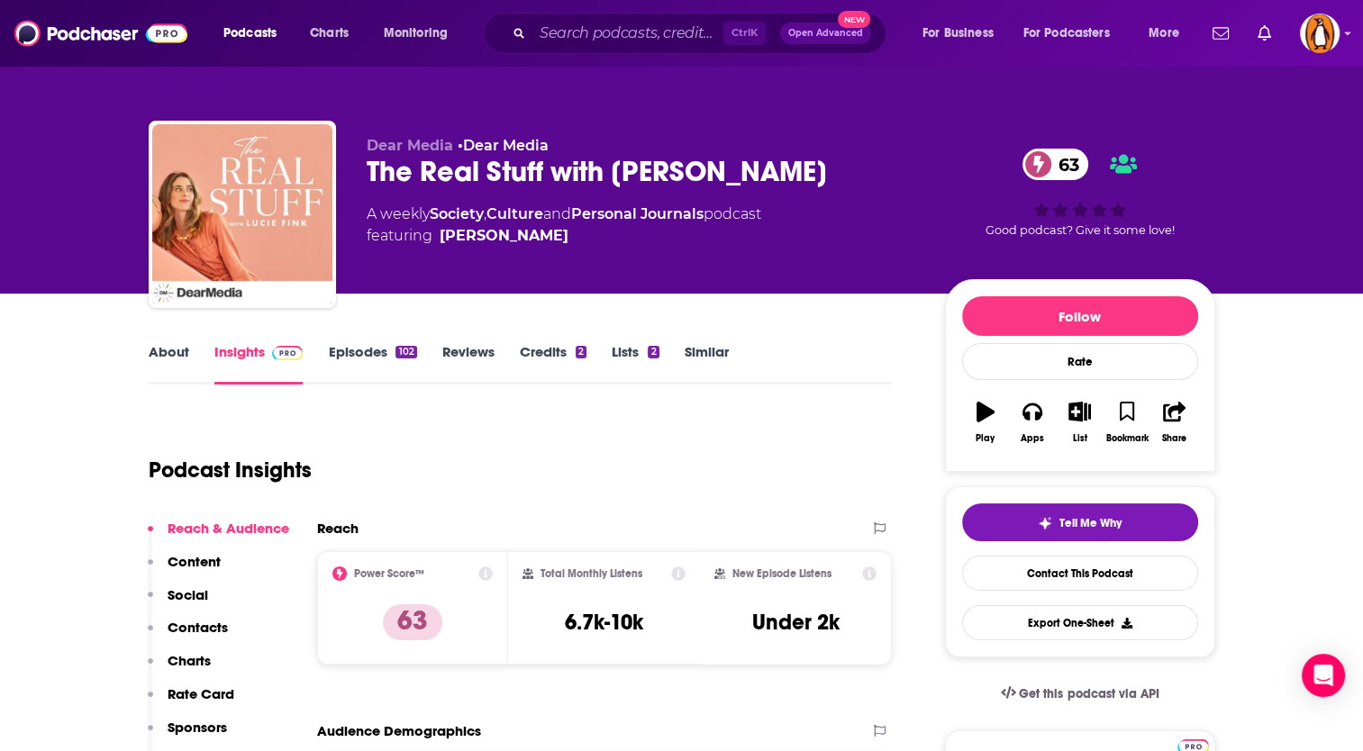
click at [181, 344] on link "About" at bounding box center [169, 363] width 41 height 41
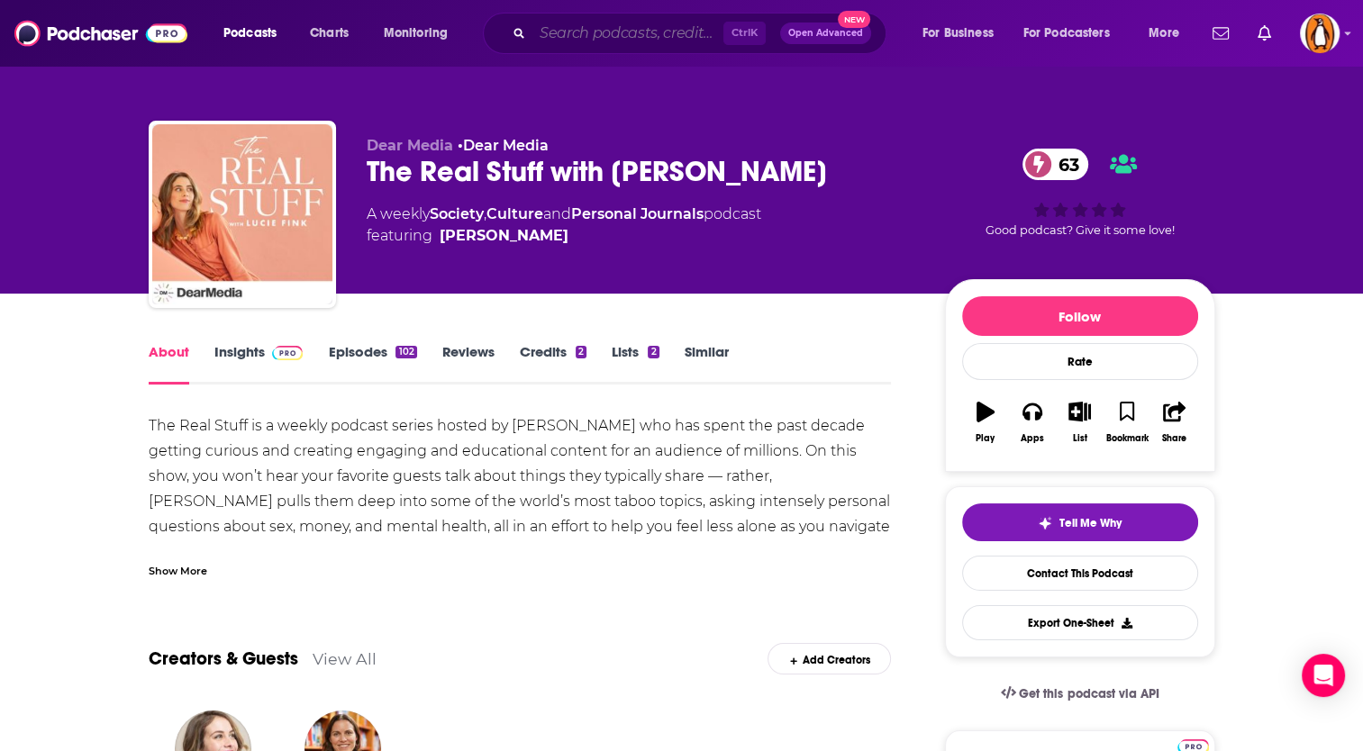
click at [580, 40] on input "Search podcasts, credits, & more..." at bounding box center [627, 33] width 191 height 29
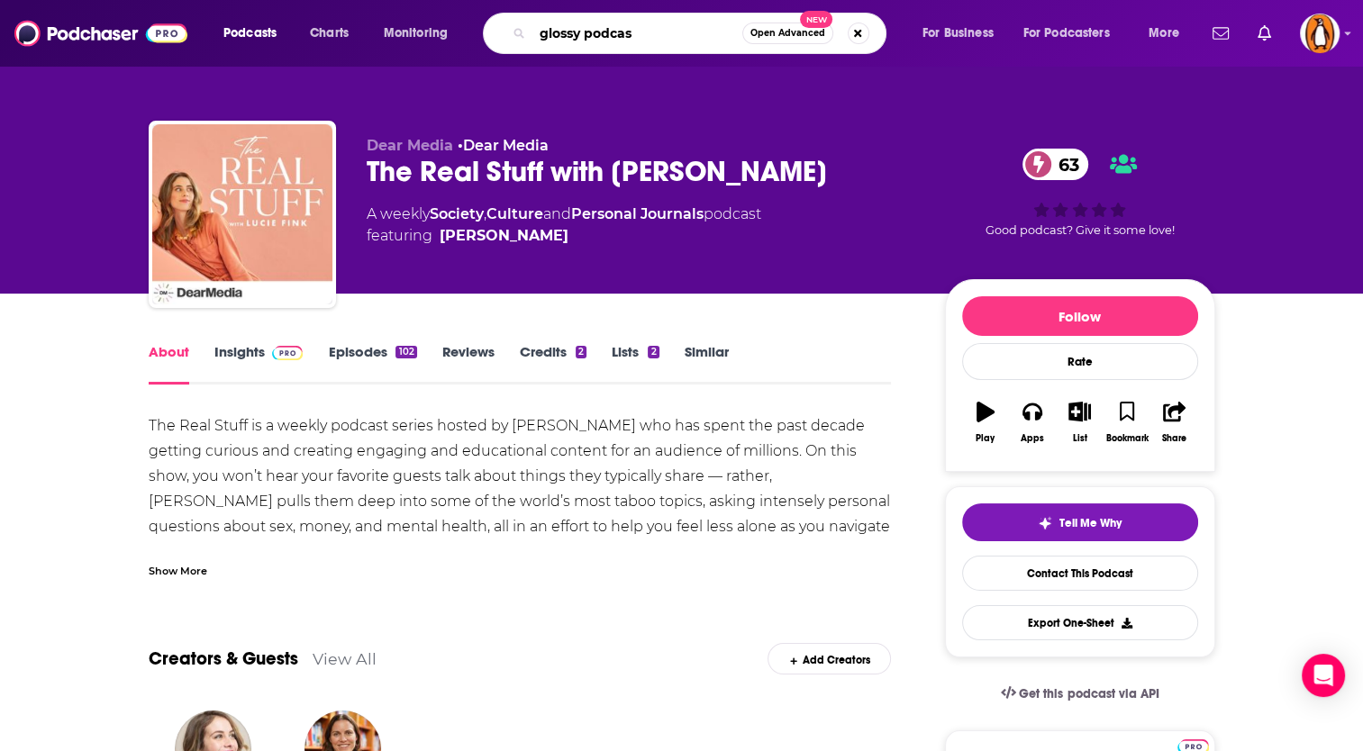
type input "glossy podcast"
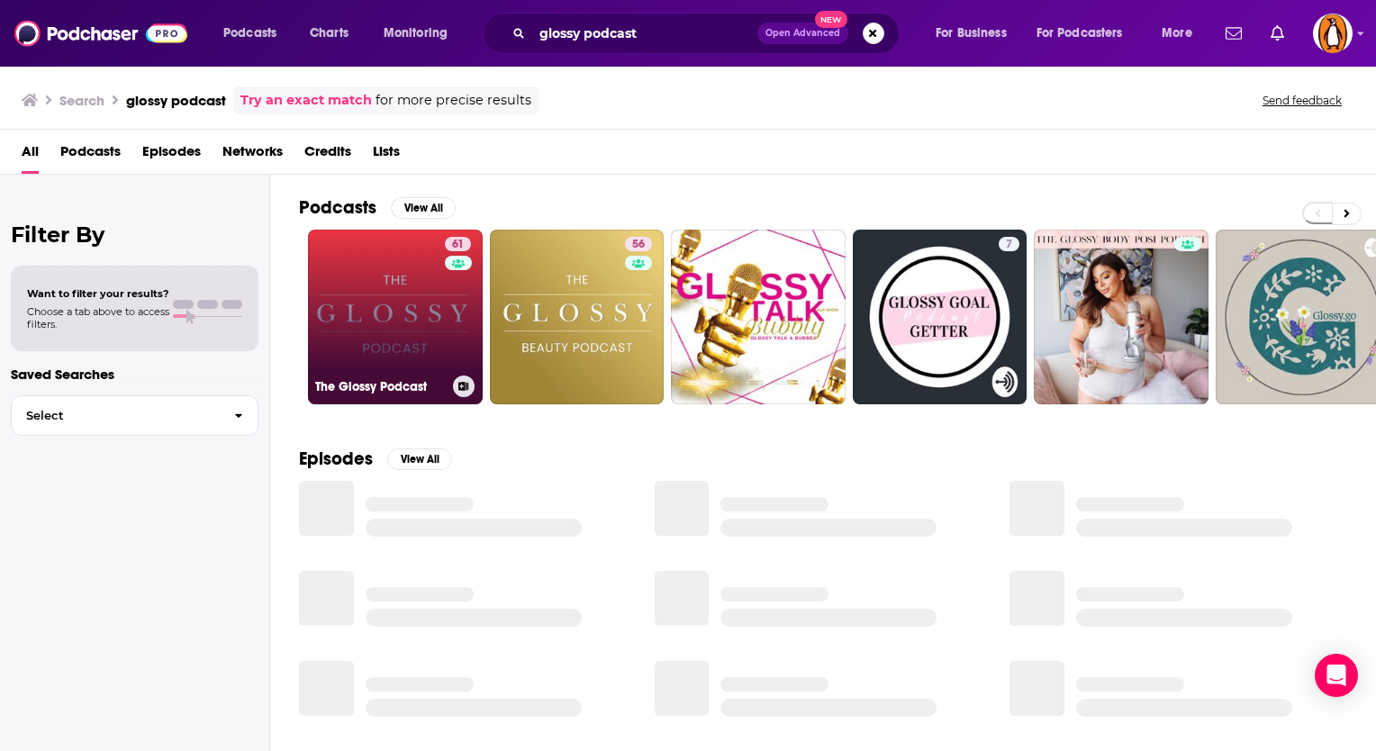
click at [418, 297] on link "61 The Glossy Podcast" at bounding box center [395, 317] width 175 height 175
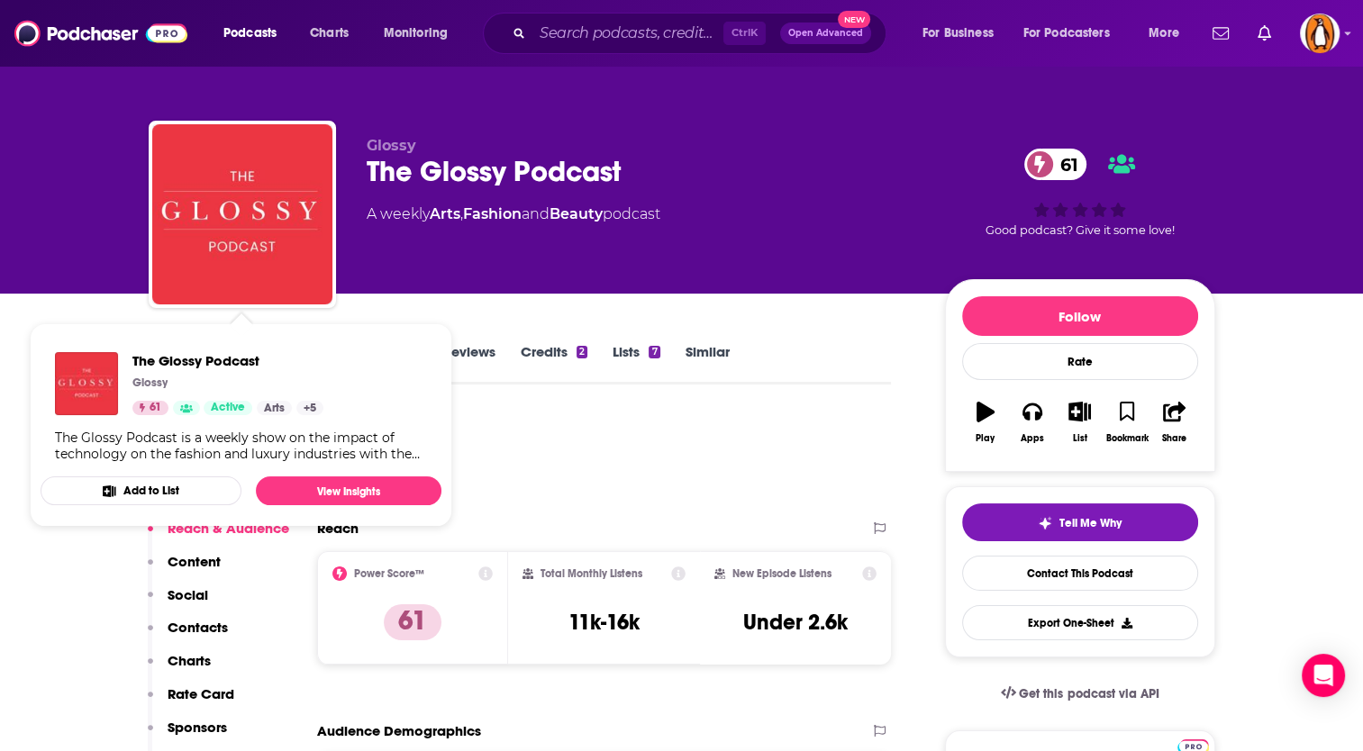
click at [584, 431] on div "Podcast Insights" at bounding box center [513, 459] width 729 height 92
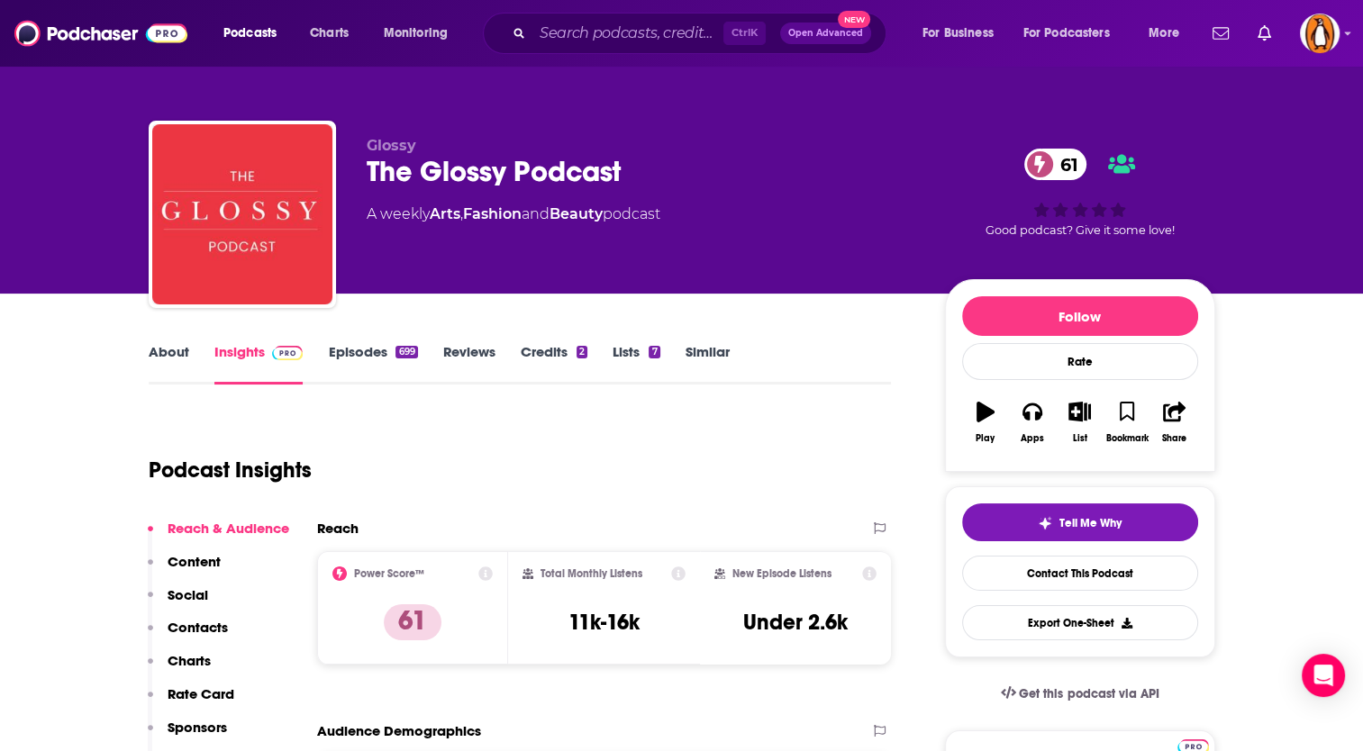
click at [155, 366] on link "About" at bounding box center [169, 363] width 41 height 41
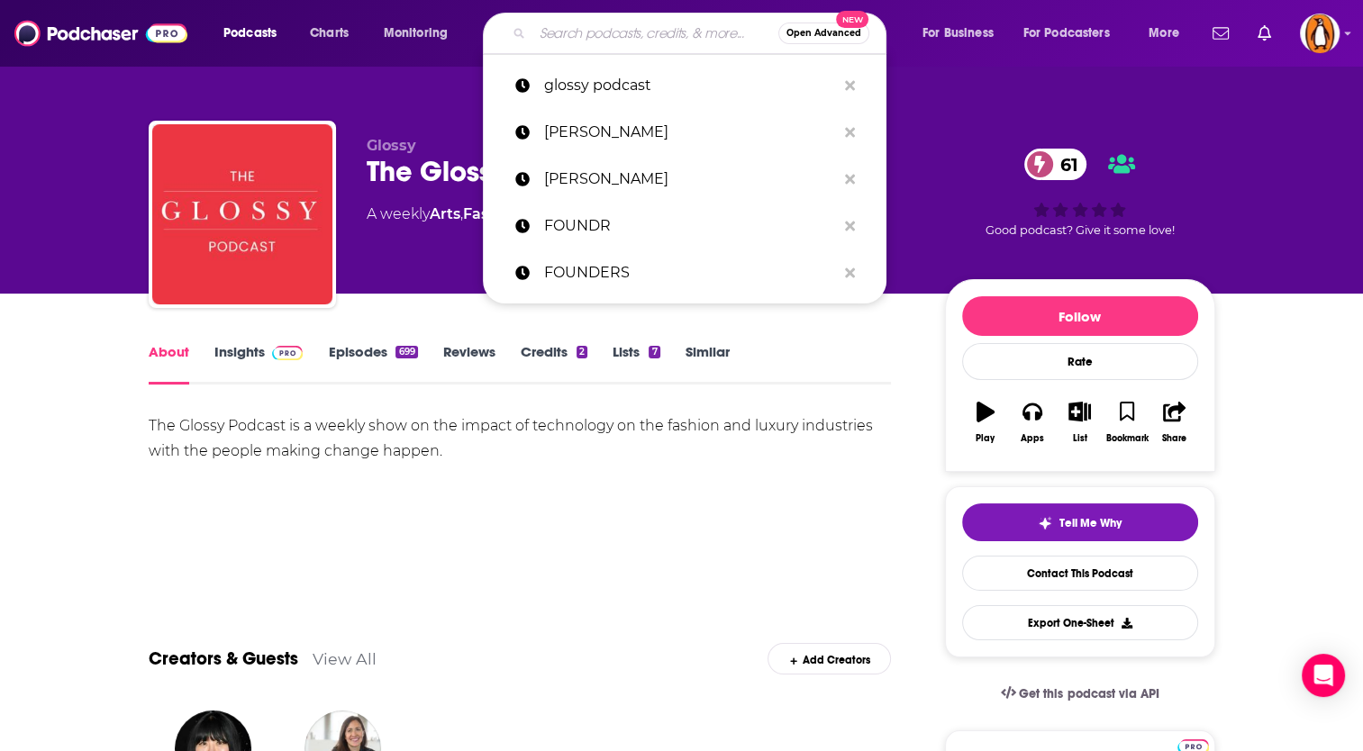
click at [573, 45] on input "Search podcasts, credits, & more..." at bounding box center [655, 33] width 246 height 29
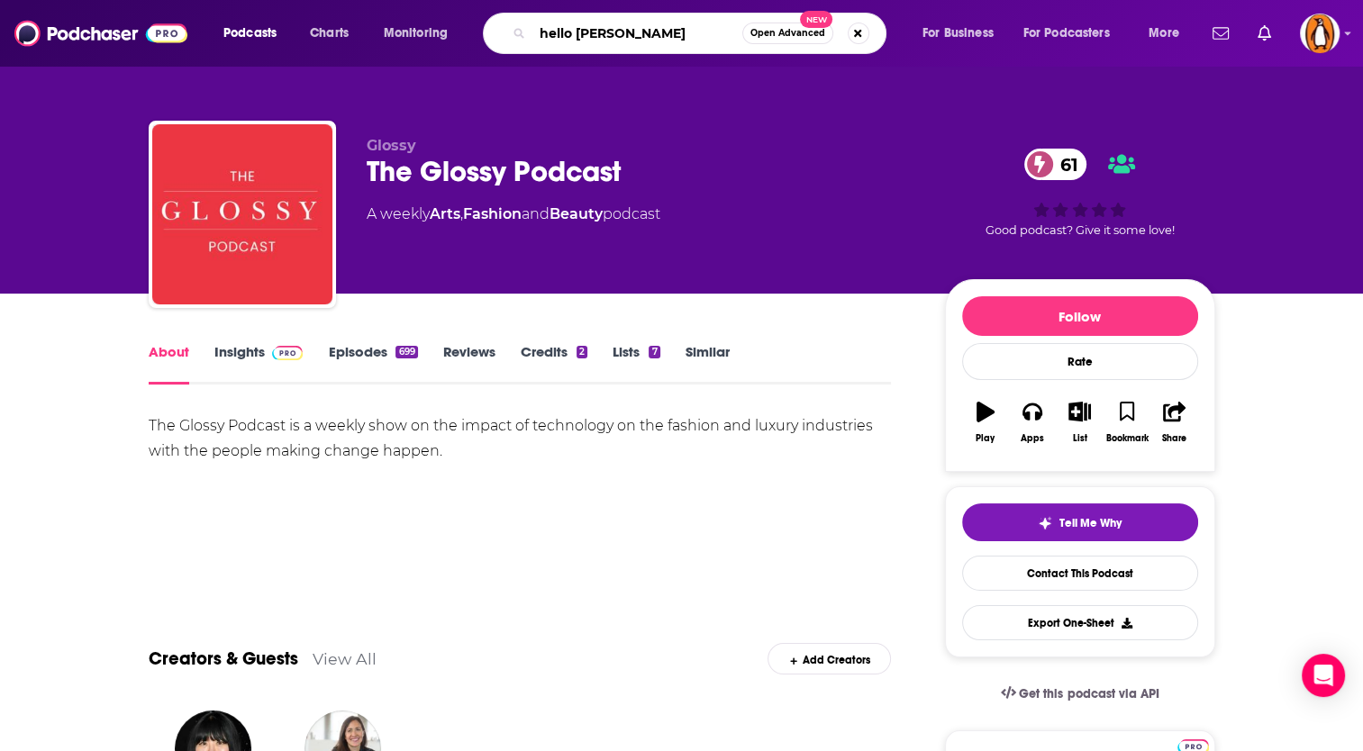
type input "hello monday"
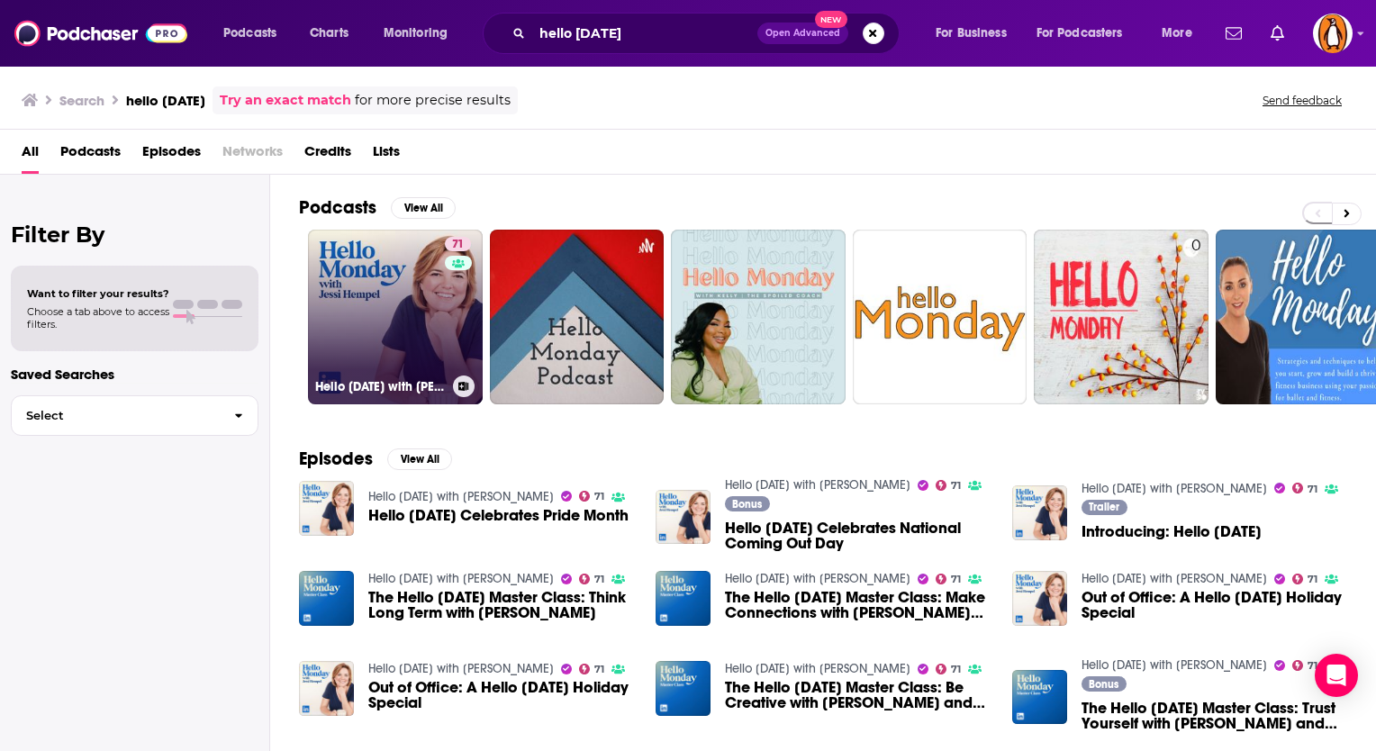
click at [439, 288] on link "71 Hello Monday with Jessi Hempel" at bounding box center [395, 317] width 175 height 175
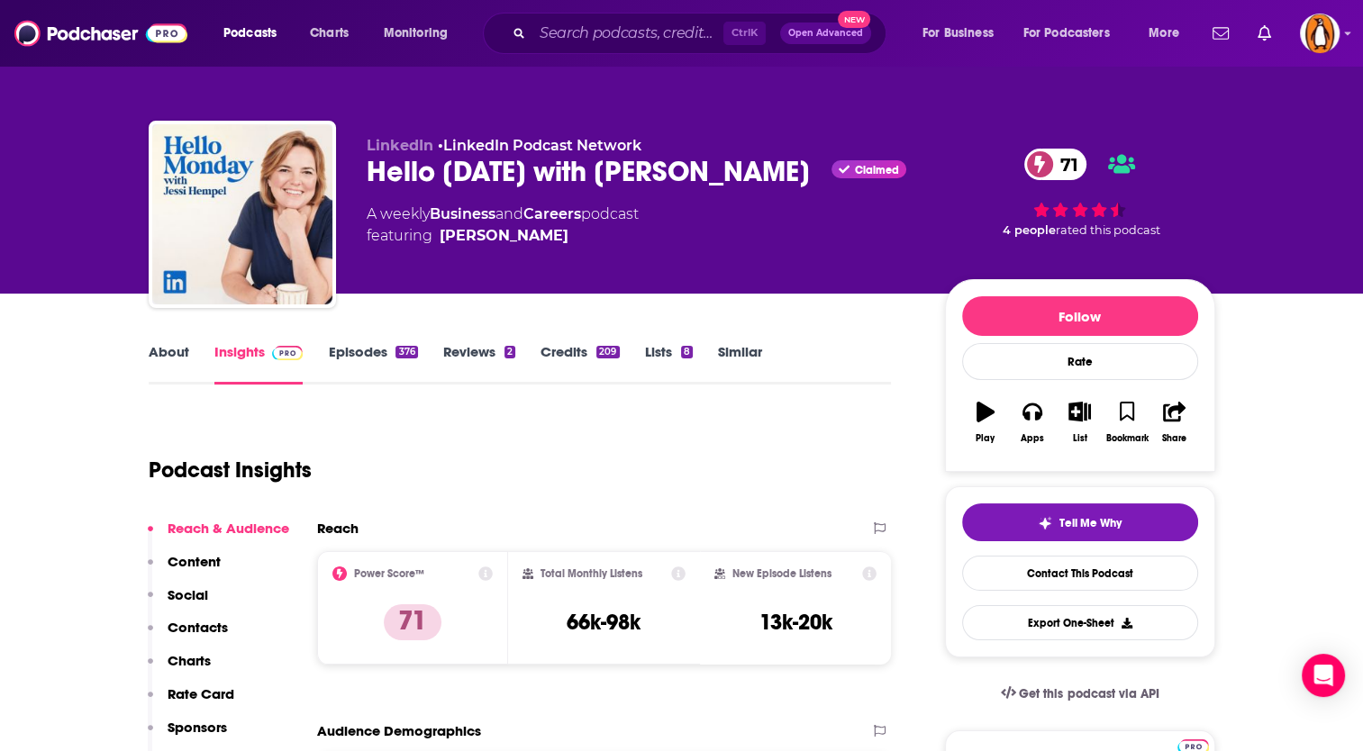
click at [175, 366] on link "About" at bounding box center [169, 363] width 41 height 41
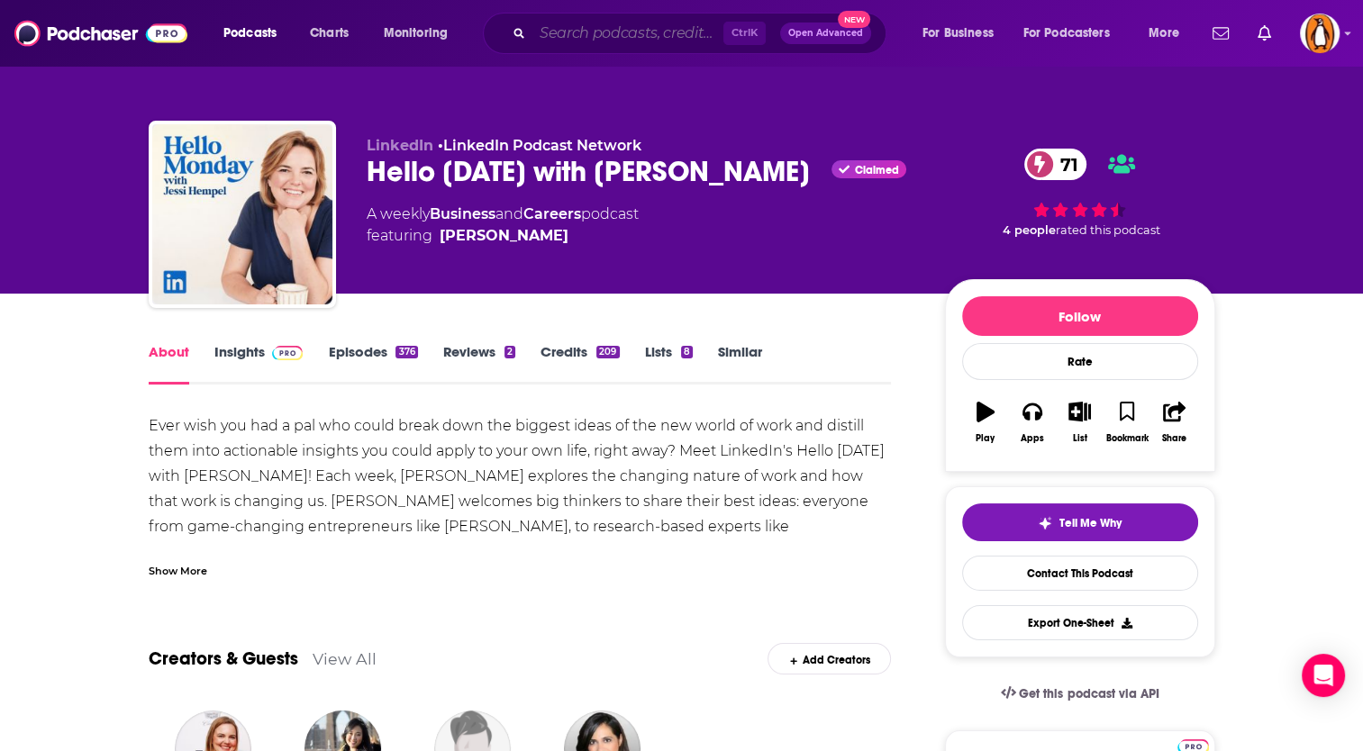
click at [548, 34] on input "Search podcasts, credits, & more..." at bounding box center [627, 33] width 191 height 29
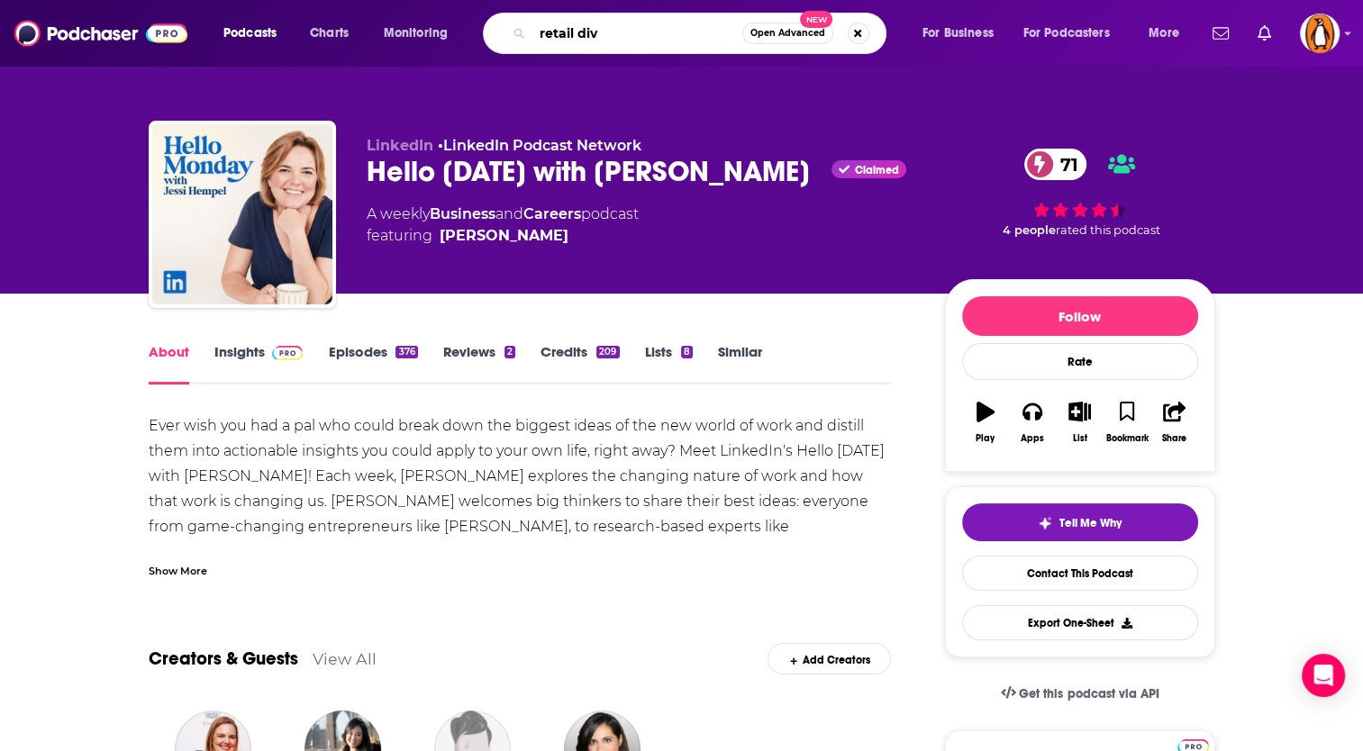
type input "retail dive"
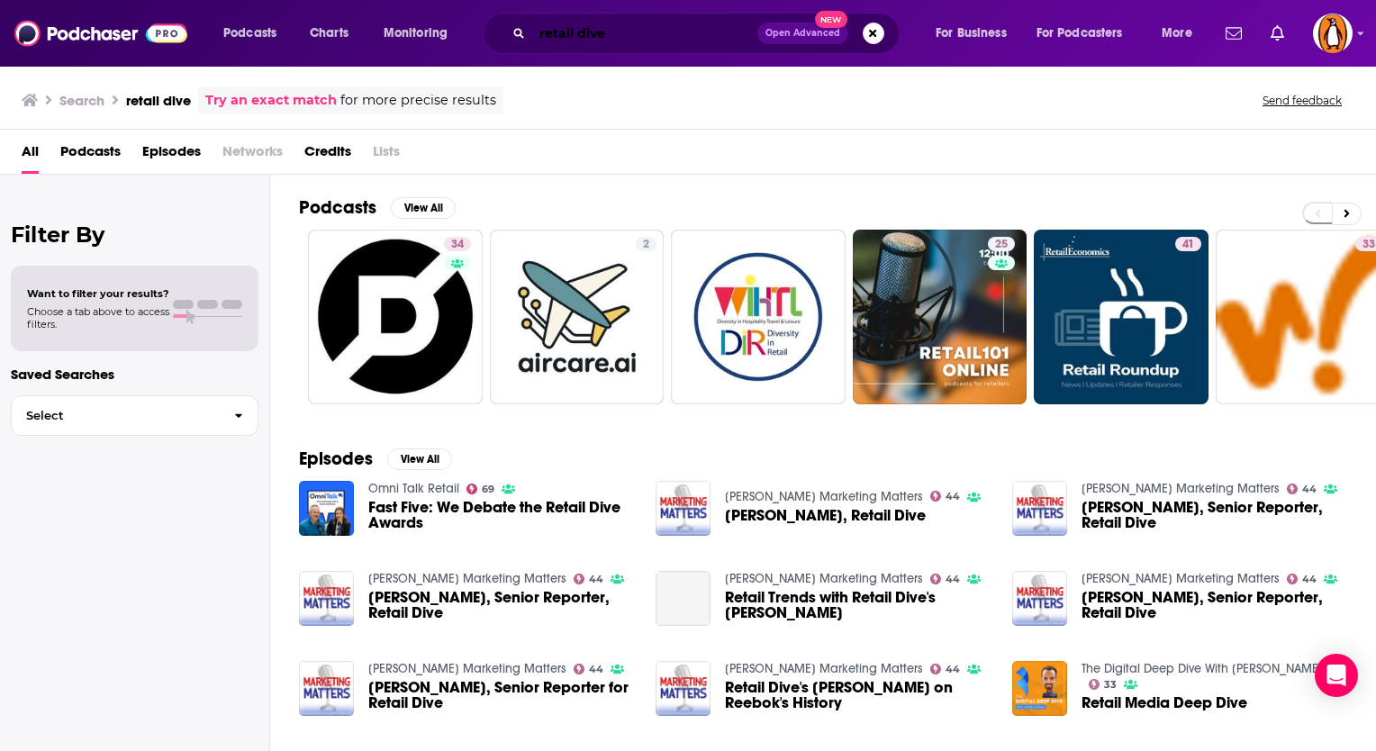
click at [625, 44] on input "retail dive" at bounding box center [644, 33] width 225 height 29
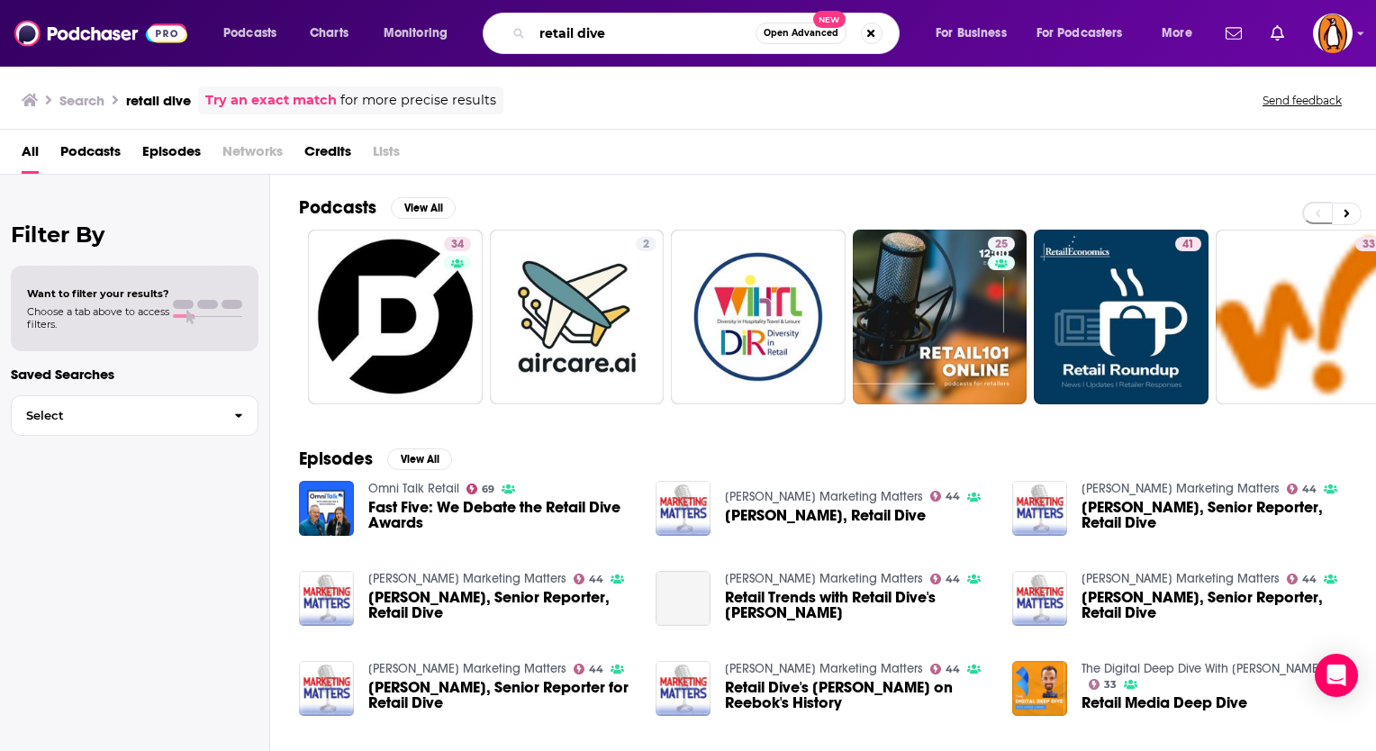
click at [625, 44] on input "retail dive" at bounding box center [643, 33] width 223 height 29
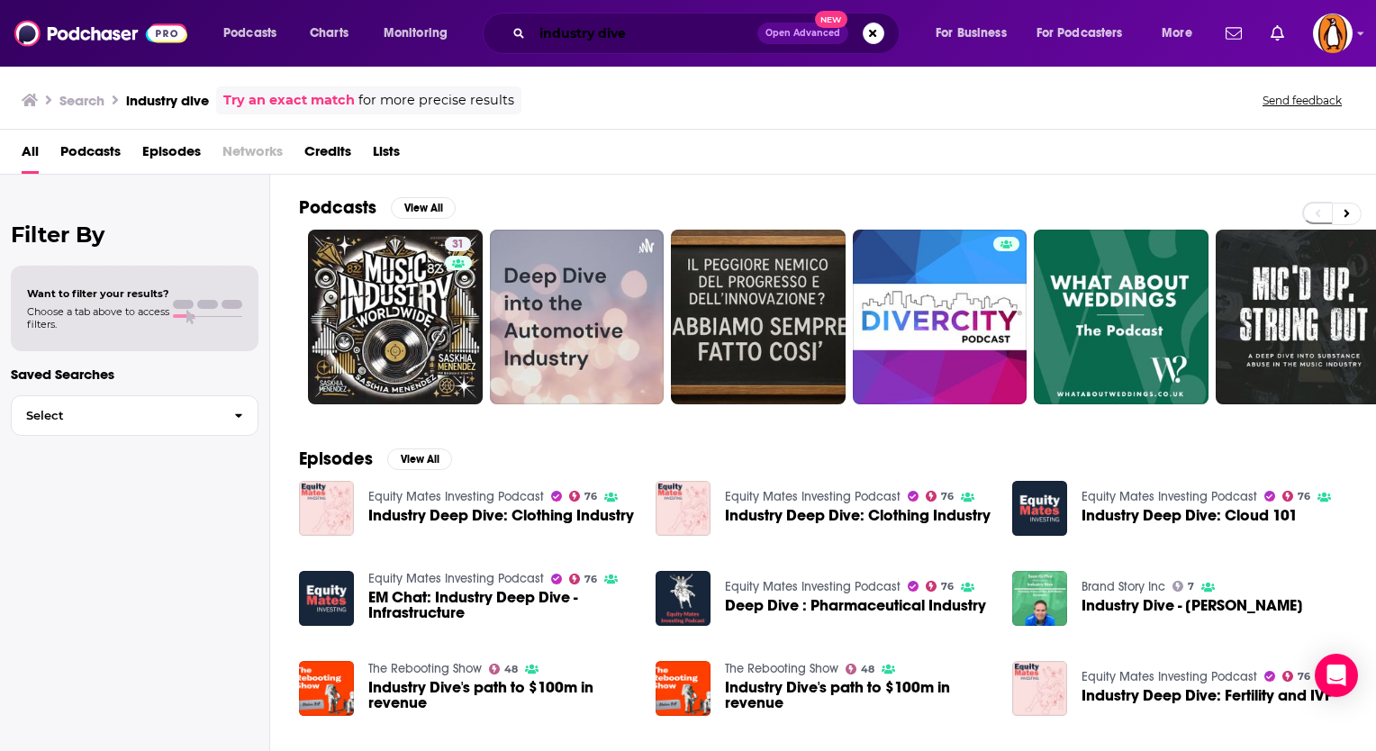
click at [581, 27] on input "industry dive" at bounding box center [644, 33] width 225 height 29
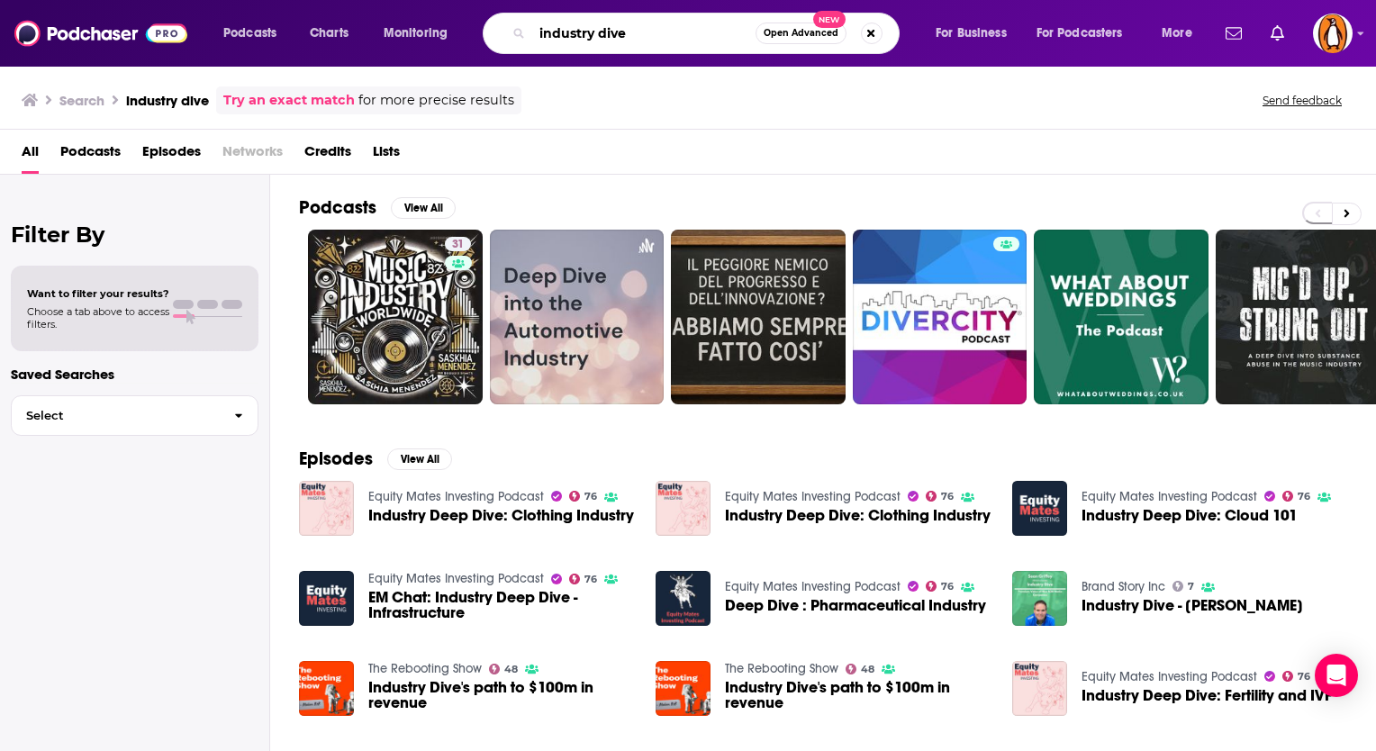
click at [581, 27] on input "industry dive" at bounding box center [643, 33] width 223 height 29
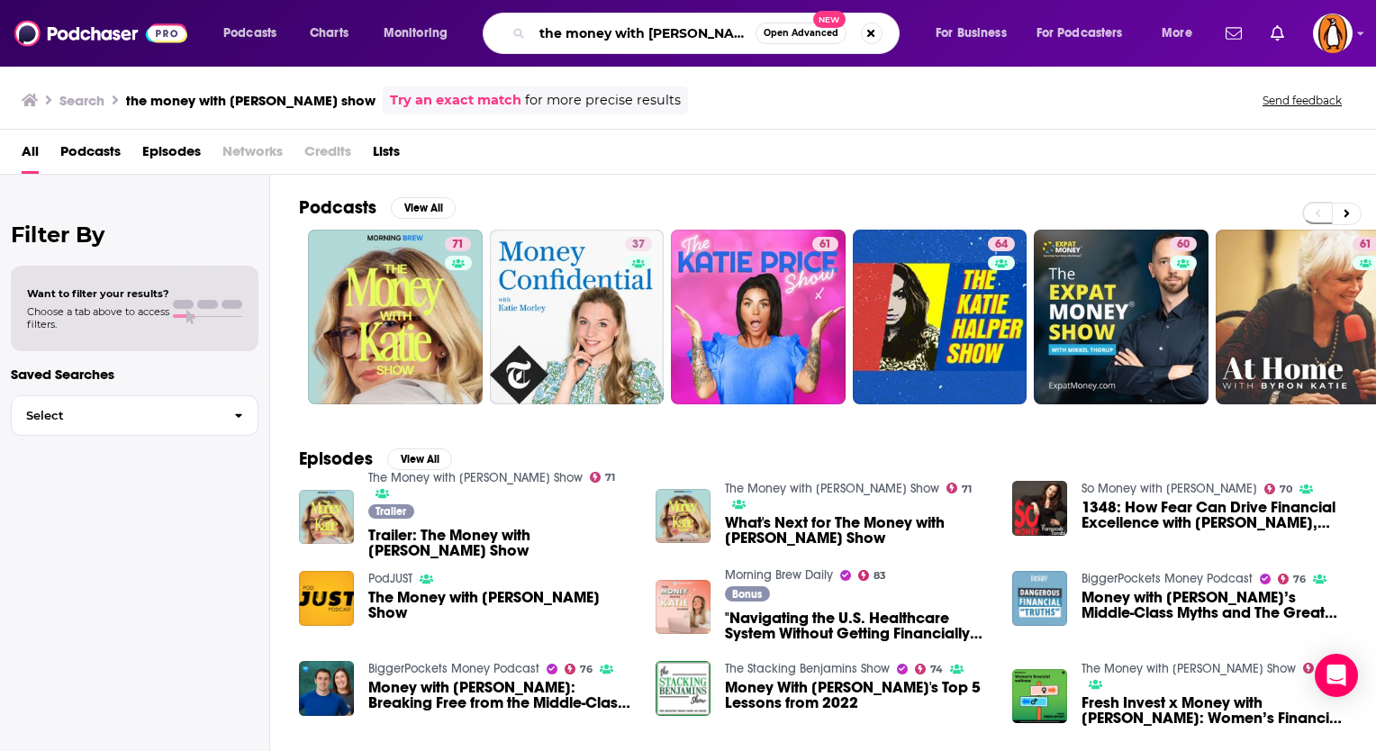
click at [616, 22] on input "the money with katie show" at bounding box center [643, 33] width 223 height 29
paste input "Nice Talk with Nikki Ogunnaike"
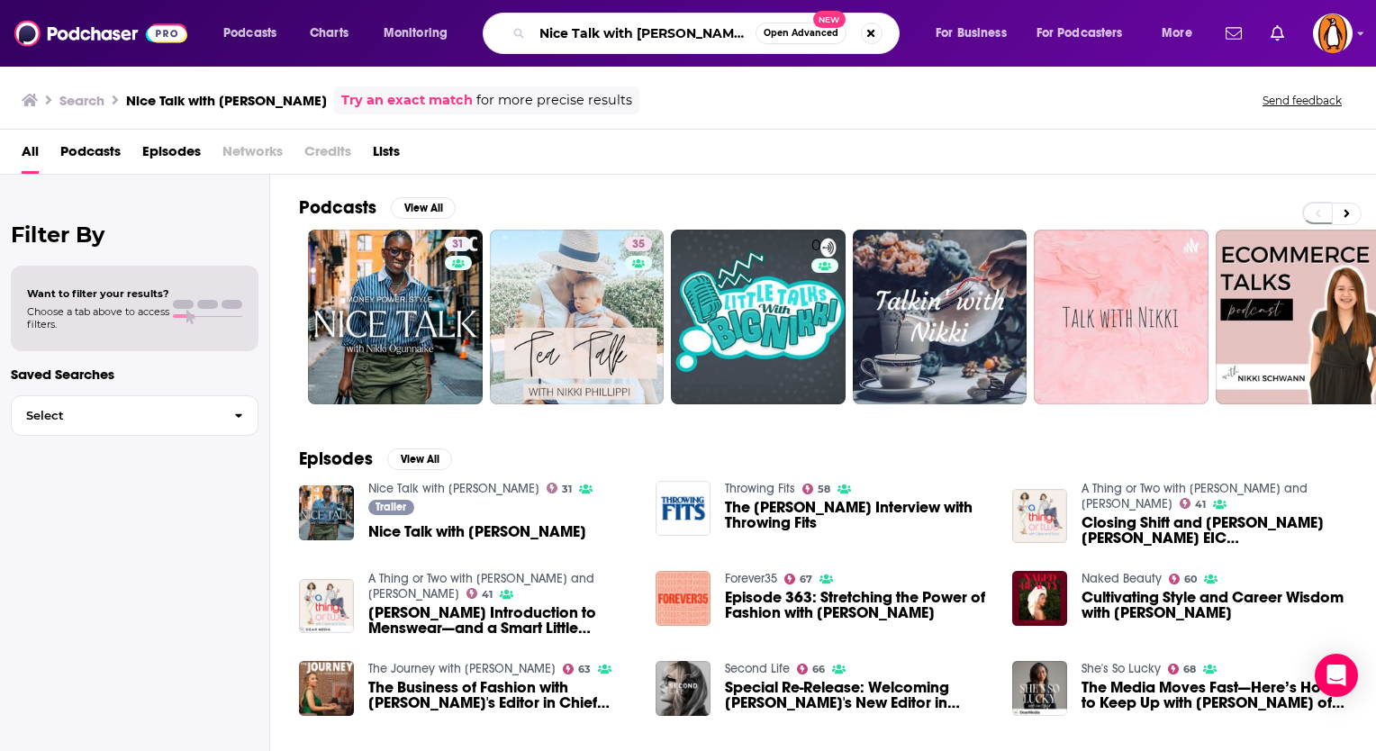
click at [623, 34] on input "Nice Talk with Nikki Ogunnaike" at bounding box center [643, 33] width 223 height 29
type input "1a"
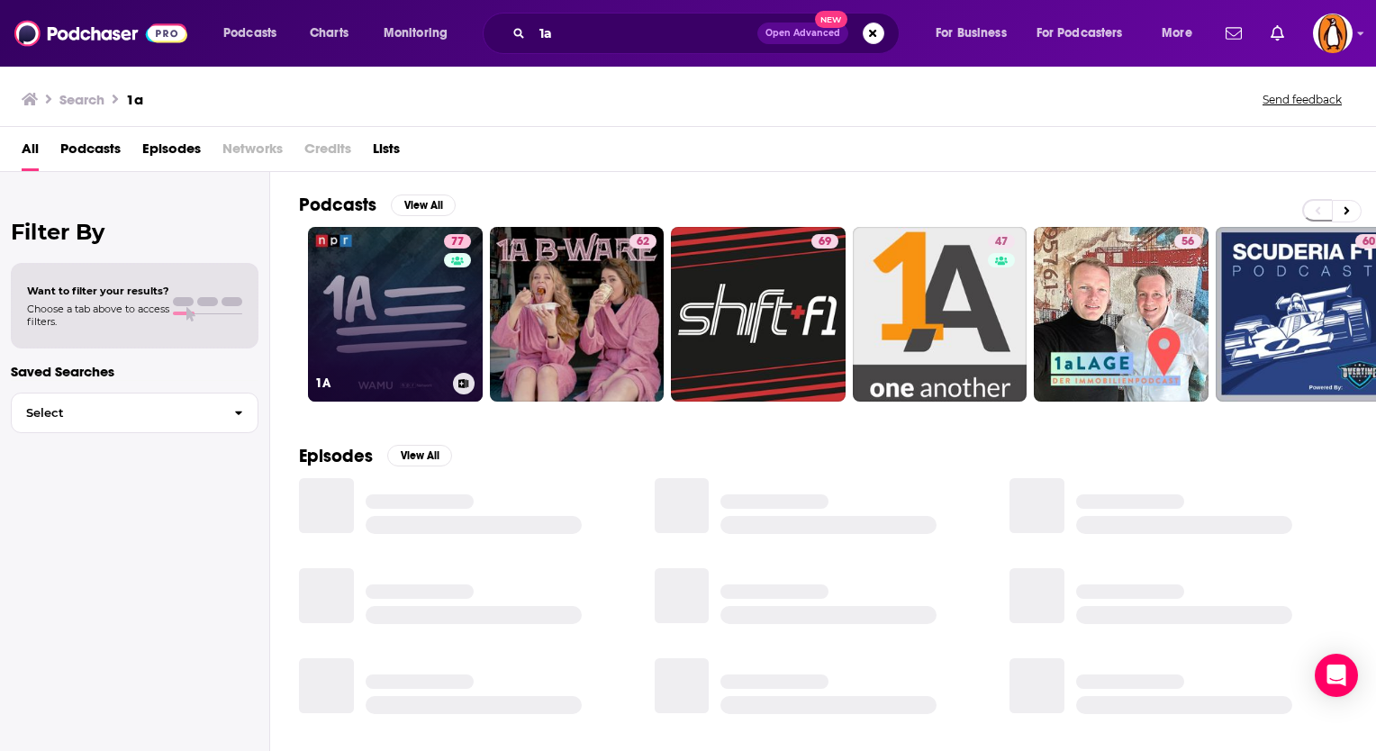
click at [420, 310] on link "77 1A" at bounding box center [395, 314] width 175 height 175
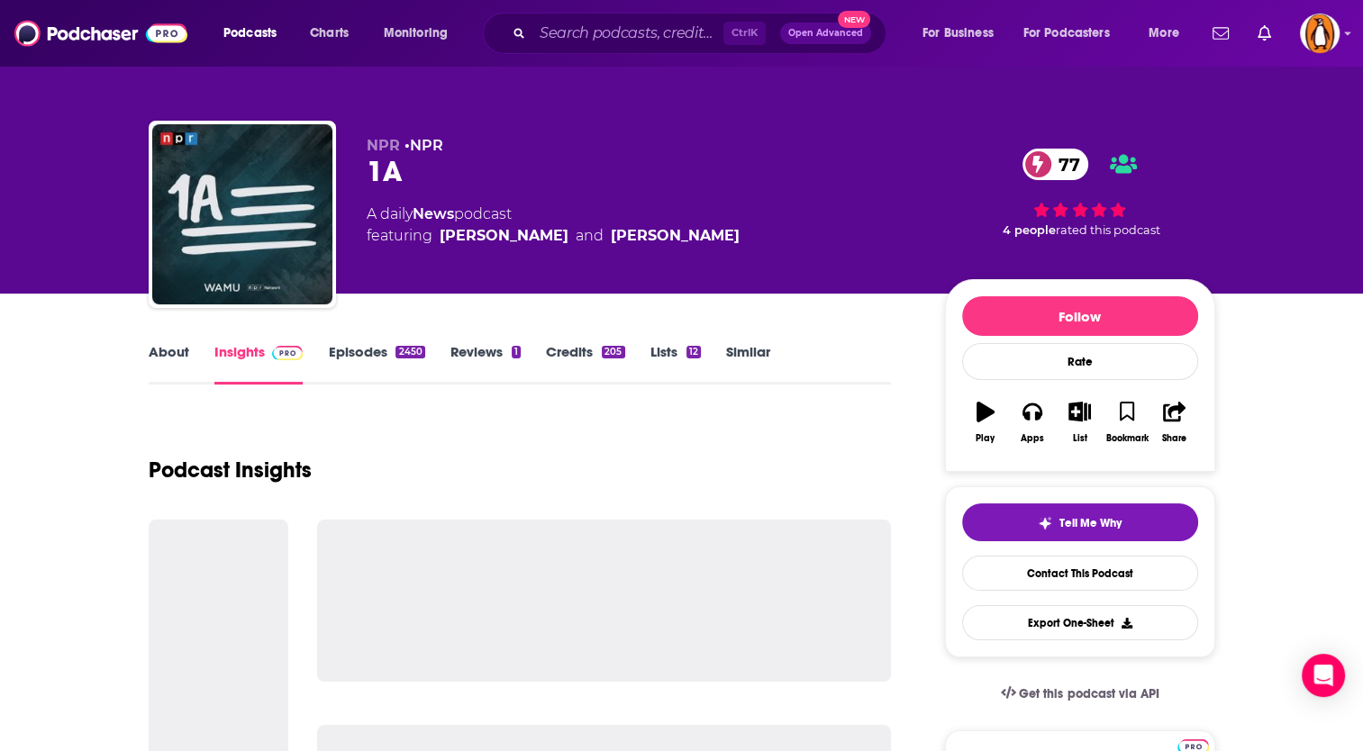
click at [182, 352] on link "About" at bounding box center [169, 363] width 41 height 41
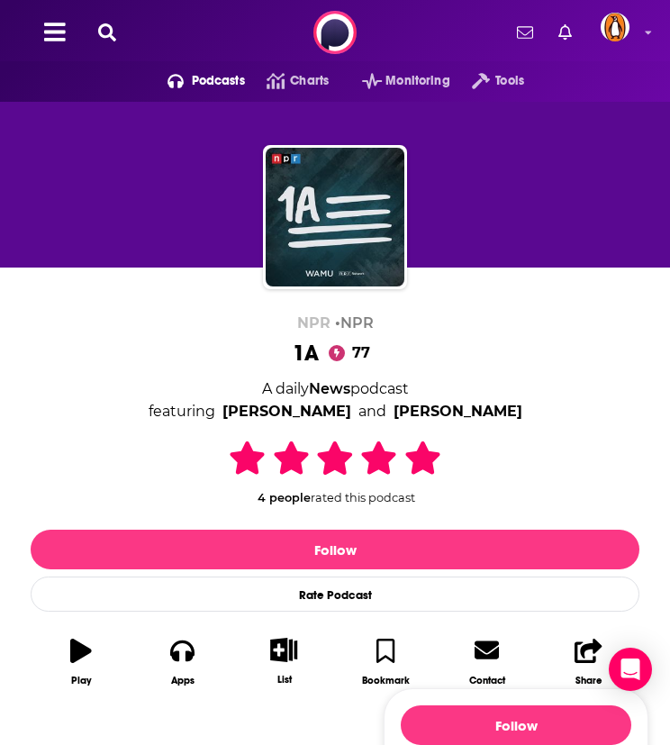
click at [107, 35] on icon at bounding box center [107, 32] width 18 height 18
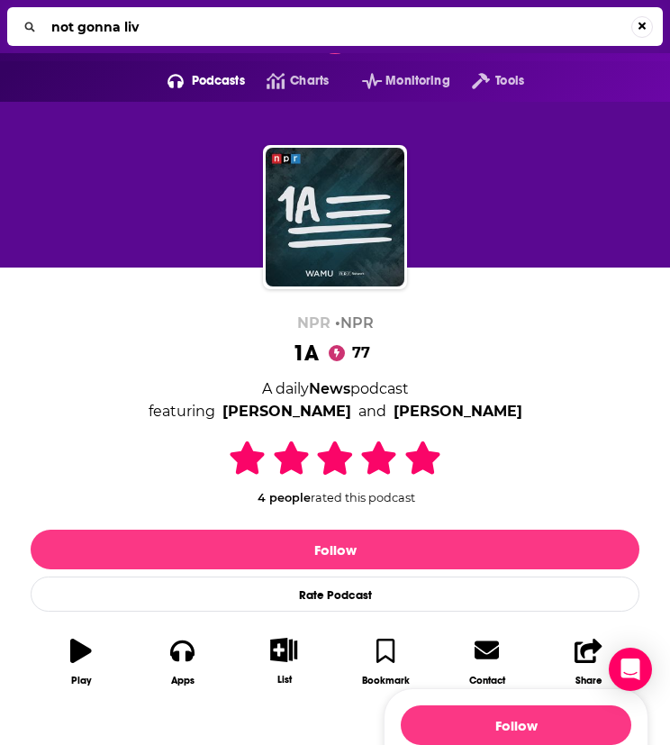
type input "not gonna live"
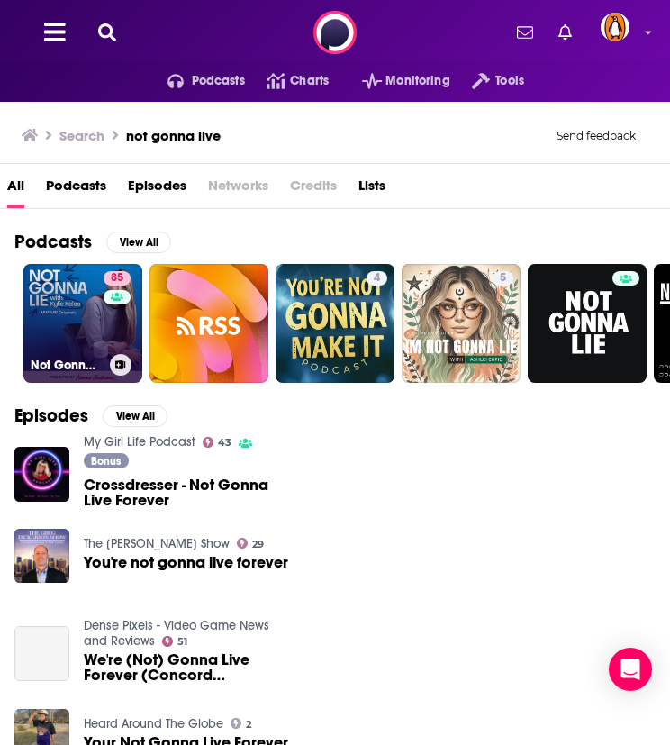
click at [65, 315] on link "85 Not Gonna Lie with Kylie Kelce" at bounding box center [82, 323] width 119 height 119
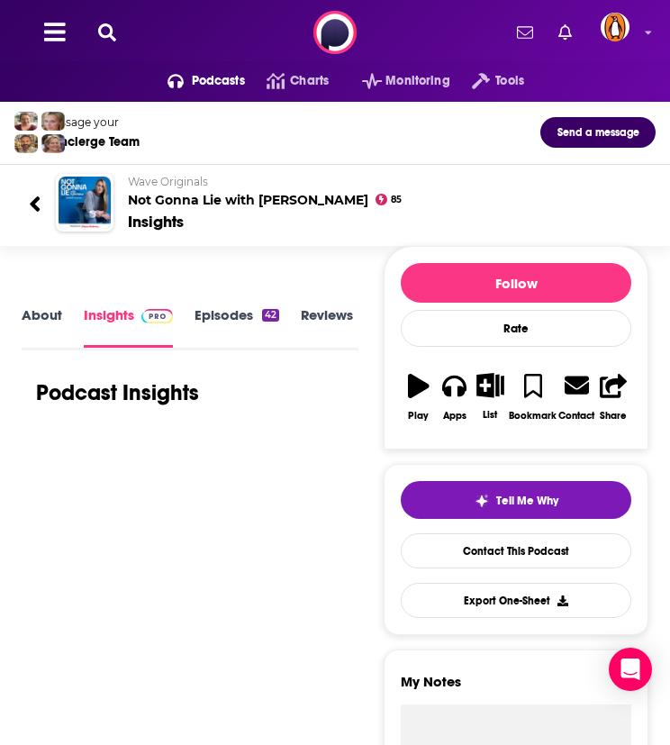
click at [54, 330] on link "About" at bounding box center [42, 326] width 41 height 41
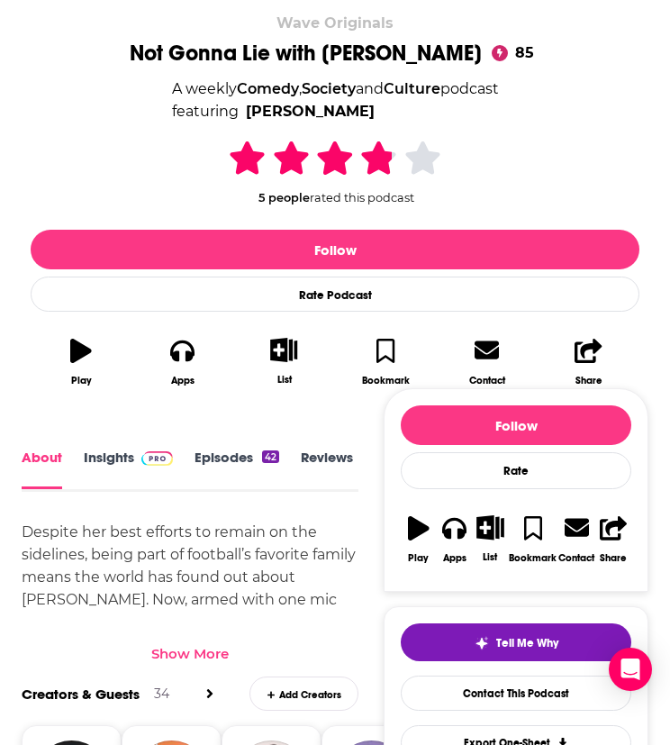
scroll to position [450, 0]
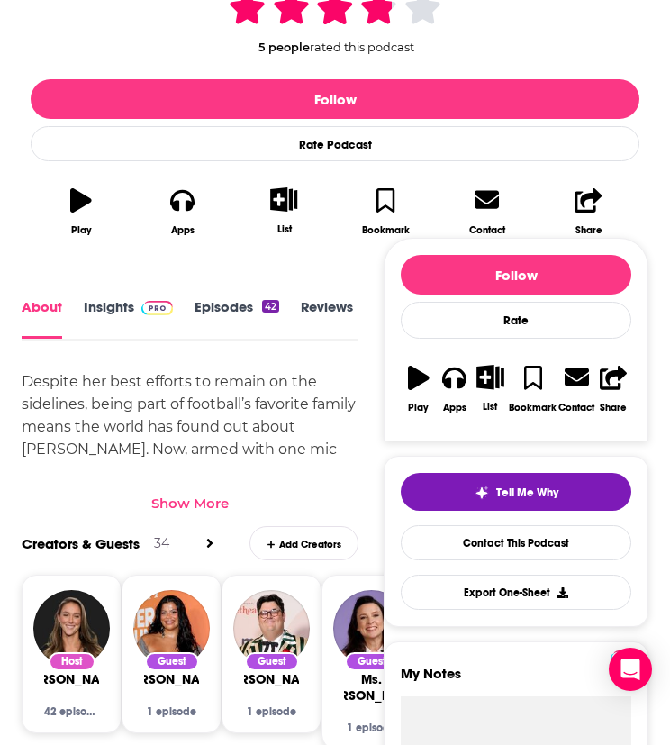
click at [189, 508] on div "Show More" at bounding box center [189, 502] width 77 height 17
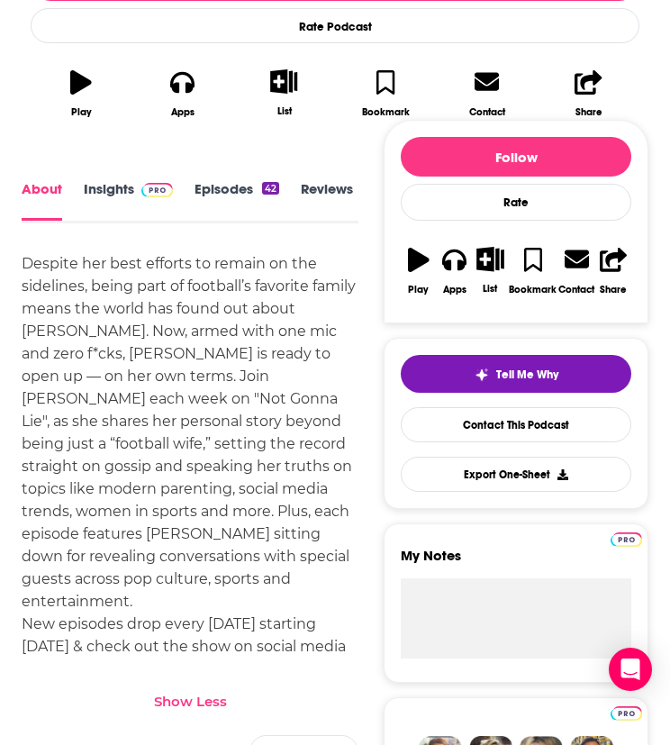
scroll to position [0, 0]
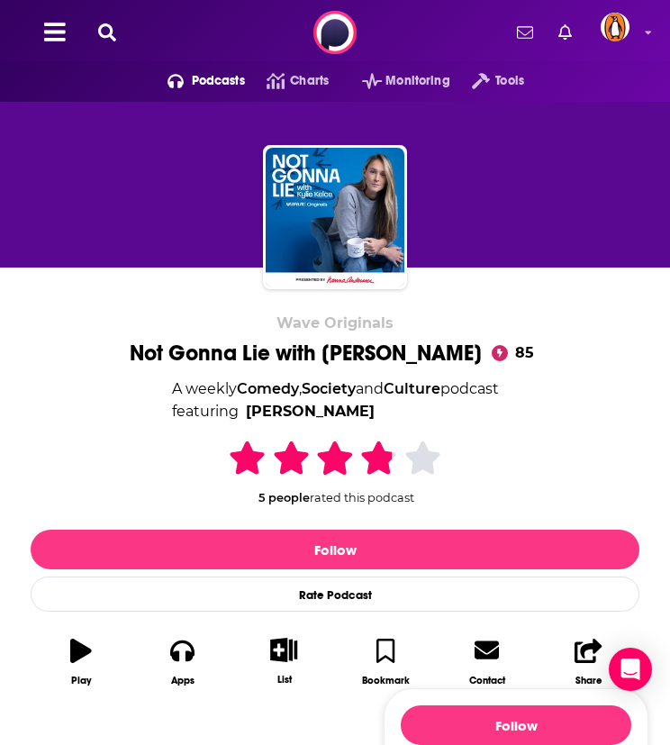
click at [124, 35] on div "Podcasts Charts Monitoring Tools For Business For Podcasters More" at bounding box center [335, 32] width 670 height 65
click at [106, 28] on icon at bounding box center [107, 32] width 18 height 18
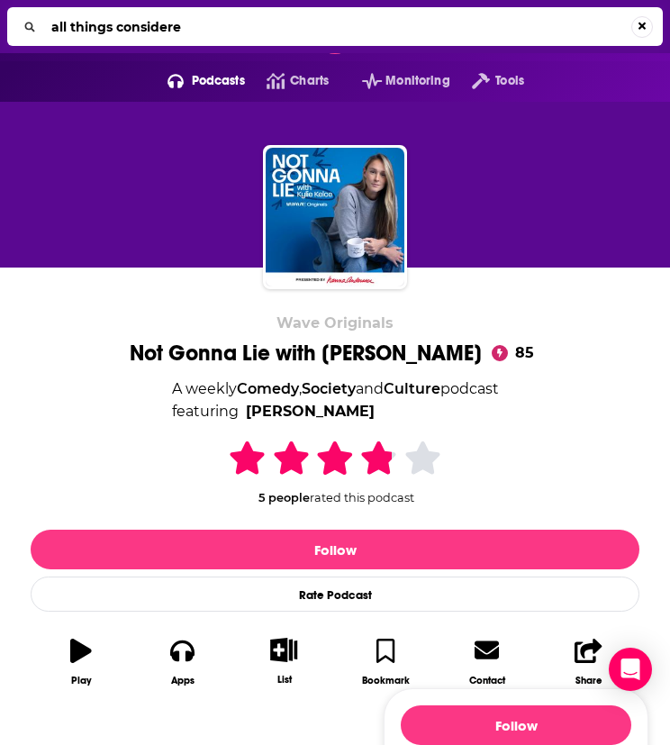
type input "all things considered"
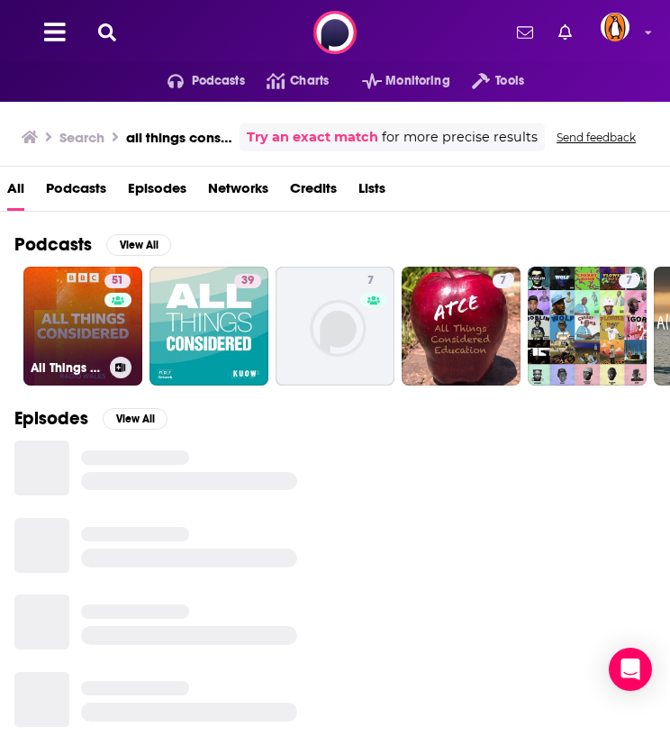
click at [76, 334] on link "51 All Things Considered" at bounding box center [82, 326] width 119 height 119
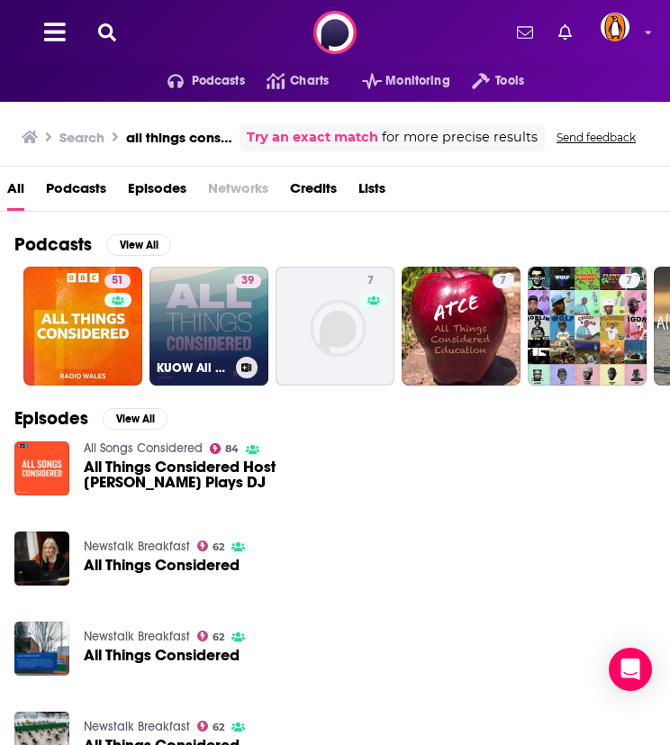
click at [190, 330] on link "39 KUOW All Things Considered" at bounding box center [208, 326] width 119 height 119
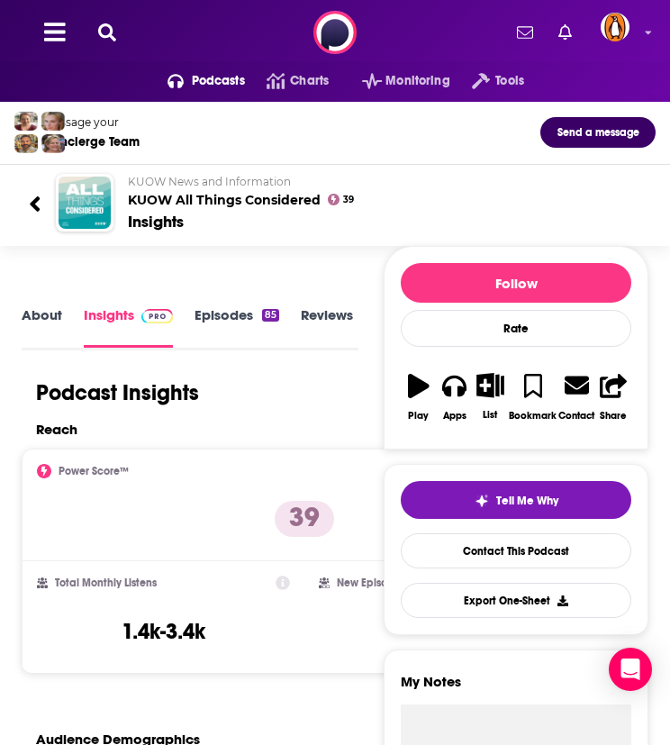
click at [51, 318] on link "About" at bounding box center [42, 326] width 41 height 41
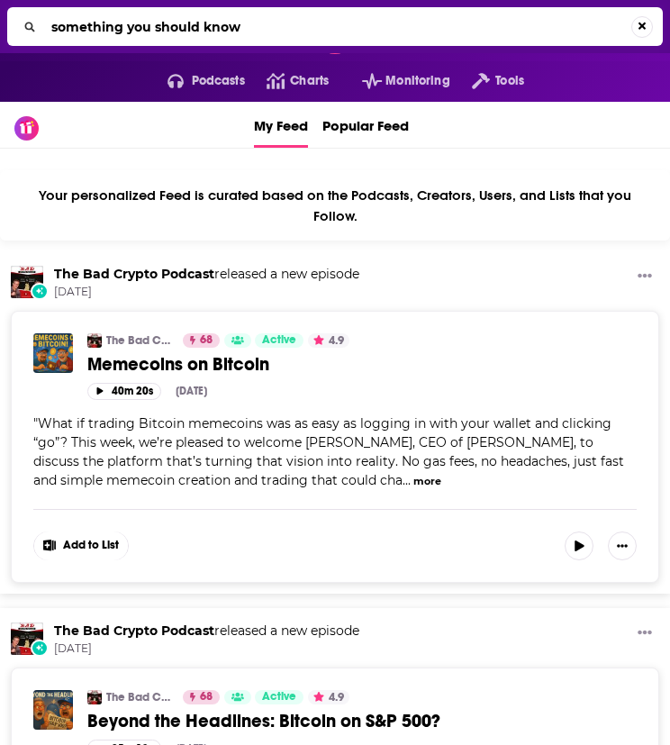
type input "something you should know"
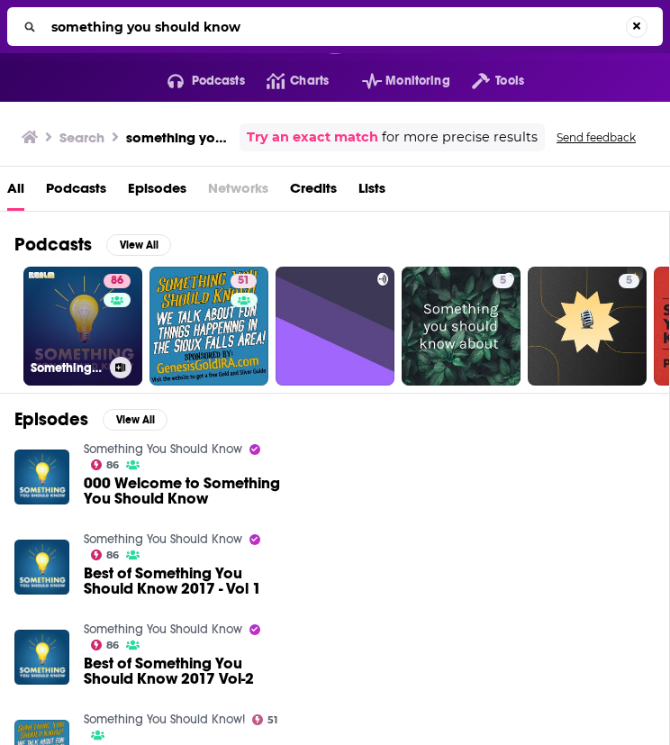
click at [85, 302] on link "86 Something You Should Know" at bounding box center [82, 326] width 119 height 119
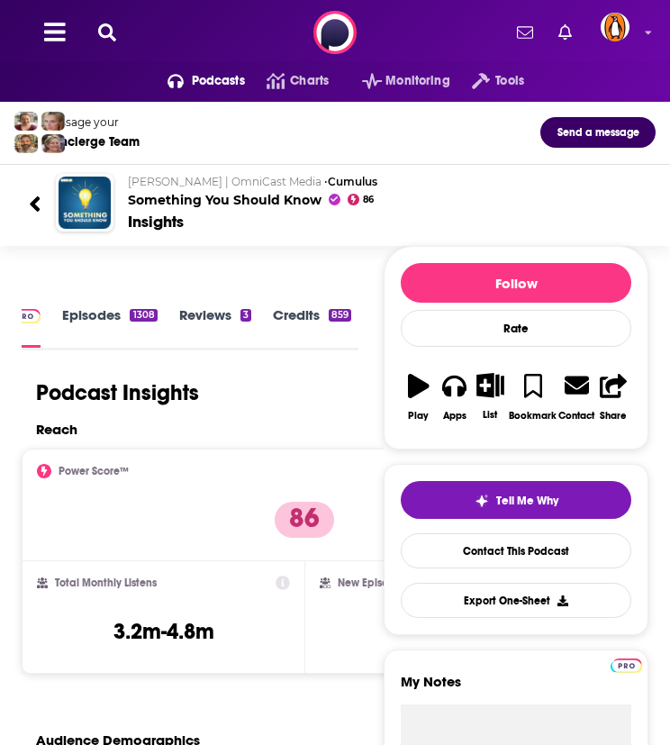
scroll to position [3, 0]
click at [28, 315] on img at bounding box center [25, 313] width 32 height 14
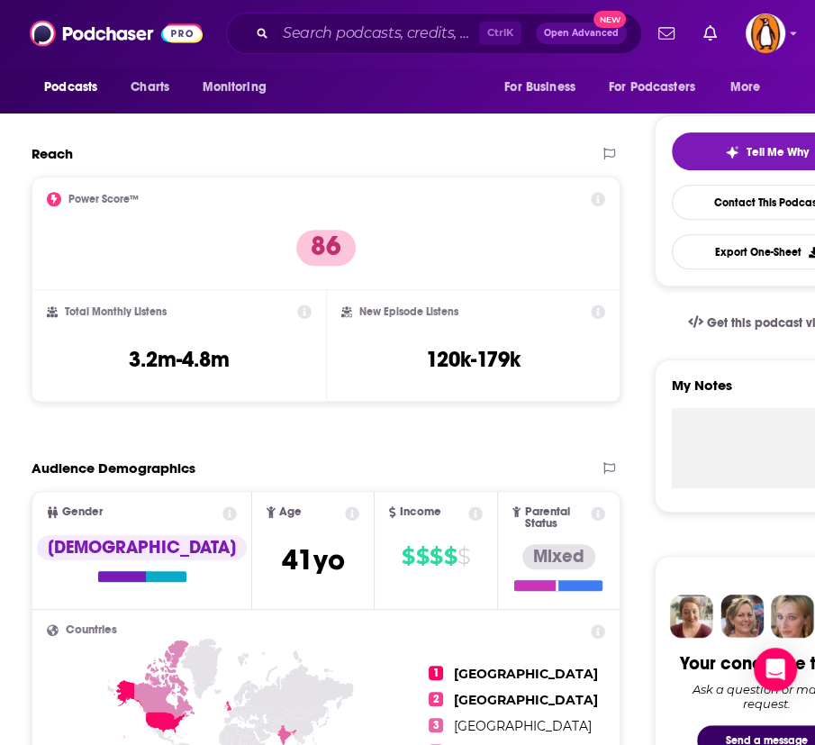
scroll to position [0, 0]
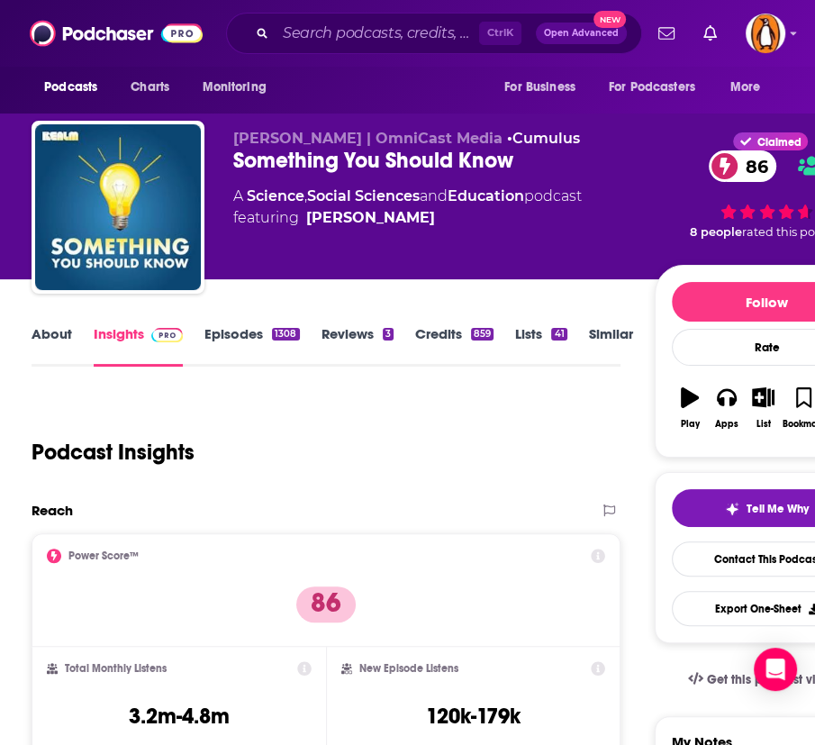
click at [58, 330] on link "About" at bounding box center [52, 345] width 41 height 41
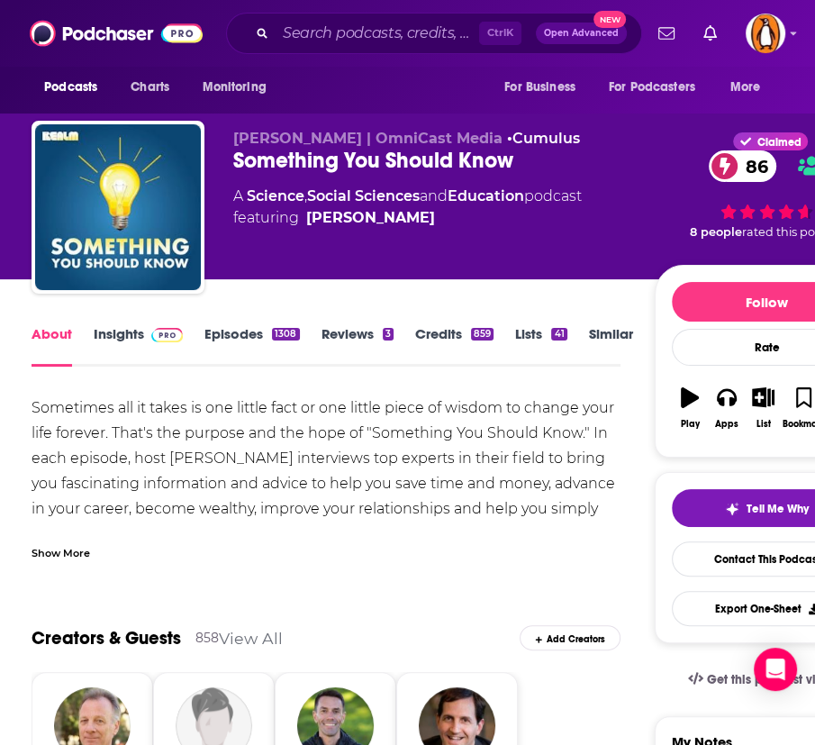
click at [137, 341] on link "Insights" at bounding box center [138, 345] width 89 height 41
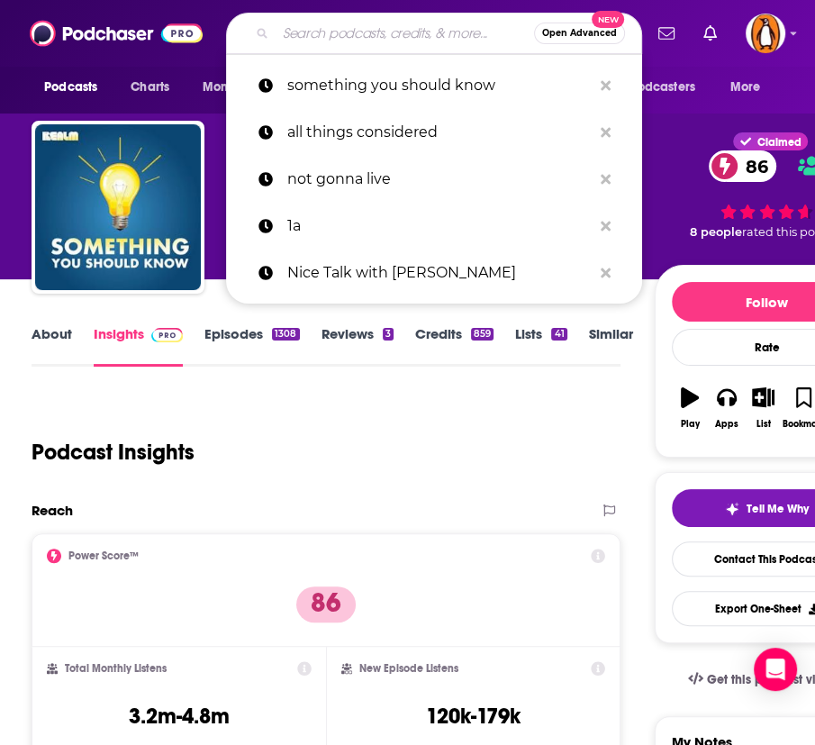
click at [299, 36] on input "Search podcasts, credits, & more..." at bounding box center [405, 33] width 258 height 29
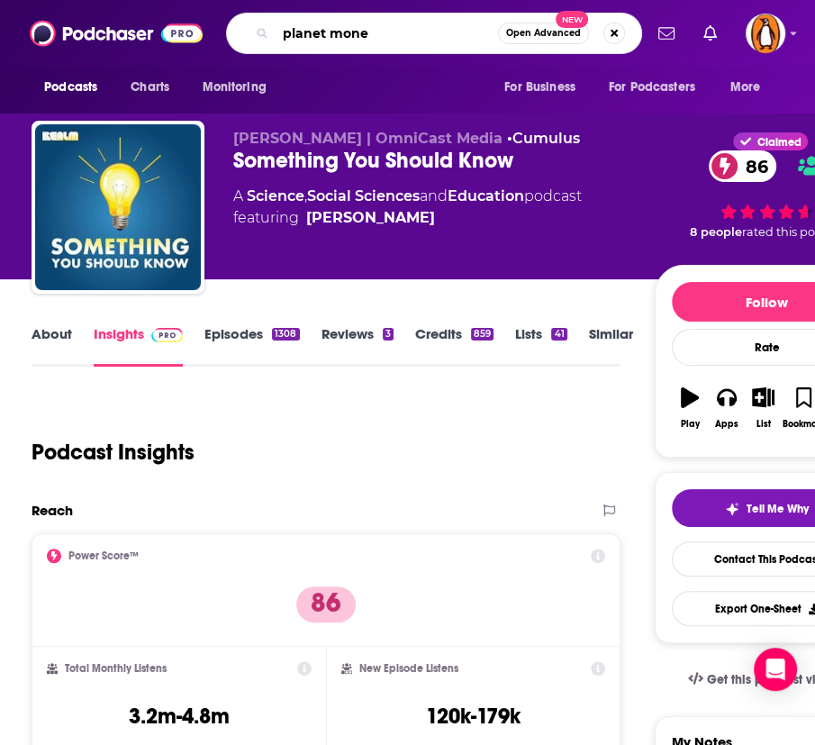
type input "planet money"
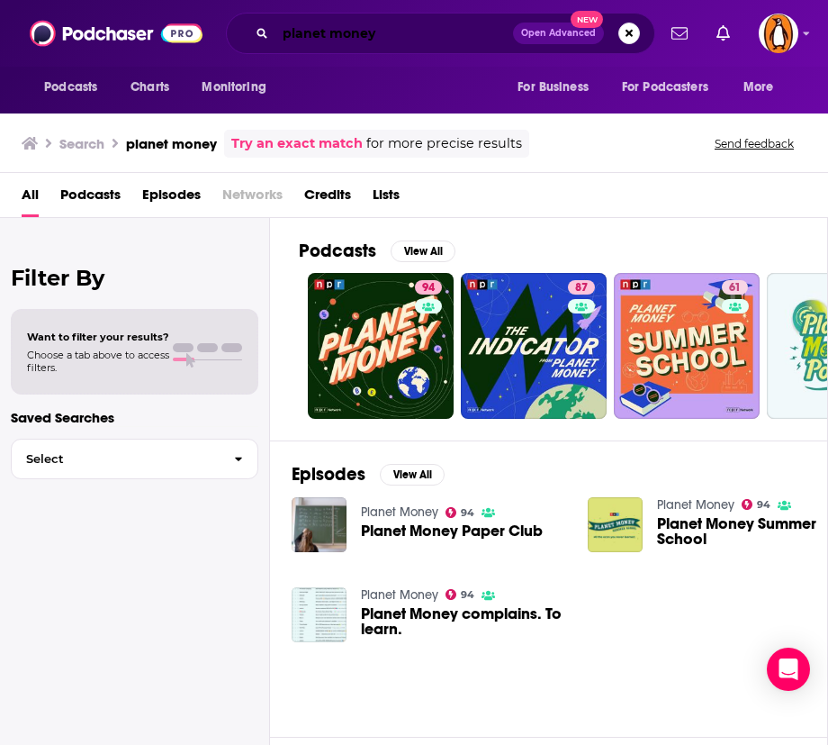
click at [364, 46] on input "planet money" at bounding box center [395, 33] width 238 height 29
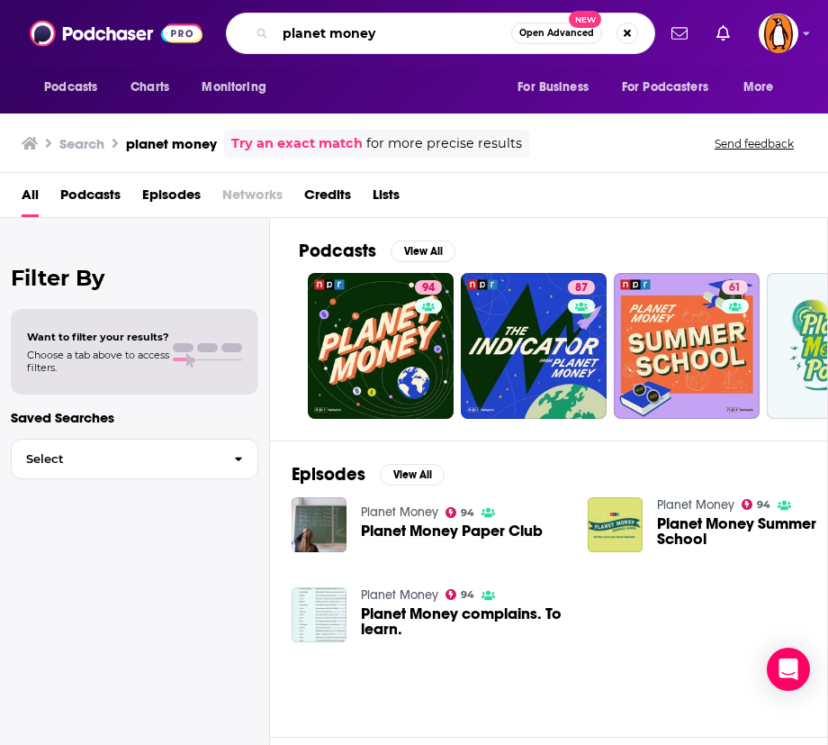
click at [364, 34] on input "planet money" at bounding box center [394, 33] width 236 height 29
click at [367, 33] on input "planet money" at bounding box center [394, 33] width 236 height 29
click at [360, 30] on input "planet monethe y" at bounding box center [394, 33] width 236 height 29
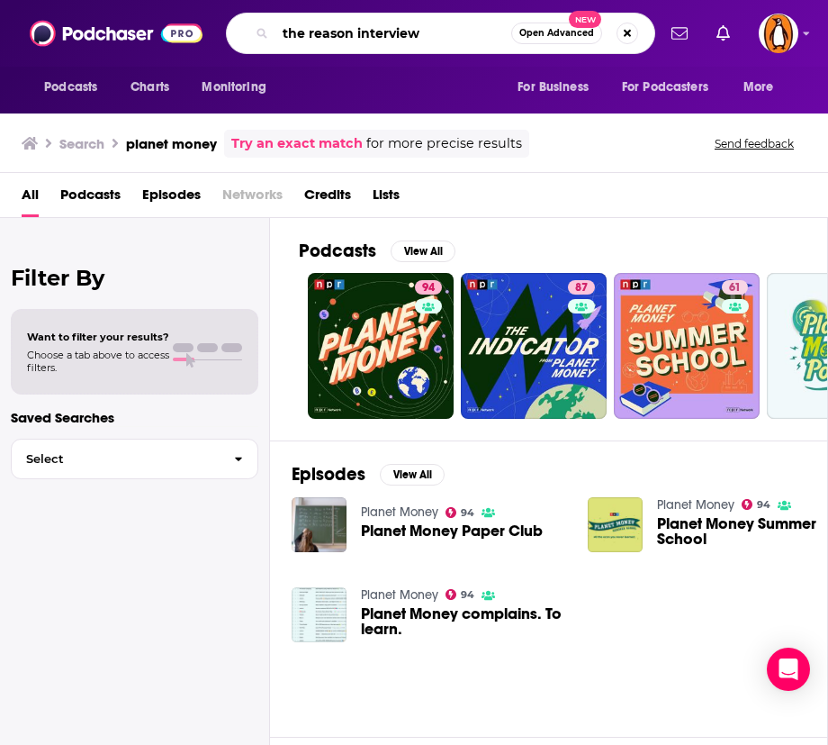
type input "the reason interview"
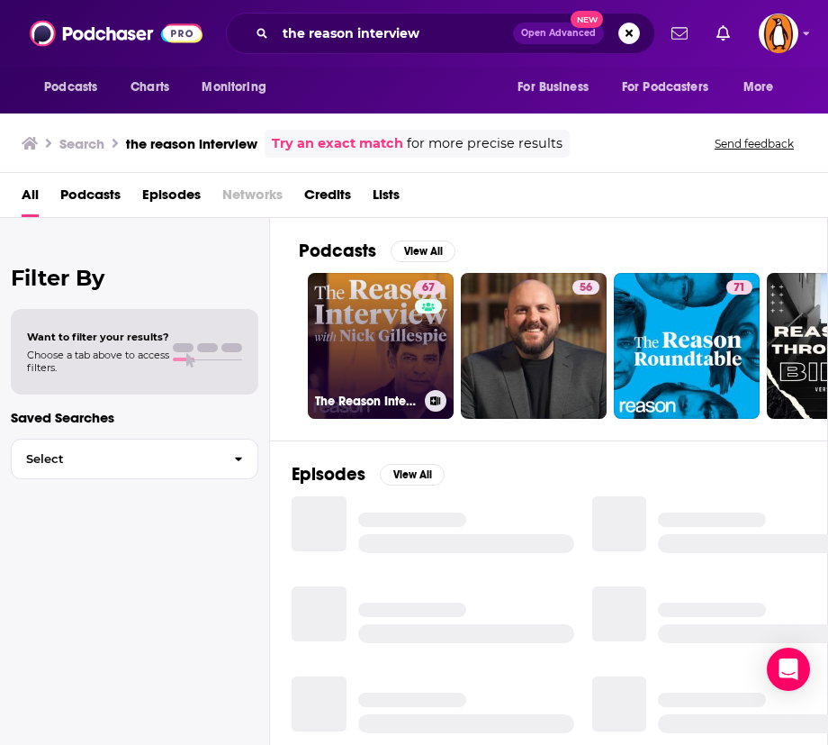
click at [360, 344] on link "67 The Reason Interview With Nick Gillespie" at bounding box center [381, 346] width 146 height 146
